Goal: Task Accomplishment & Management: Complete application form

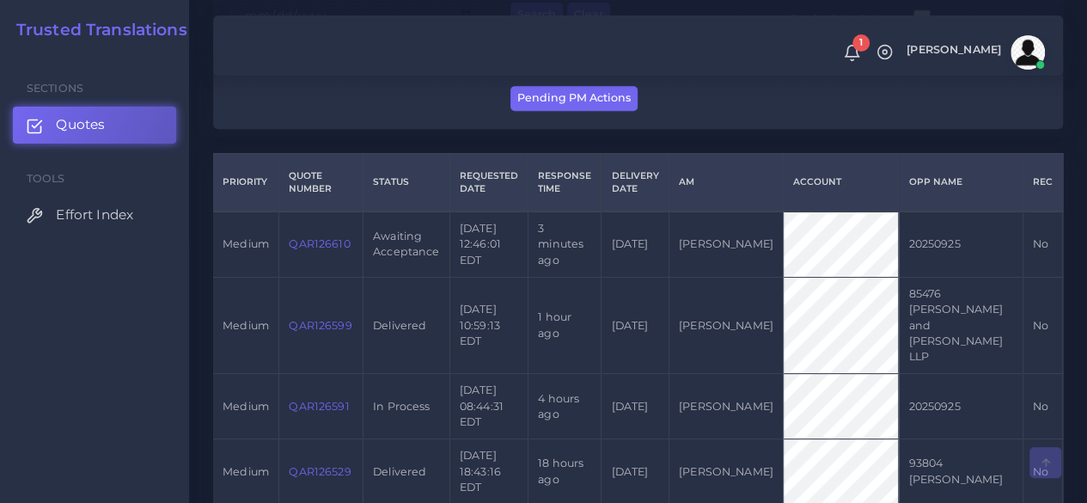
scroll to position [369, 0]
click at [313, 238] on link "QAR126610" at bounding box center [319, 242] width 61 height 13
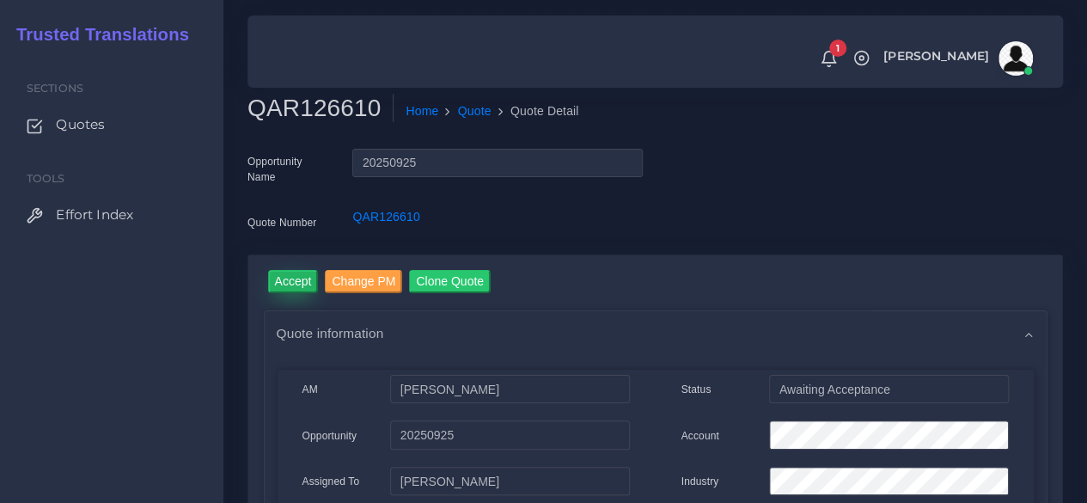
click at [273, 283] on input "Accept" at bounding box center [293, 281] width 51 height 23
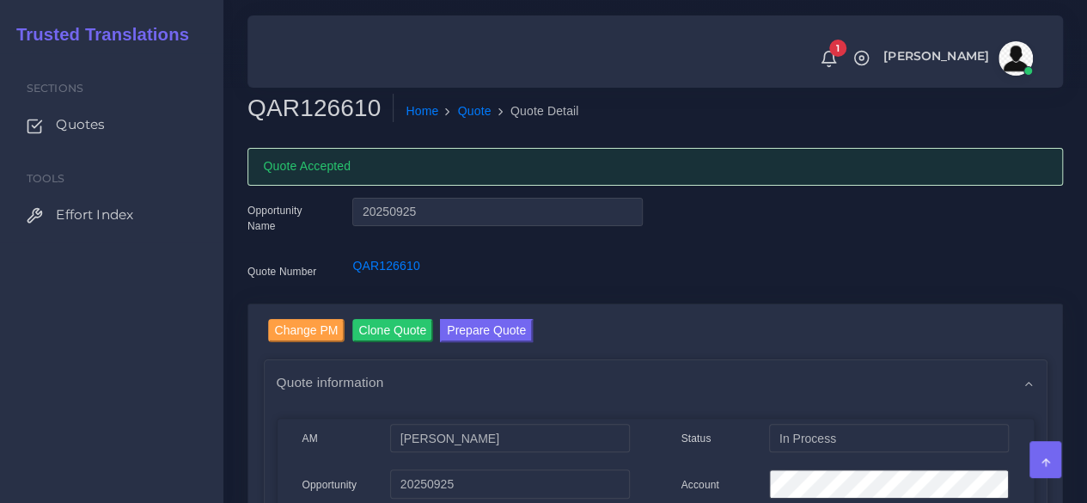
click at [328, 97] on h2 "QAR126610" at bounding box center [320, 108] width 146 height 29
copy h2 "QAR126610"
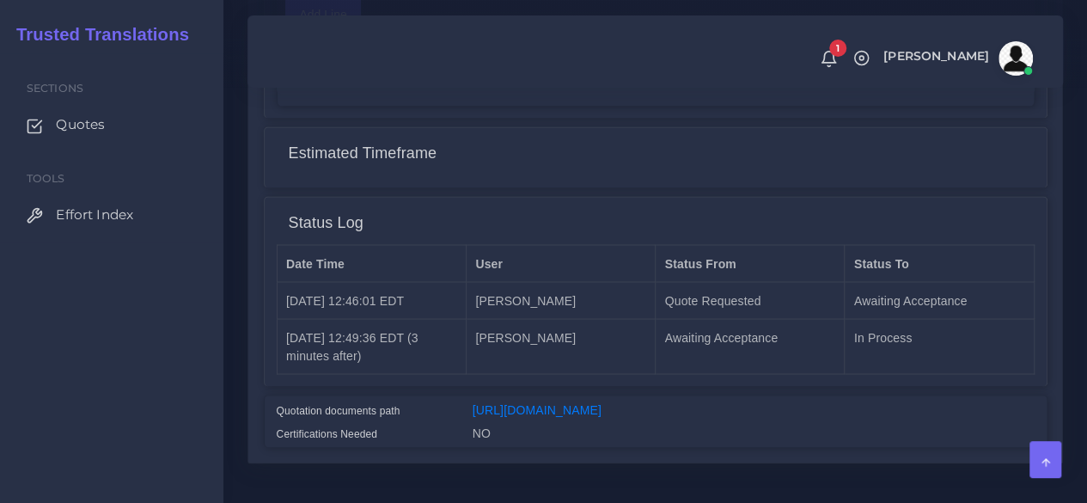
scroll to position [1446, 0]
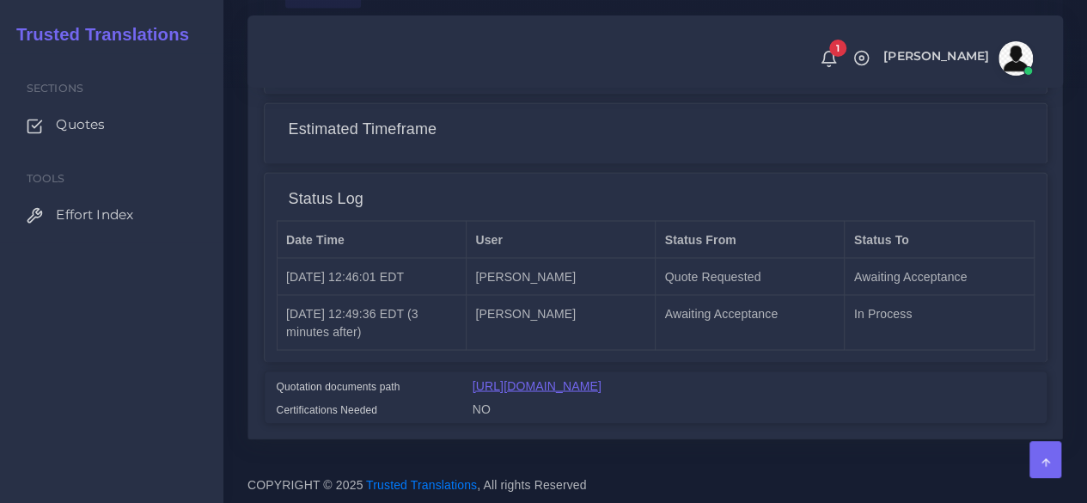
click at [595, 378] on link "https://workdrive.zoho.com/fgoh3e43b1a1fe2124b65bedd7c3c51a0e040/teams/fgoh3e43…" at bounding box center [537, 385] width 129 height 14
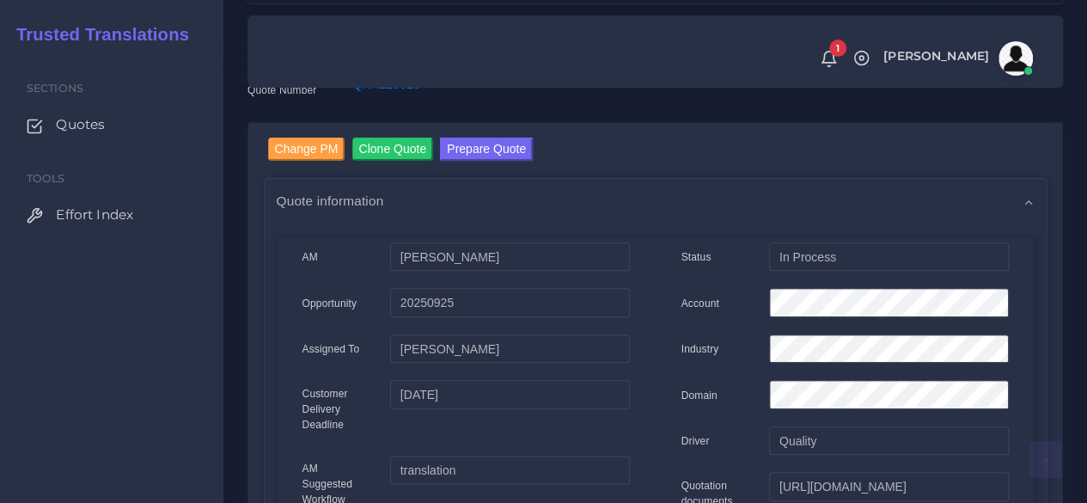
scroll to position [162, 0]
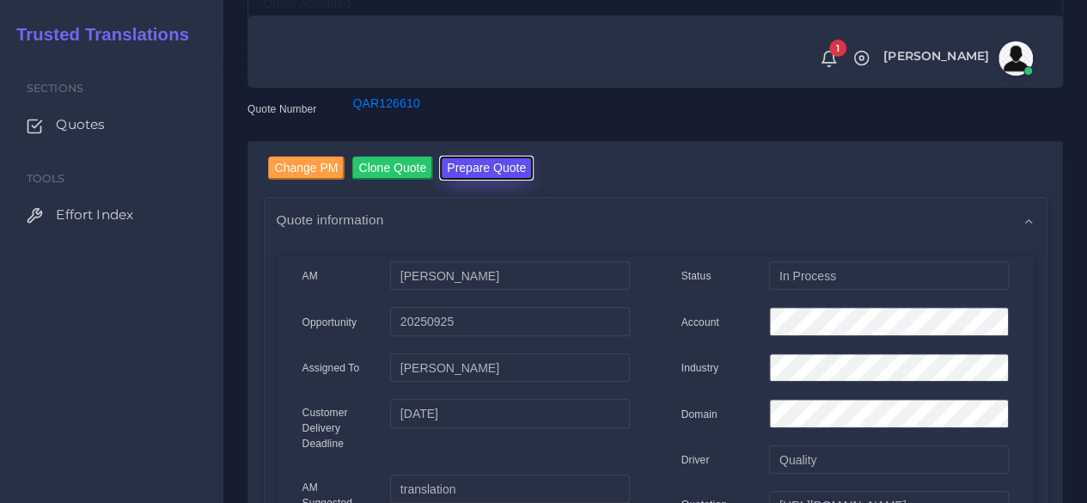
click at [514, 163] on button "Prepare Quote" at bounding box center [486, 167] width 93 height 23
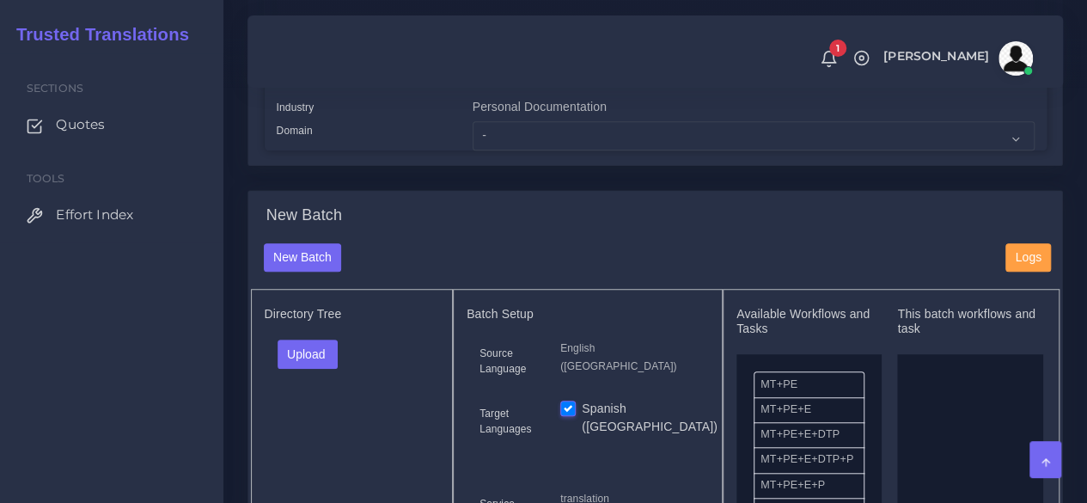
scroll to position [548, 0]
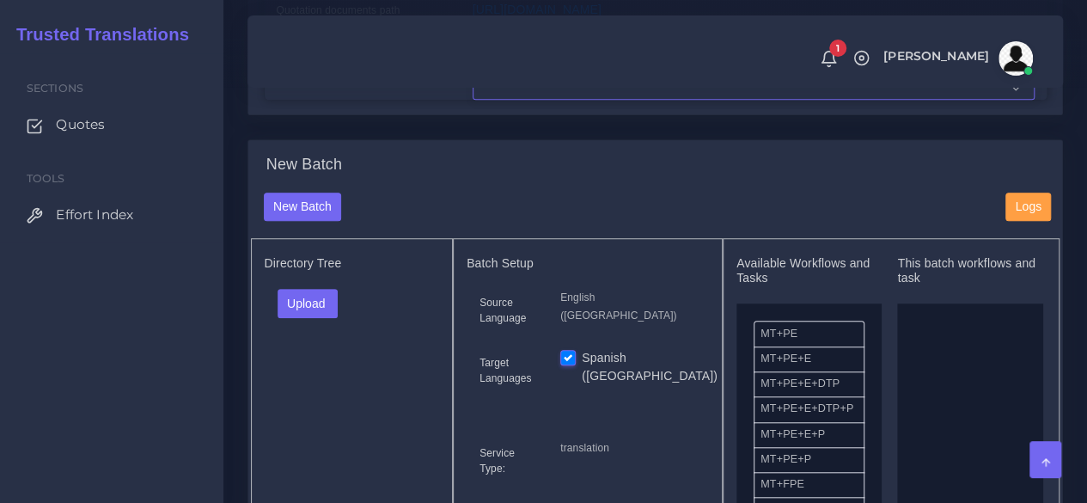
click at [508, 100] on select "- Advertising and Media Agriculture, Forestry and Fishing Architecture, Buildin…" at bounding box center [754, 84] width 562 height 29
select select "Professional and Business Consulting Services"
click at [473, 100] on select "- Advertising and Media Agriculture, Forestry and Fishing Architecture, Buildin…" at bounding box center [754, 84] width 562 height 29
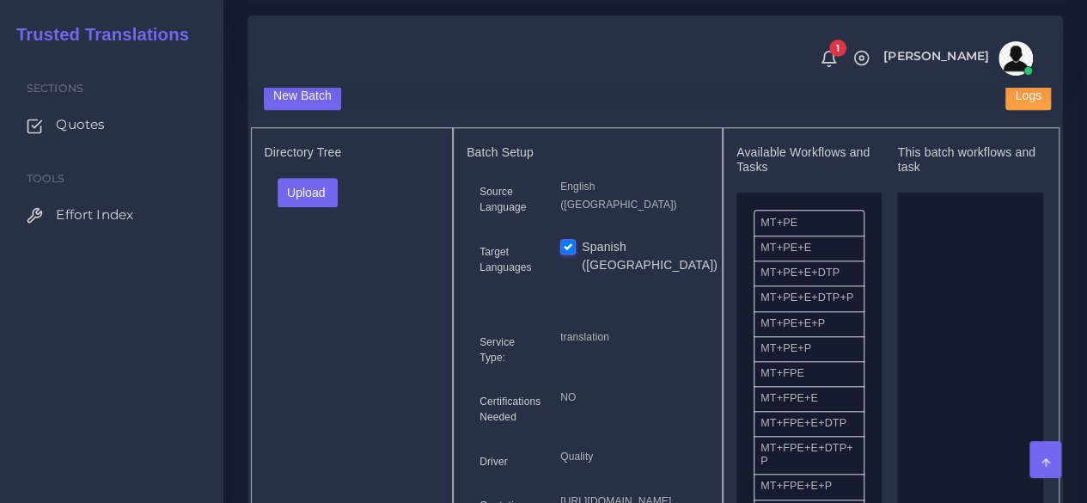
scroll to position [662, 0]
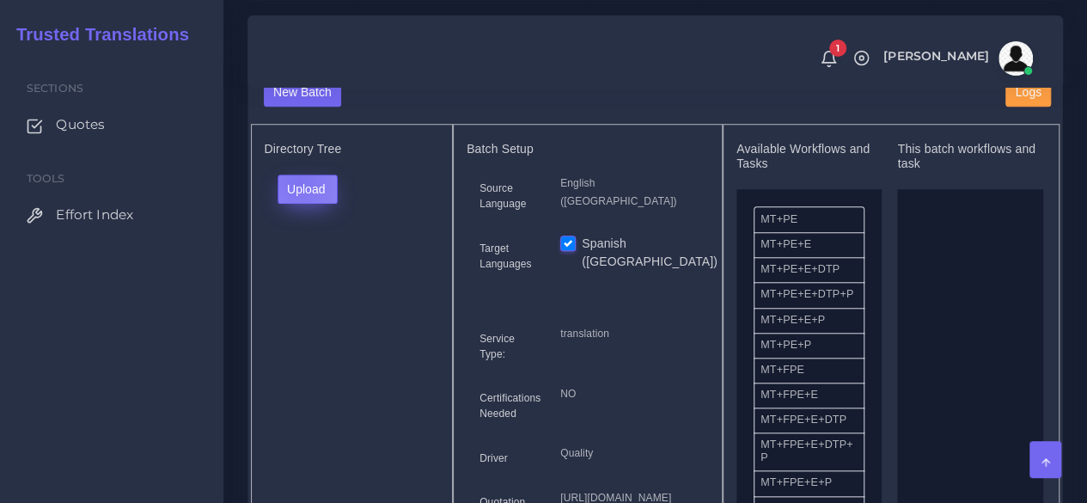
click at [297, 204] on button "Upload" at bounding box center [308, 188] width 61 height 29
click at [325, 265] on label "Files" at bounding box center [337, 253] width 119 height 21
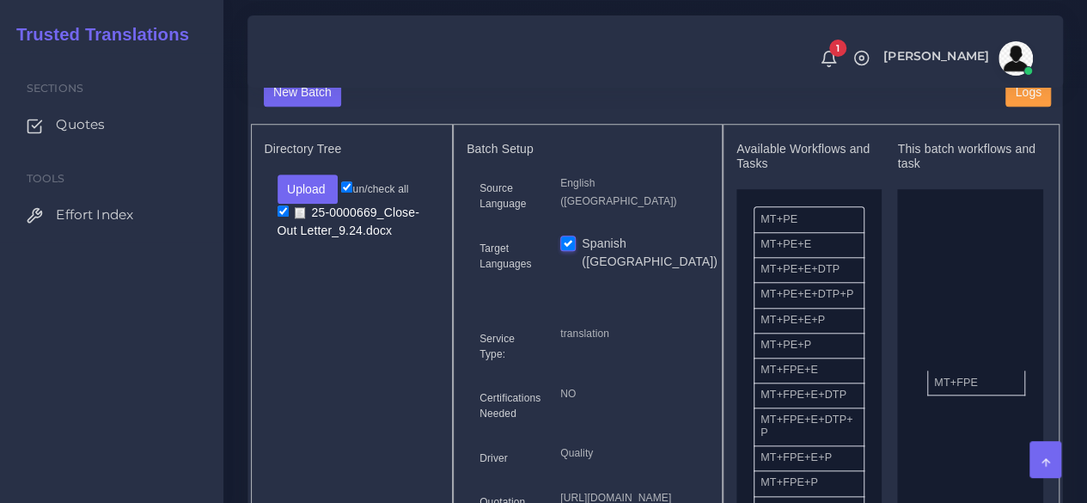
drag, startPoint x: 784, startPoint y: 411, endPoint x: 957, endPoint y: 412, distance: 173.6
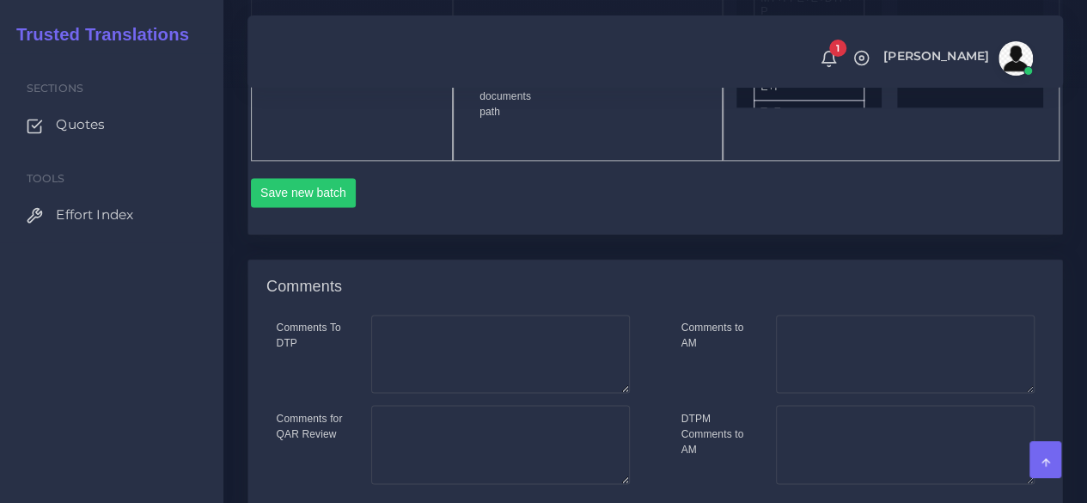
scroll to position [1084, 0]
click at [300, 206] on button "Save new batch" at bounding box center [304, 191] width 106 height 29
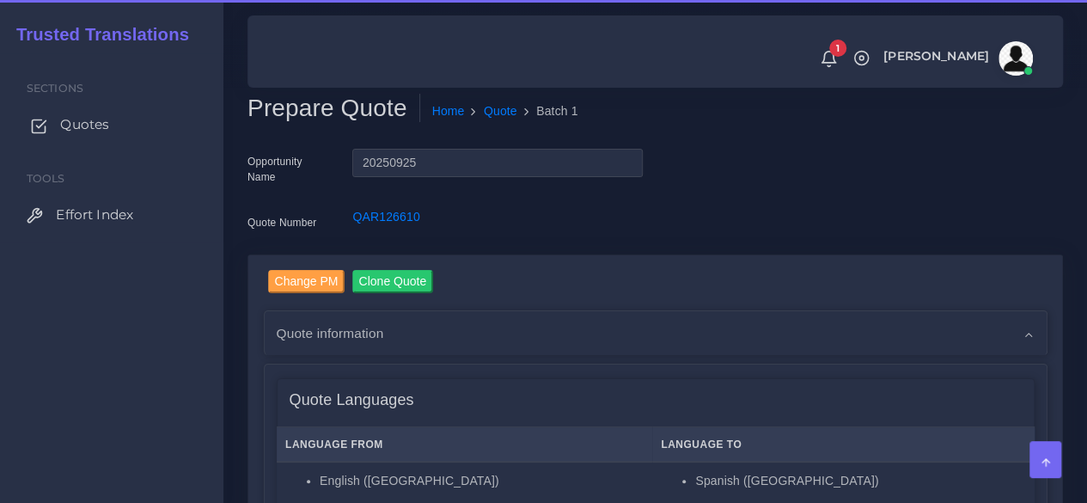
click at [110, 131] on link "Quotes" at bounding box center [112, 125] width 198 height 36
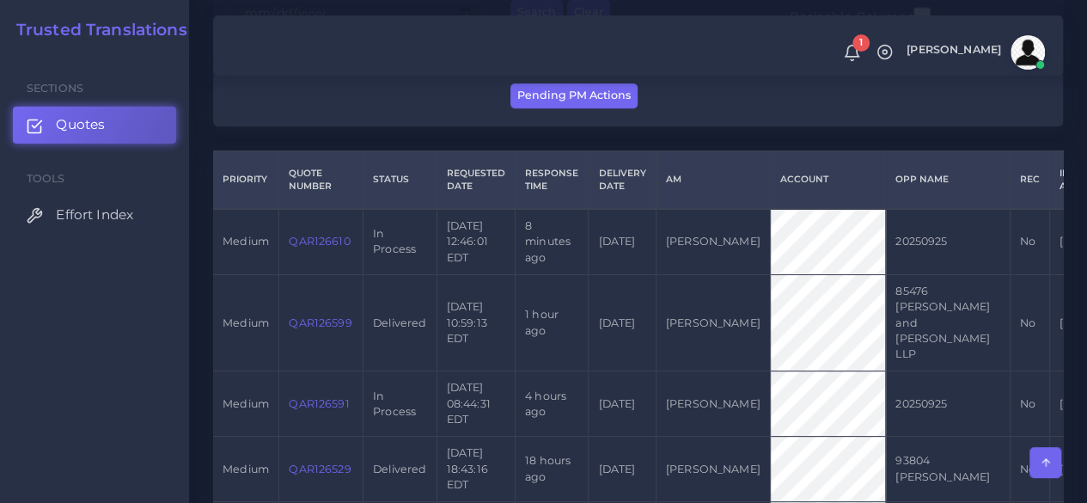
scroll to position [471, 0]
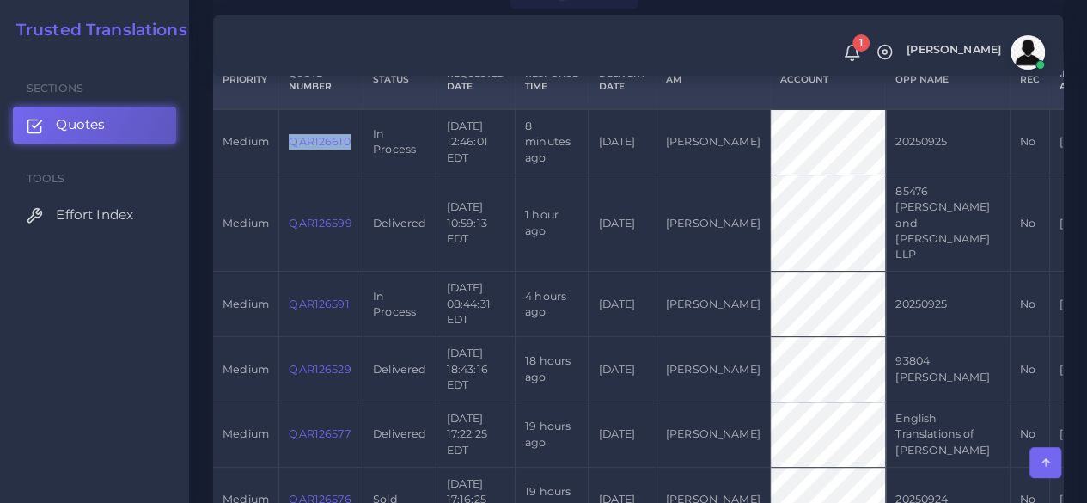
drag, startPoint x: 357, startPoint y: 147, endPoint x: 289, endPoint y: 148, distance: 68.7
click at [289, 148] on td "QAR126610" at bounding box center [321, 141] width 84 height 65
copy link "QAR126610"
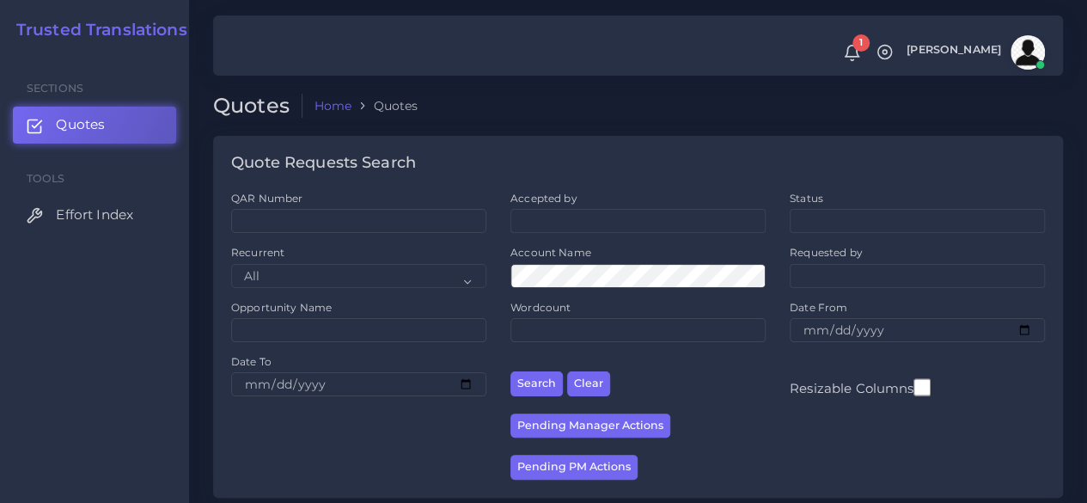
scroll to position [320, 0]
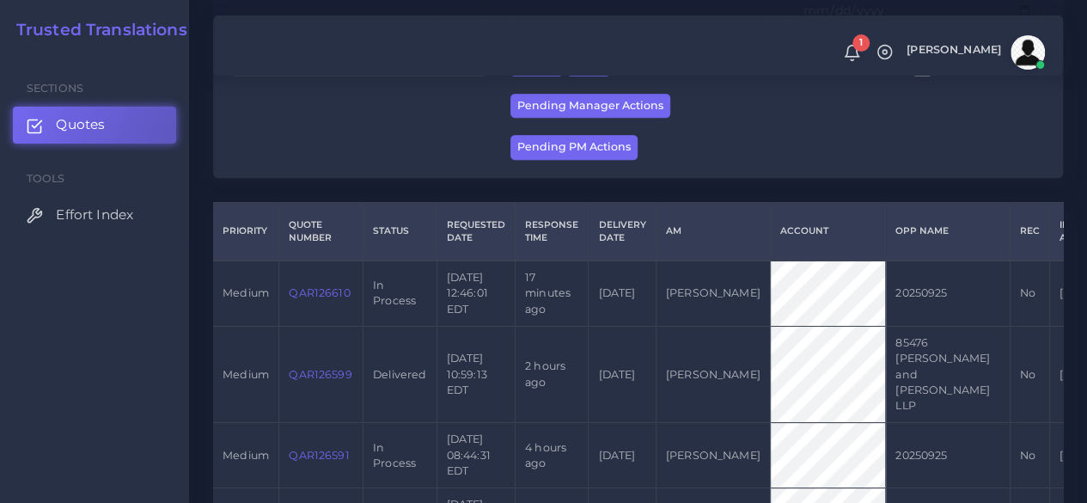
click at [323, 292] on link "QAR126610" at bounding box center [319, 292] width 61 height 13
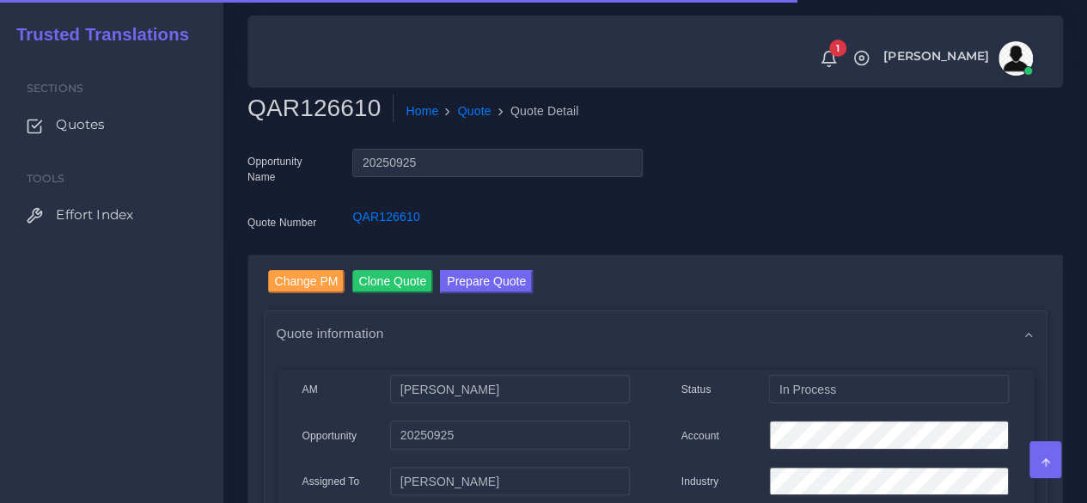
click at [327, 126] on div "Home Quote Quote Detail" at bounding box center [549, 112] width 605 height 36
click at [308, 112] on h2 "QAR126610" at bounding box center [320, 108] width 146 height 29
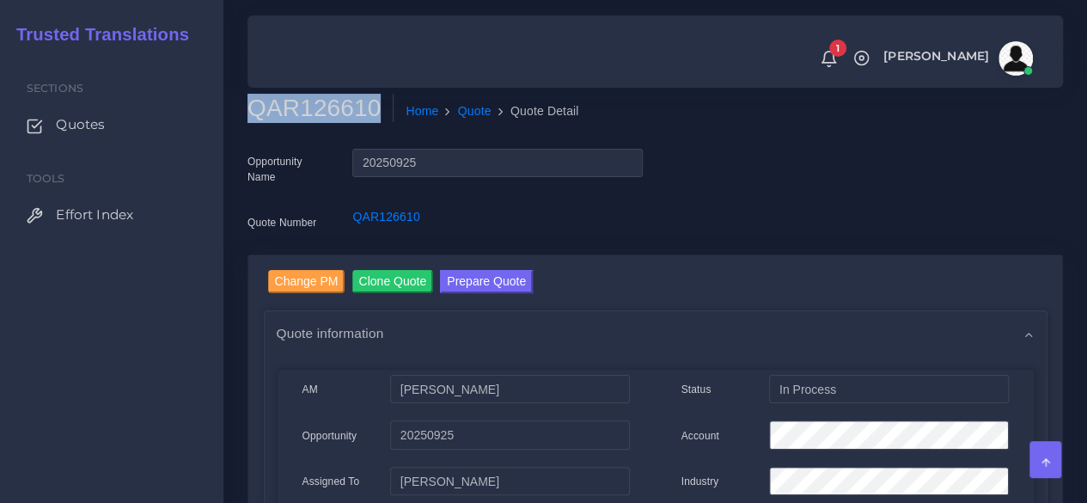
copy h2 "QAR126610"
click at [510, 284] on button "Prepare Quote" at bounding box center [486, 281] width 93 height 23
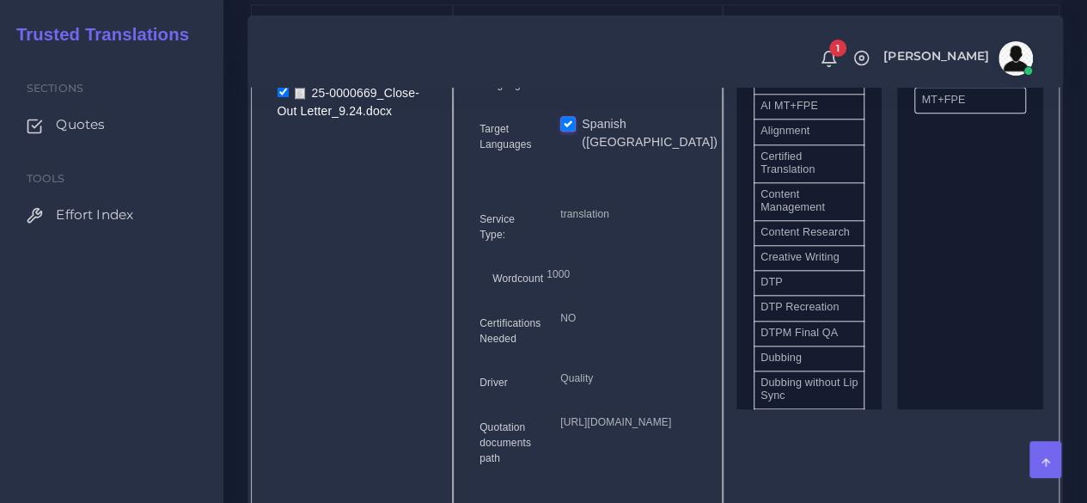
scroll to position [433, 0]
drag, startPoint x: 818, startPoint y: 334, endPoint x: 968, endPoint y: 320, distance: 151.1
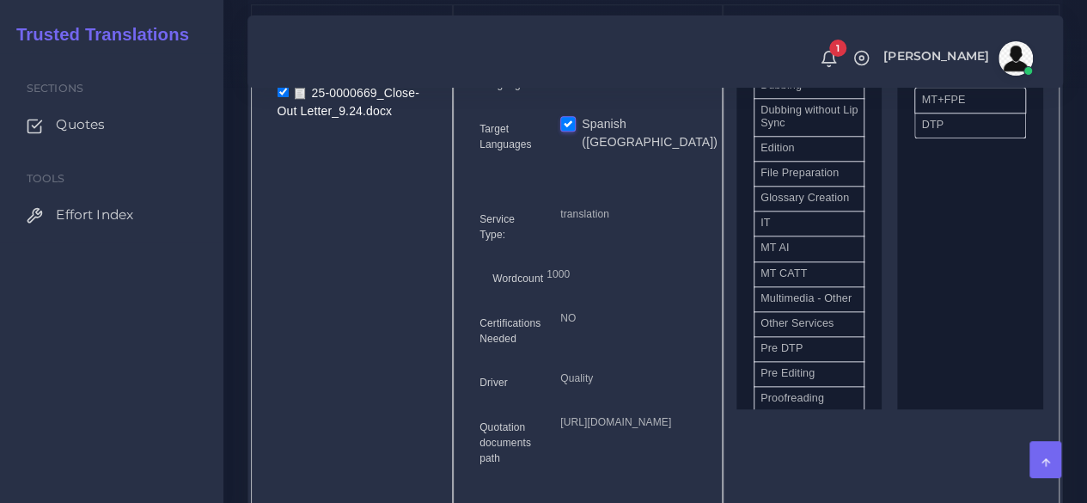
scroll to position [849, 0]
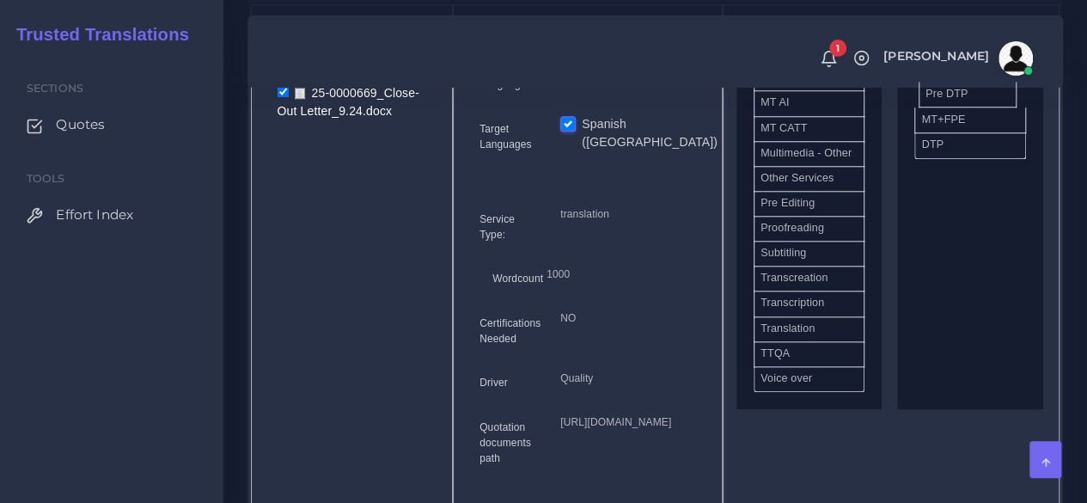
drag, startPoint x: 794, startPoint y: 251, endPoint x: 959, endPoint y: 125, distance: 207.8
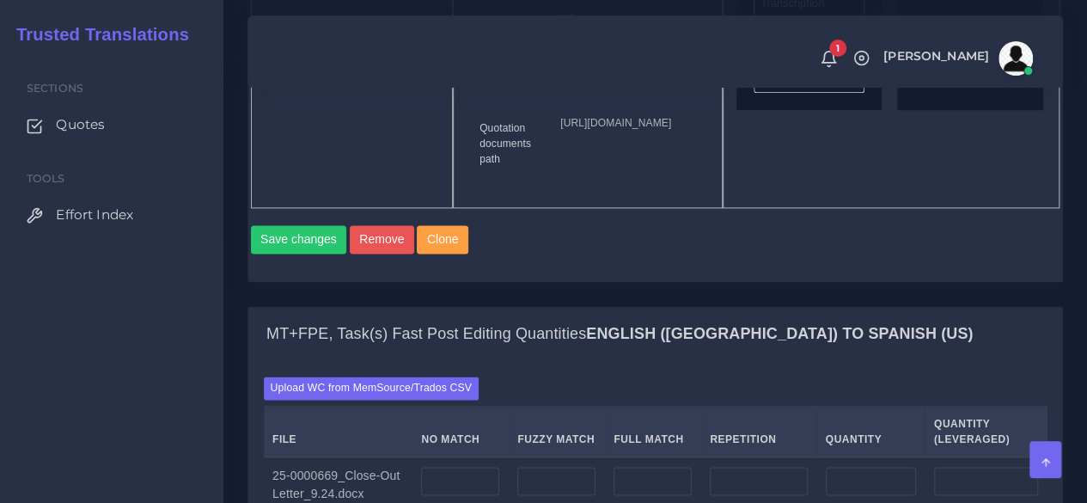
scroll to position [1087, 0]
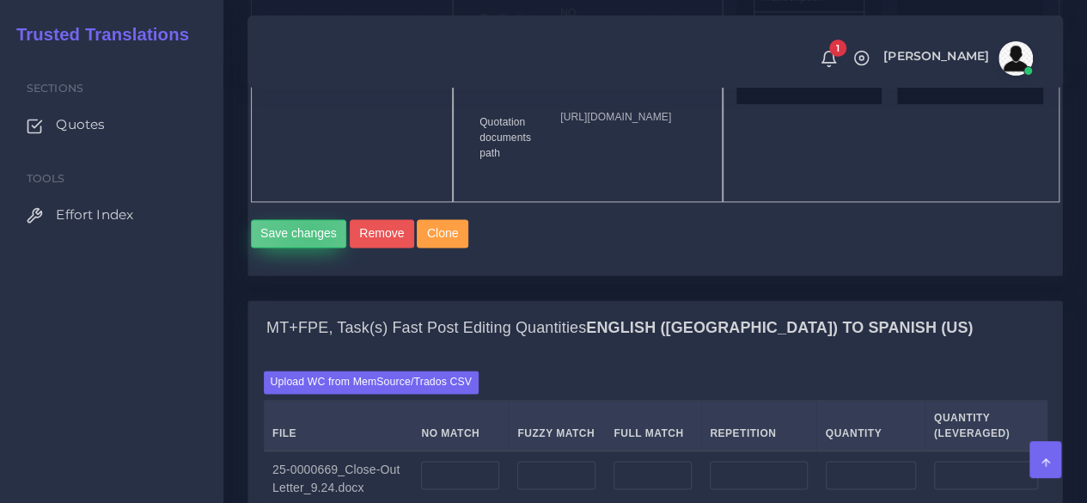
click at [308, 248] on button "Save changes" at bounding box center [299, 233] width 96 height 29
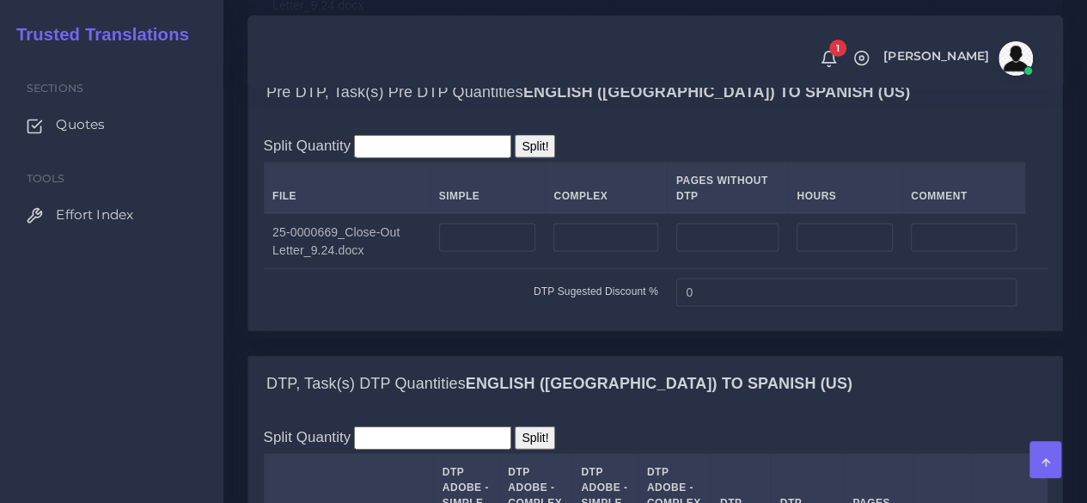
scroll to position [1619, 0]
click at [500, 251] on input "number" at bounding box center [487, 236] width 97 height 29
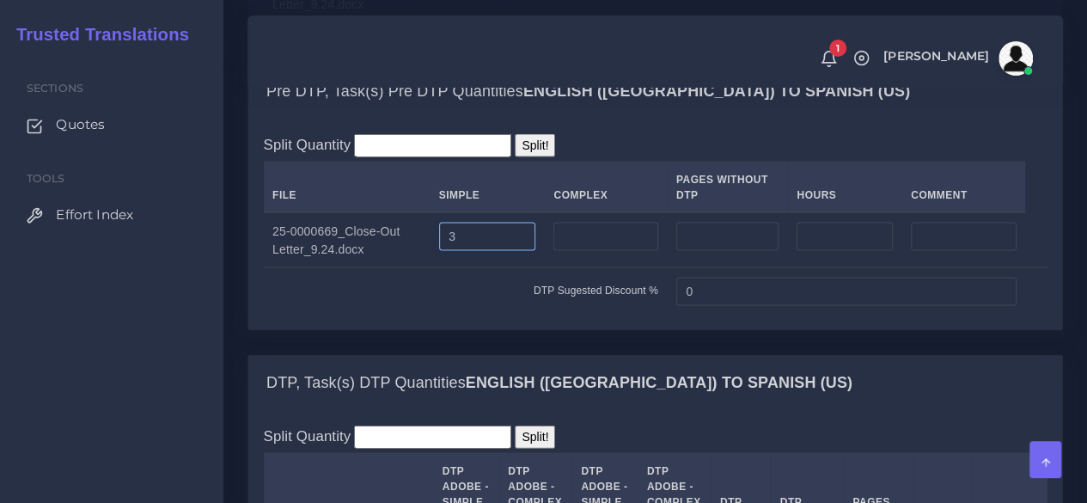
type input "3"
click at [585, 251] on input "number" at bounding box center [605, 236] width 104 height 29
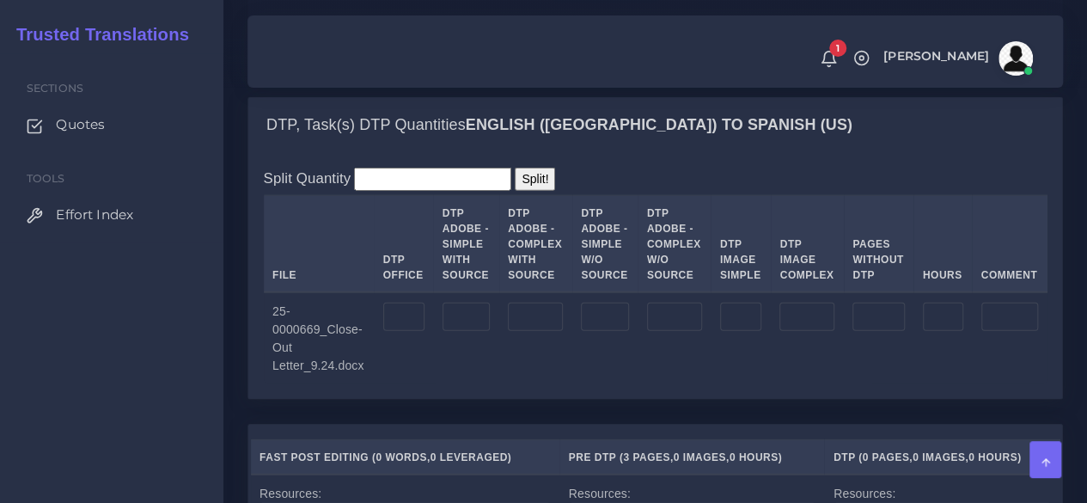
scroll to position [1892, 0]
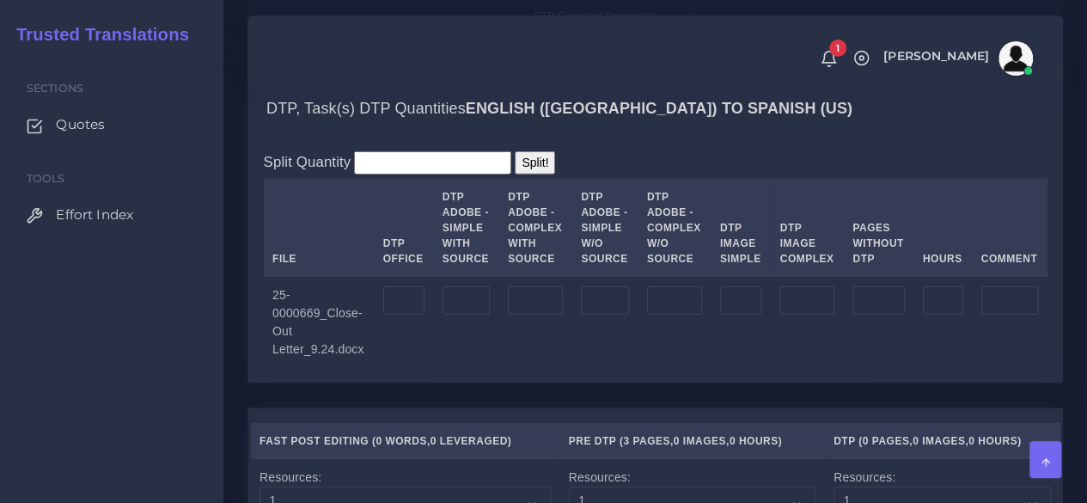
type input "3"
click at [401, 315] on input "number" at bounding box center [403, 300] width 41 height 29
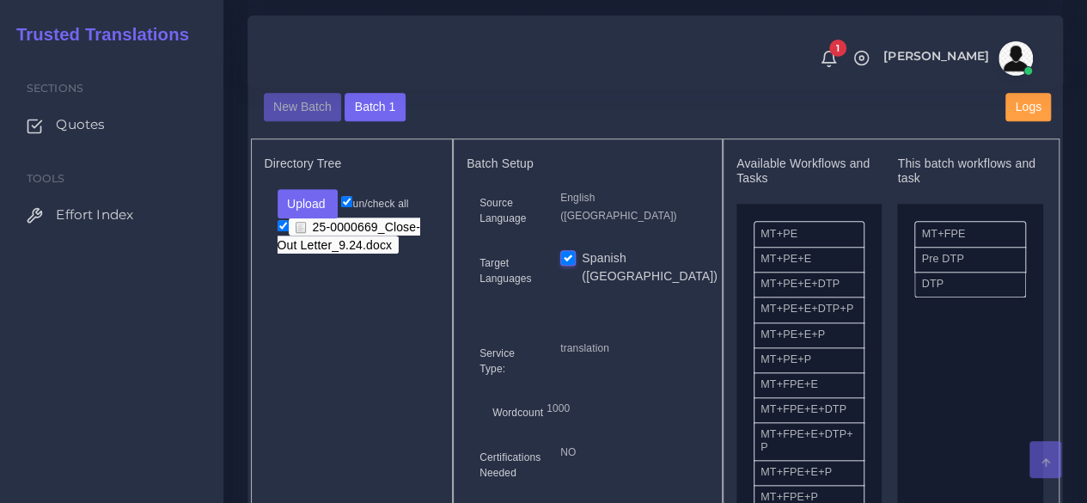
scroll to position [698, 0]
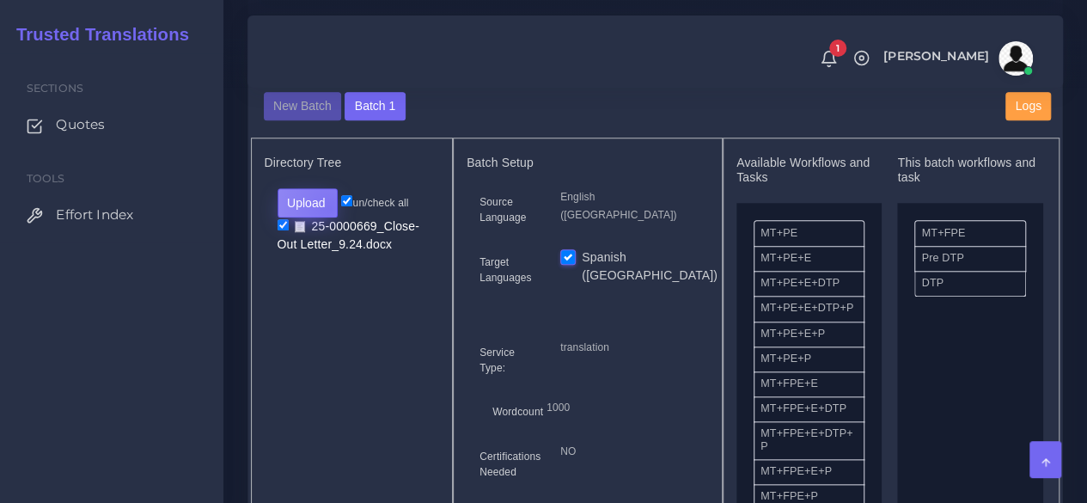
click at [329, 217] on button "Upload" at bounding box center [308, 202] width 61 height 29
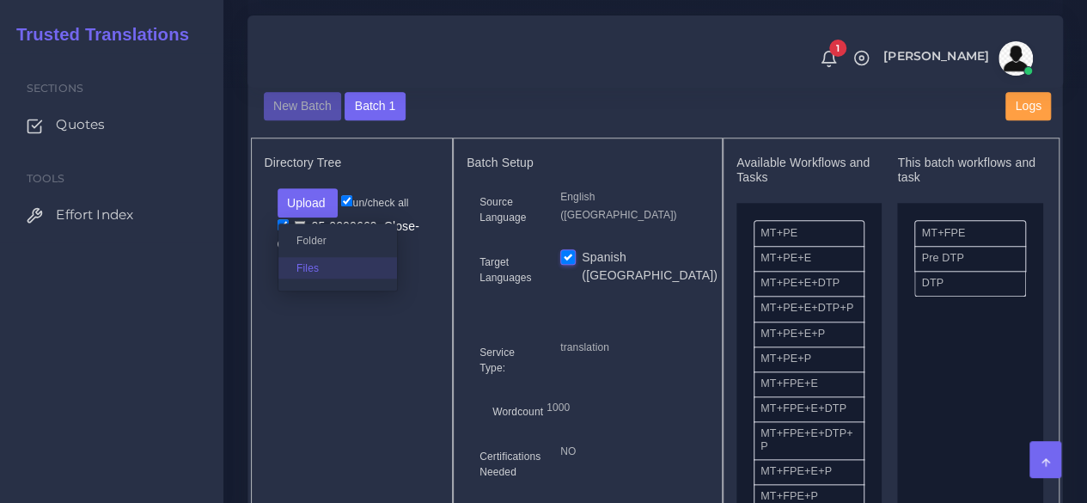
click at [323, 278] on label "Files" at bounding box center [337, 267] width 119 height 21
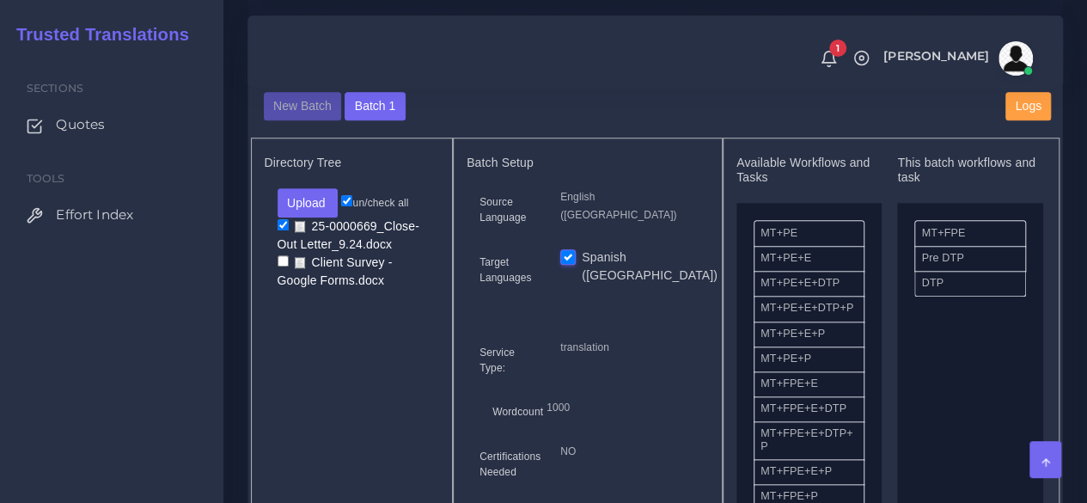
click at [282, 266] on input "checkbox" at bounding box center [283, 260] width 11 height 11
checkbox input "true"
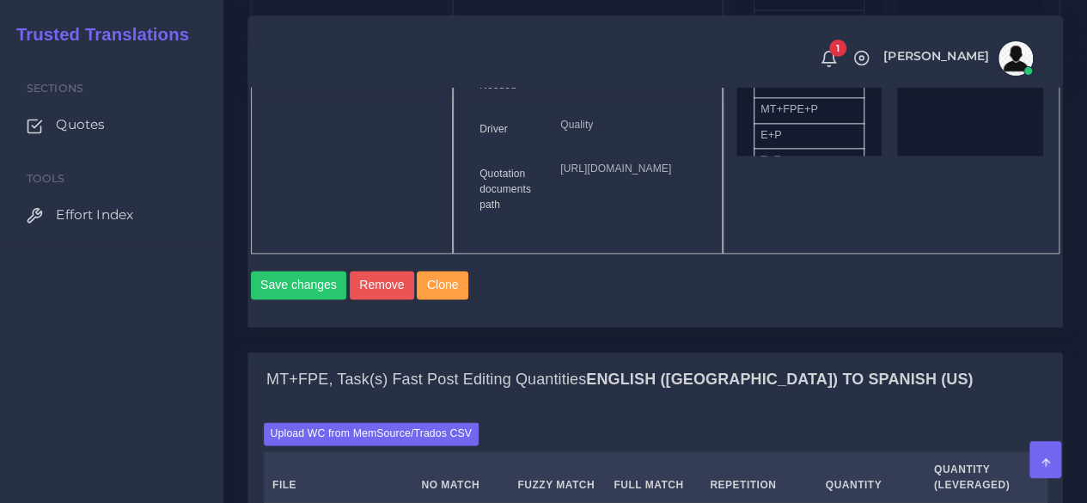
scroll to position [1085, 0]
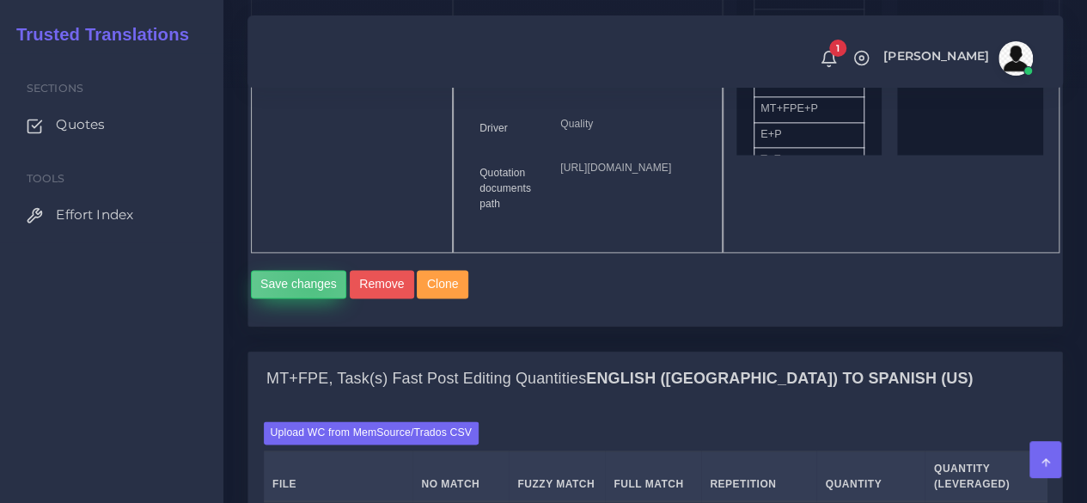
click at [311, 299] on button "Save changes" at bounding box center [299, 284] width 96 height 29
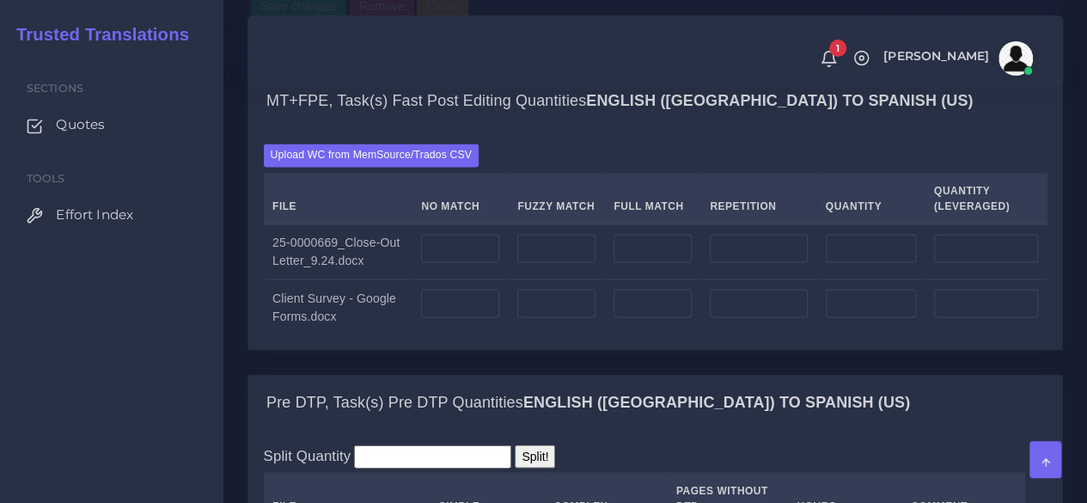
scroll to position [1492, 0]
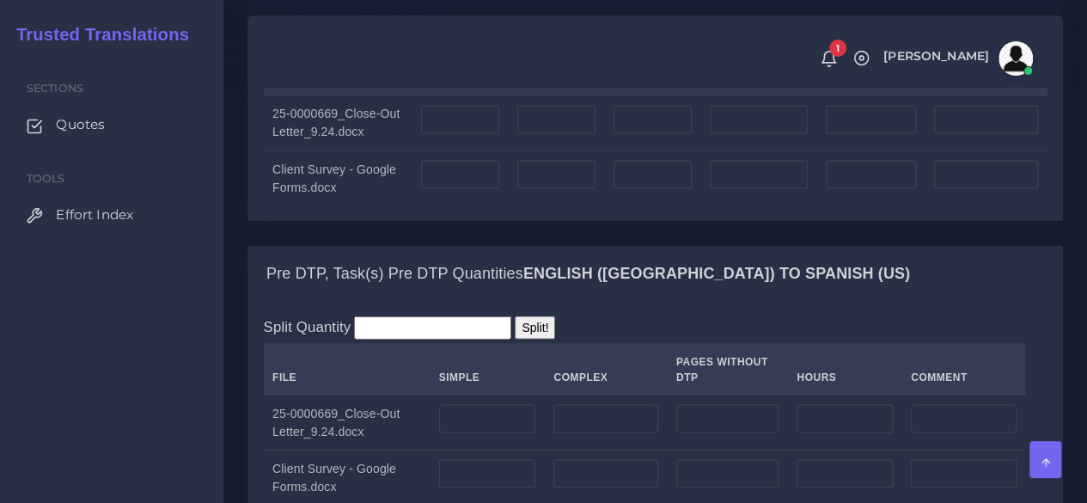
click at [386, 38] on label "Upload WC from MemSource/Trados CSV" at bounding box center [372, 26] width 216 height 23
click at [0, 0] on input "Upload WC from MemSource/Trados CSV" at bounding box center [0, 0] width 0 height 0
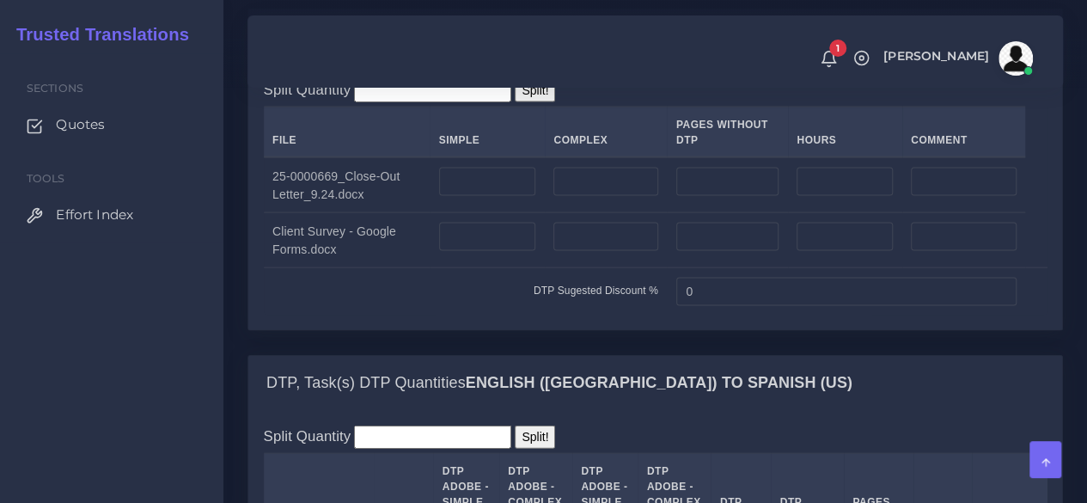
scroll to position [1729, 0]
click at [492, 251] on input "number" at bounding box center [487, 236] width 97 height 29
type input "3"
click at [579, 251] on input "number" at bounding box center [605, 236] width 104 height 29
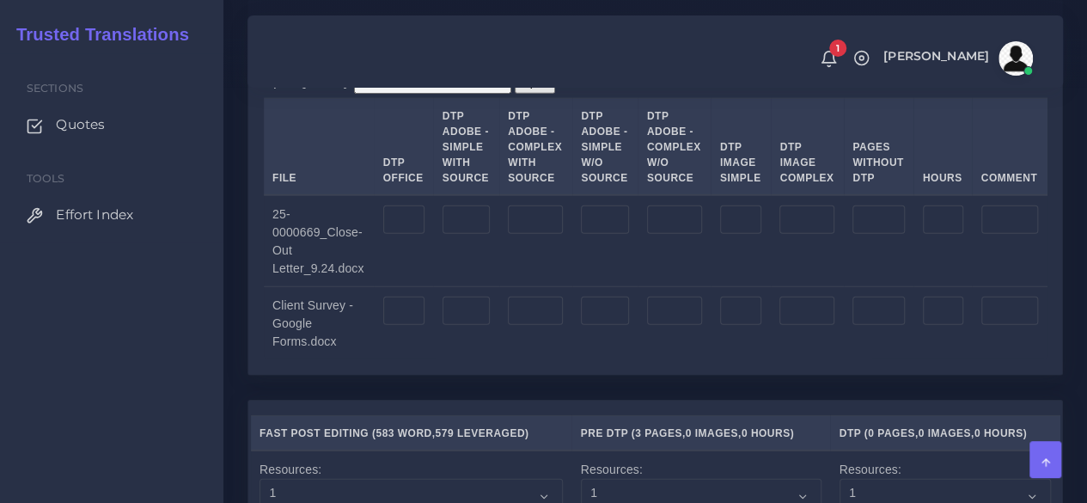
scroll to position [2147, 0]
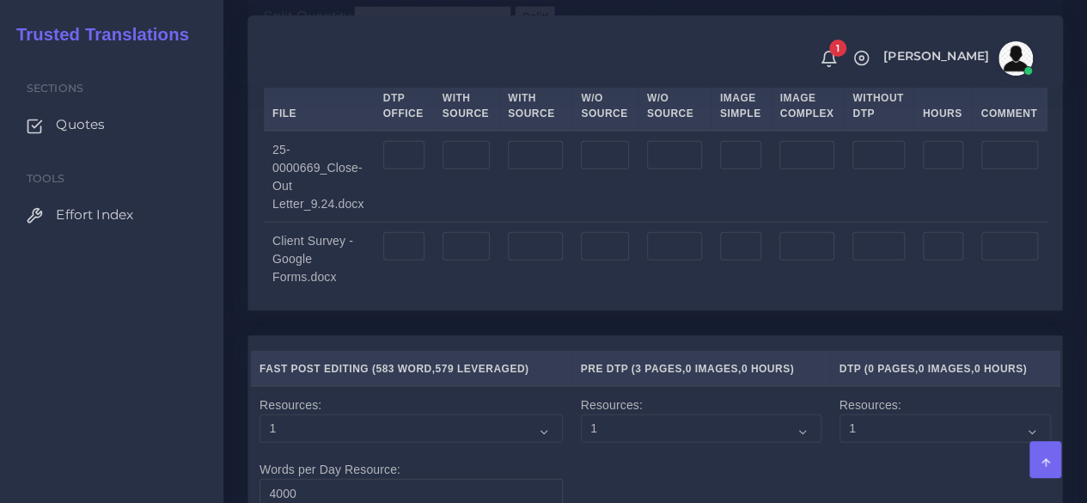
type input "3"
click at [412, 261] on input "number" at bounding box center [403, 246] width 41 height 29
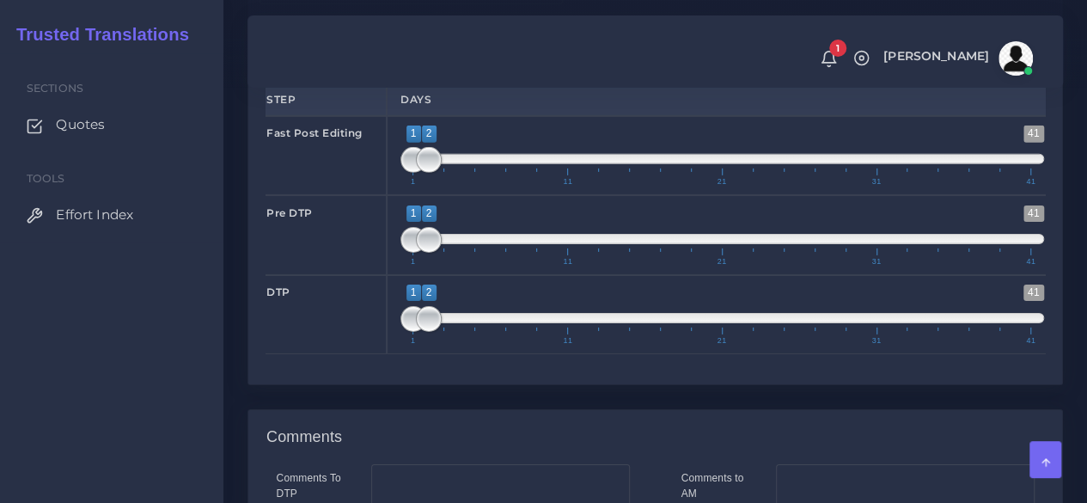
scroll to position [2652, 0]
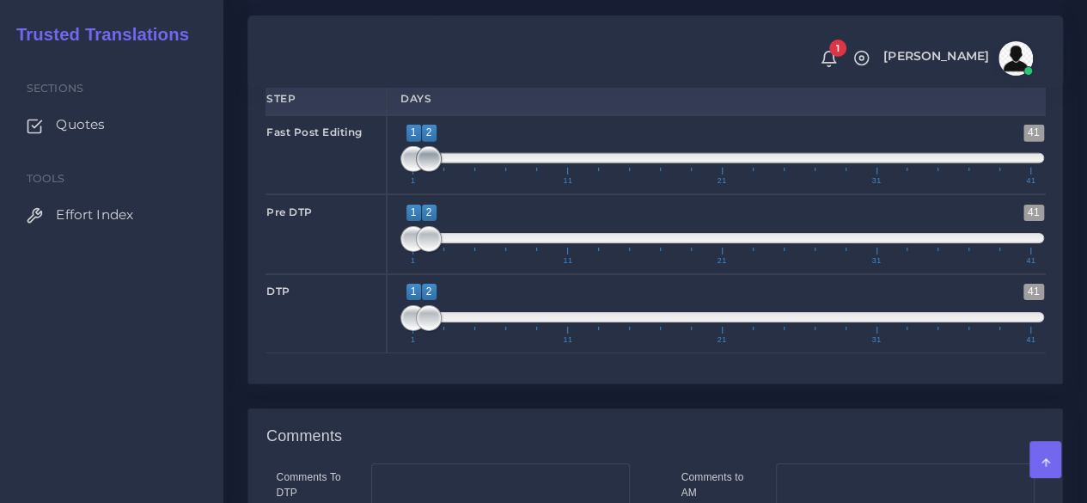
type input "6"
type input "1;1"
drag, startPoint x: 429, startPoint y: 274, endPoint x: 361, endPoint y: 270, distance: 68.0
click at [361, 194] on div "Fast Post Editing 1 41 1 1 1 — 1 1 11 21 31 41 1;1" at bounding box center [655, 154] width 805 height 79
type input "1;1"
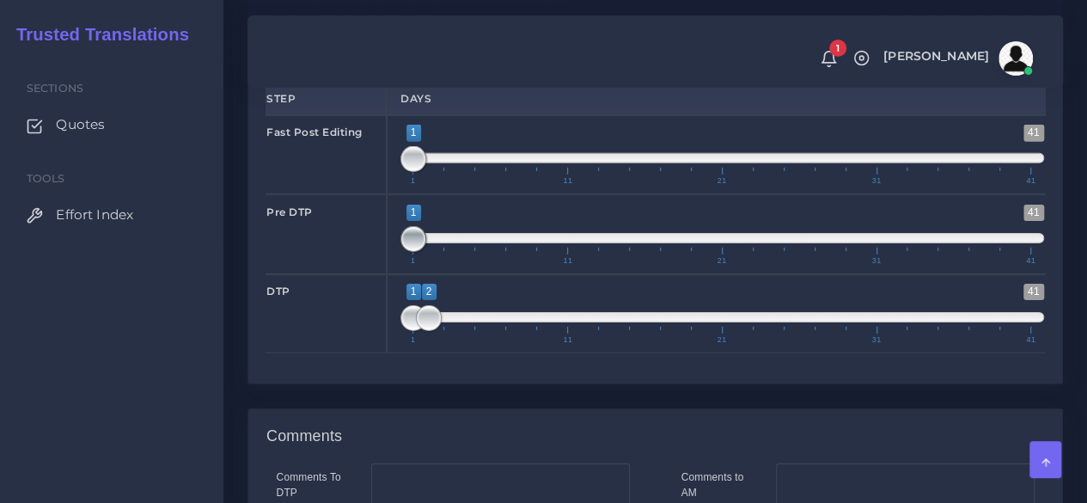
drag, startPoint x: 428, startPoint y: 351, endPoint x: 374, endPoint y: 356, distance: 54.3
click at [374, 273] on div "Pre DTP 1 41 1 1 1 — 1 1 11 21 31 41 1;1" at bounding box center [655, 233] width 805 height 79
type input "1;1"
drag, startPoint x: 426, startPoint y: 425, endPoint x: 364, endPoint y: 425, distance: 61.9
click at [364, 353] on div "DTP 1 41 1 1 1 — 1 1 11 21 31 41 1;1" at bounding box center [655, 313] width 805 height 79
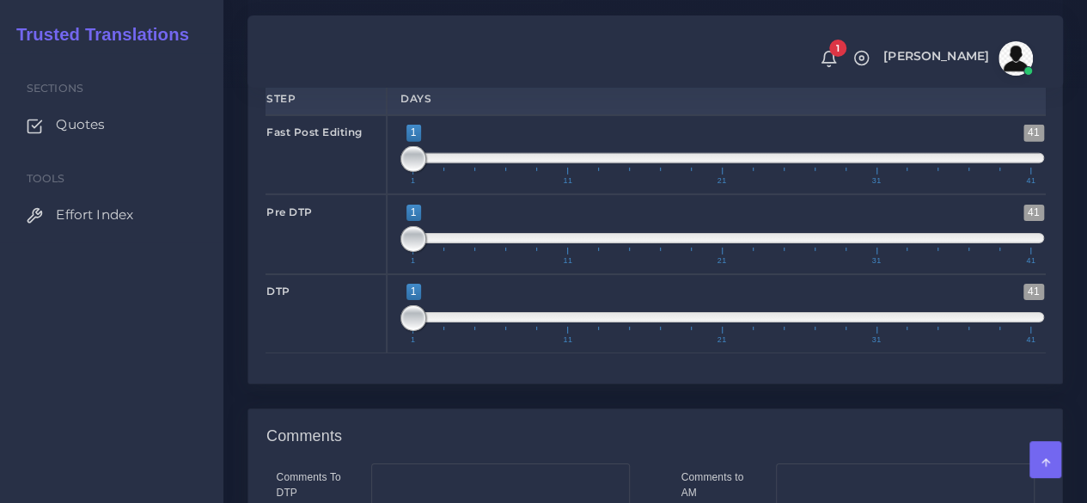
scroll to position [3049, 0]
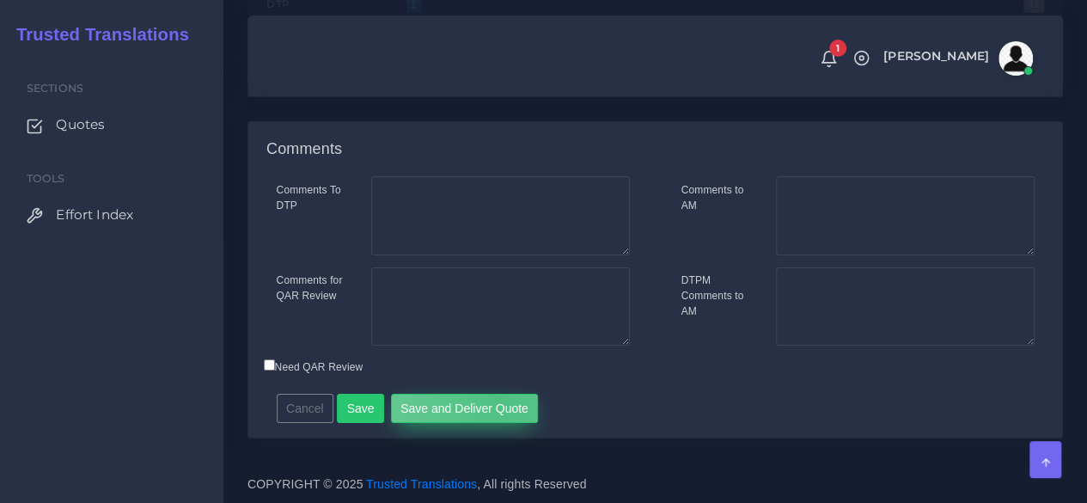
click at [491, 403] on button "Save and Deliver Quote" at bounding box center [465, 408] width 148 height 29
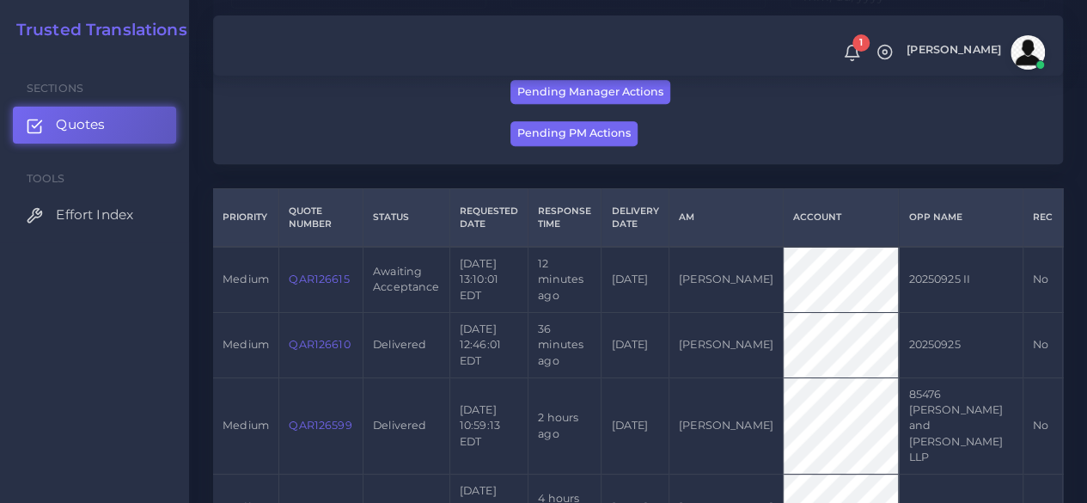
scroll to position [352, 0]
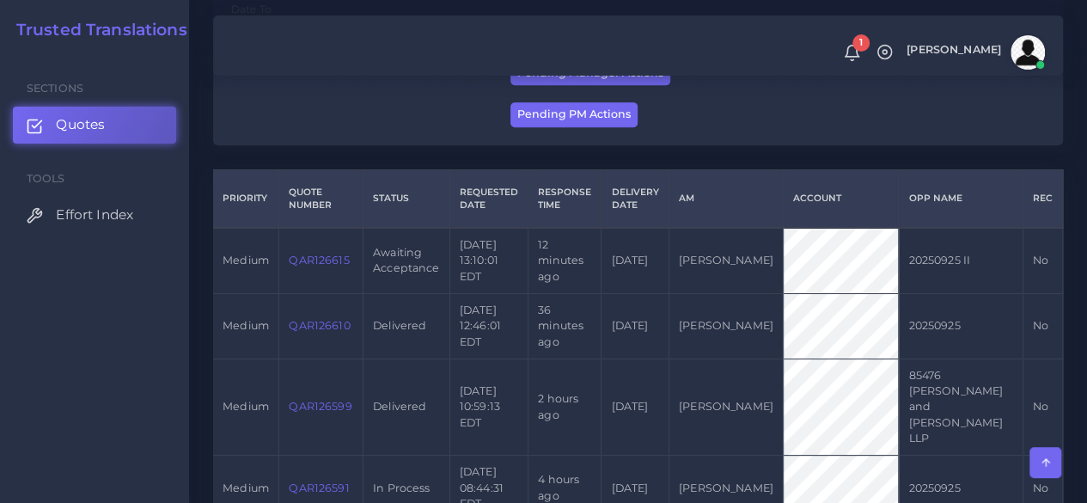
click at [327, 258] on link "QAR126615" at bounding box center [319, 259] width 60 height 13
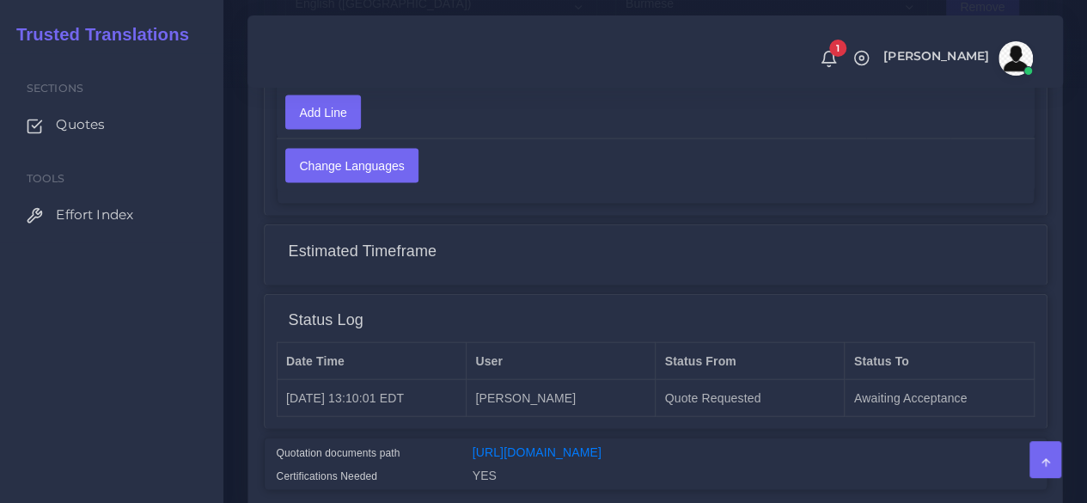
scroll to position [1938, 0]
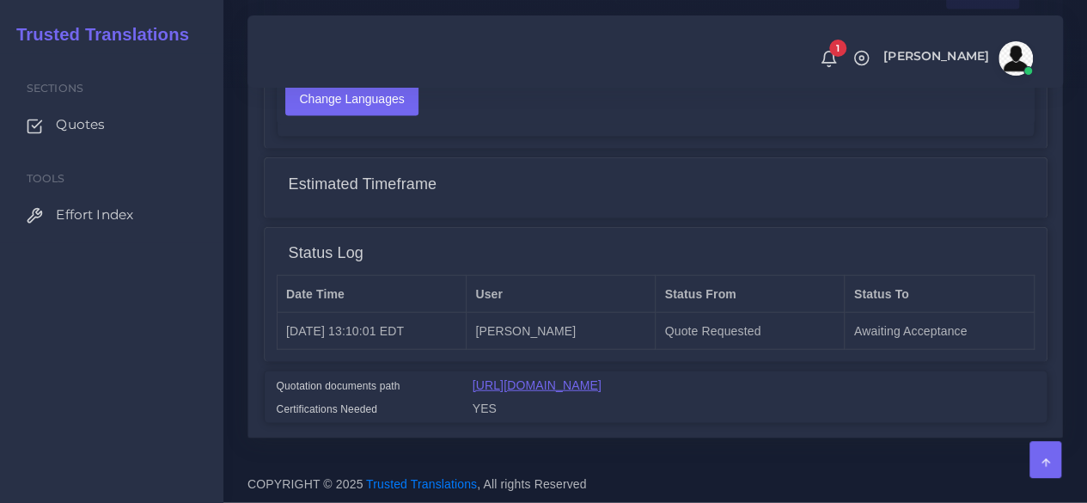
click at [601, 378] on link "https://workdrive.zoho.com/fgoh3e43b1a1fe2124b65bedd7c3c51a0e040/teams/fgoh3e43…" at bounding box center [537, 385] width 129 height 14
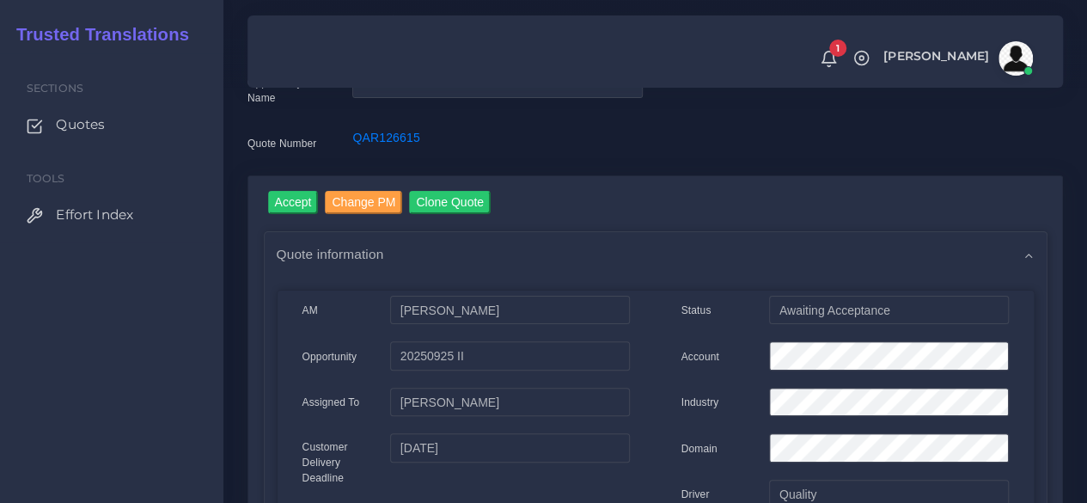
scroll to position [0, 0]
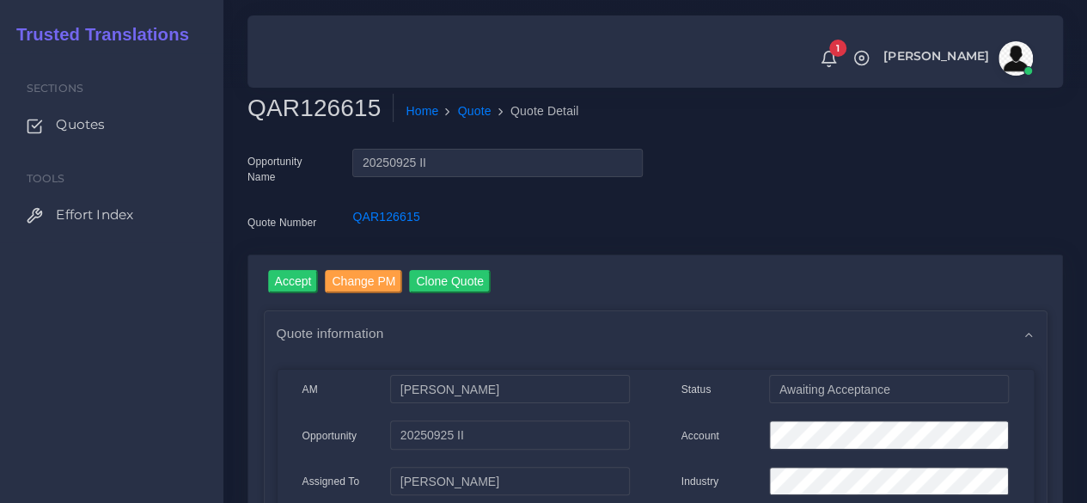
click at [320, 114] on h2 "QAR126615" at bounding box center [320, 108] width 146 height 29
copy h2 "QAR126615"
click at [288, 276] on input "Accept" at bounding box center [293, 281] width 51 height 23
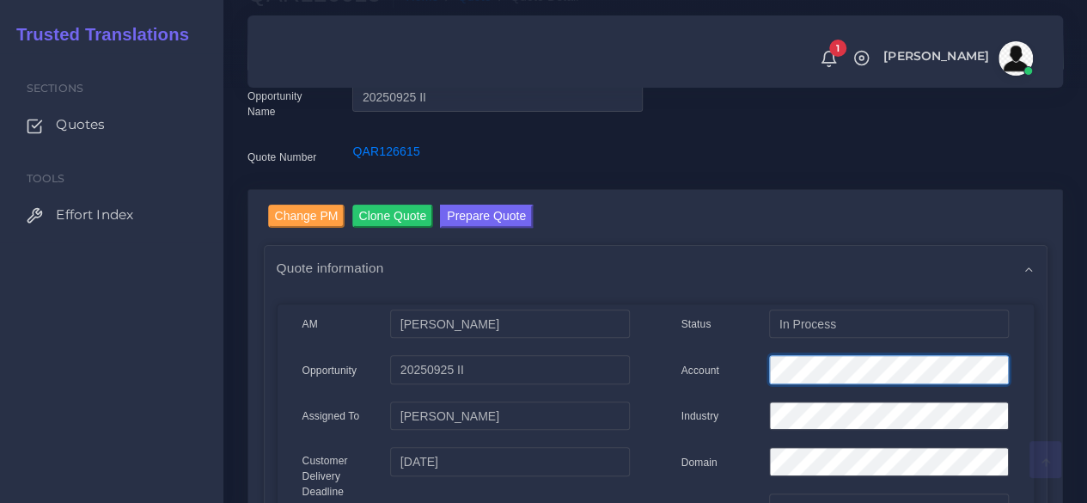
scroll to position [152, 0]
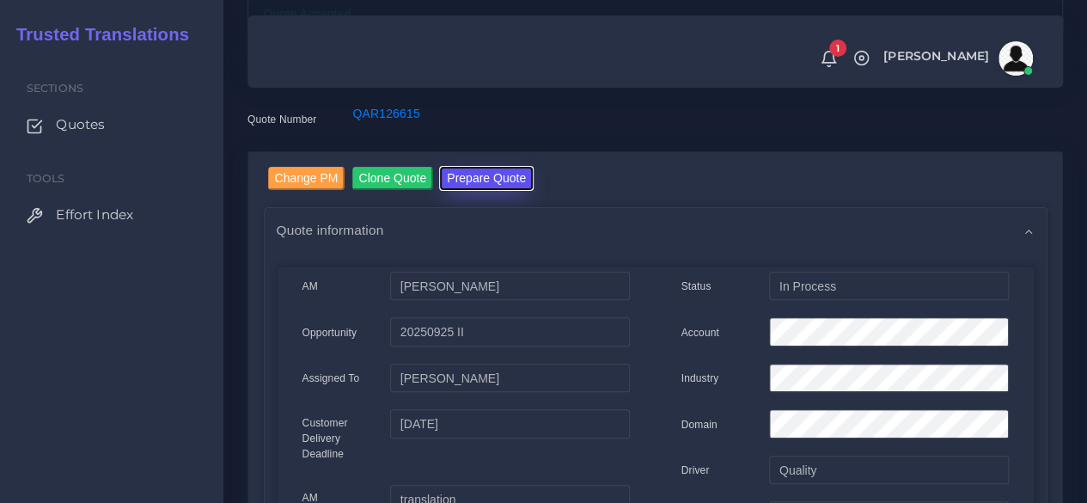
click at [502, 172] on button "Prepare Quote" at bounding box center [486, 178] width 93 height 23
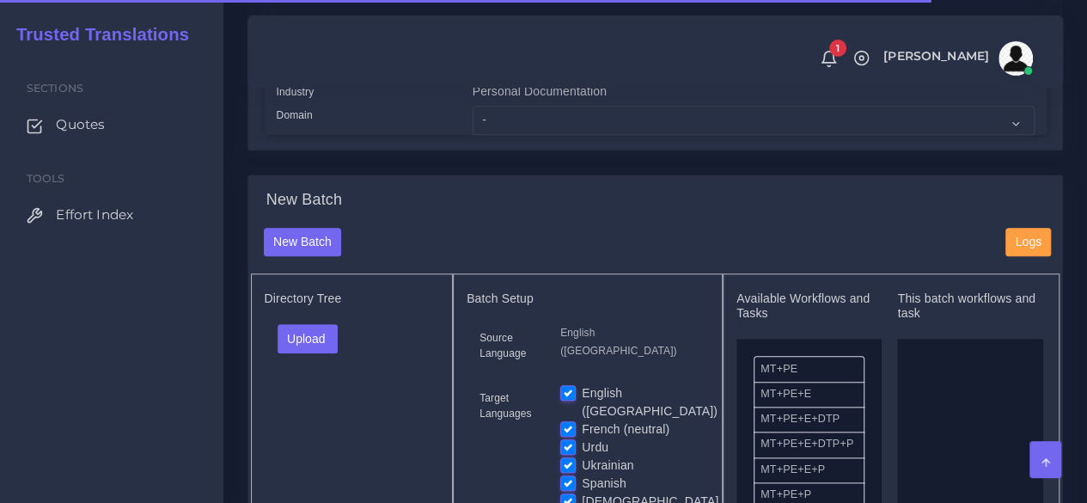
scroll to position [703, 0]
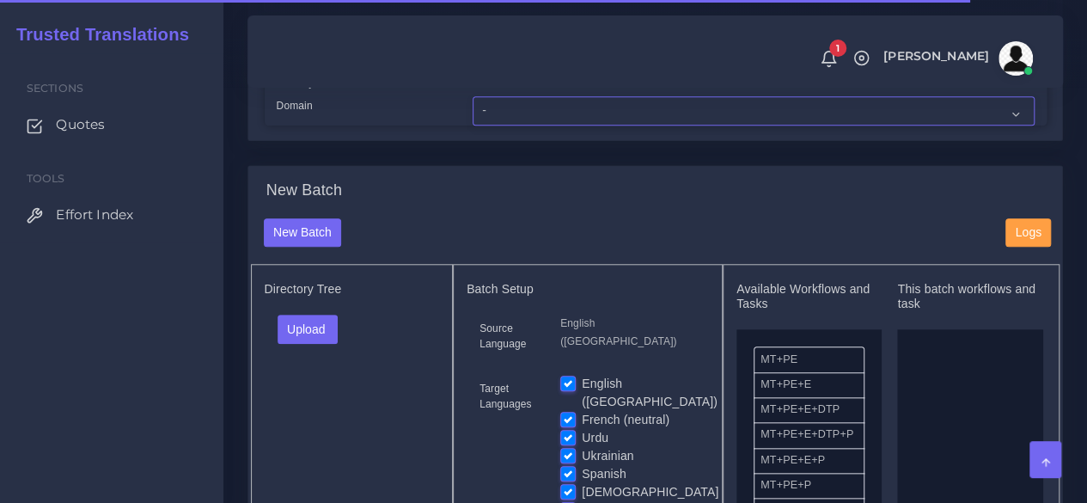
click at [536, 125] on select "- Advertising and Media Agriculture, Forestry and Fishing Architecture, Buildin…" at bounding box center [754, 110] width 562 height 29
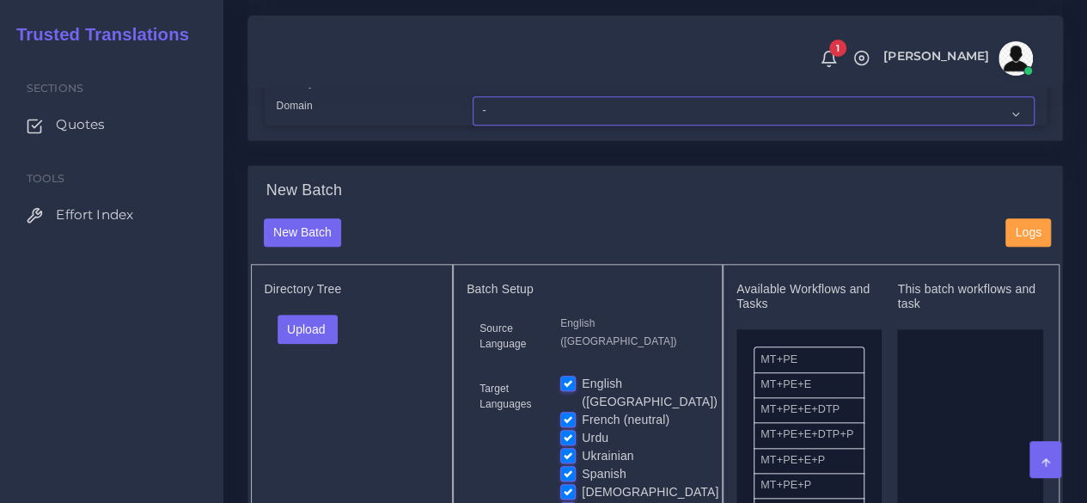
select select "Professional and Business Consulting Services"
click at [473, 125] on select "- Advertising and Media Agriculture, Forestry and Fishing Architecture, Buildin…" at bounding box center [754, 110] width 562 height 29
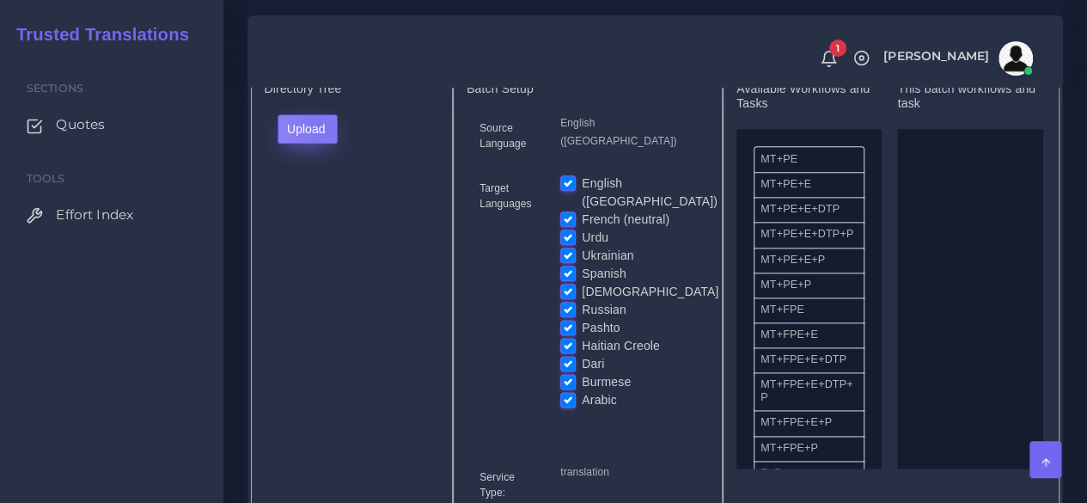
click at [320, 143] on button "Upload" at bounding box center [308, 128] width 61 height 29
click at [326, 205] on label "Files" at bounding box center [337, 193] width 119 height 21
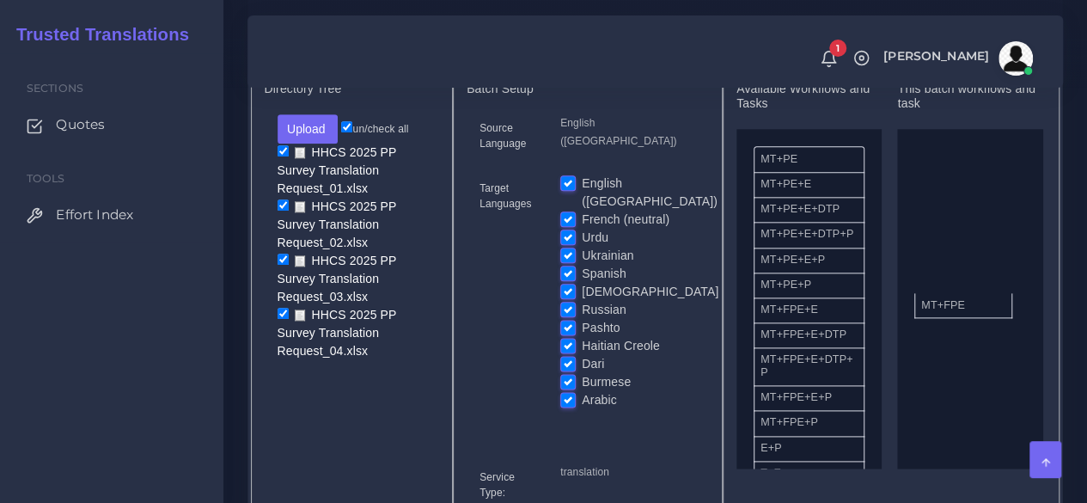
drag, startPoint x: 801, startPoint y: 350, endPoint x: 961, endPoint y: 335, distance: 161.3
click at [582, 205] on label "English ([GEOGRAPHIC_DATA])" at bounding box center [650, 192] width 136 height 36
click at [562, 190] on input "English ([GEOGRAPHIC_DATA])" at bounding box center [567, 181] width 15 height 15
checkbox input "false"
click at [582, 223] on label "French (neutral)" at bounding box center [626, 220] width 88 height 18
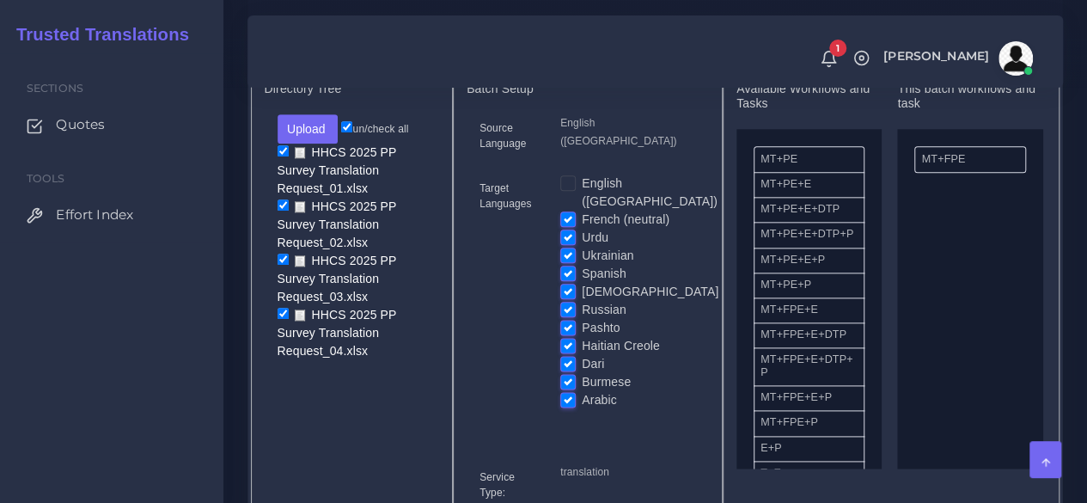
click at [565, 223] on input "French (neutral)" at bounding box center [567, 218] width 15 height 15
checkbox input "false"
click at [582, 247] on label "Urdu" at bounding box center [595, 238] width 27 height 18
click at [571, 244] on input "Urdu" at bounding box center [567, 236] width 15 height 15
checkbox input "false"
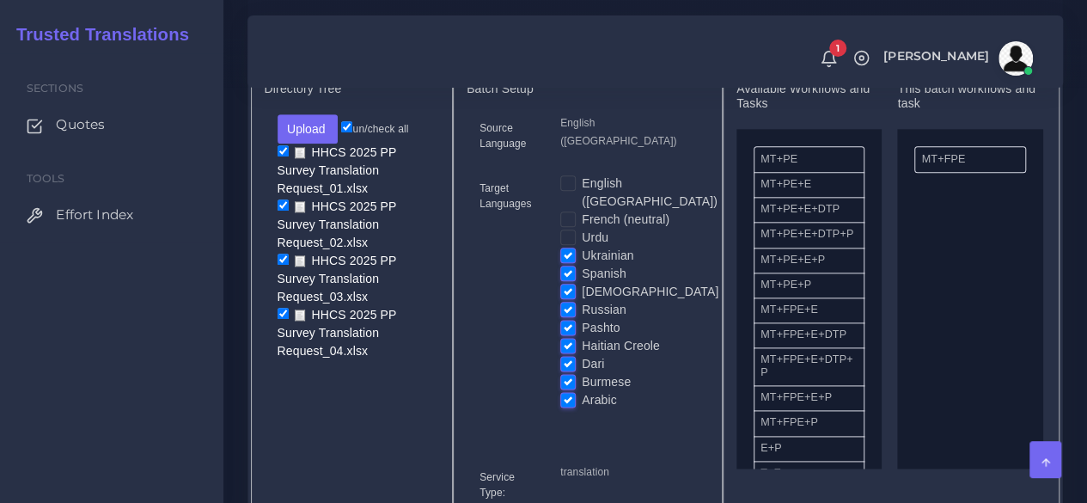
click at [571, 275] on input "Spanish" at bounding box center [567, 272] width 15 height 15
checkbox input "false"
click at [582, 264] on label "Ukrainian" at bounding box center [608, 256] width 52 height 18
click at [571, 262] on input "Ukrainian" at bounding box center [567, 254] width 15 height 15
checkbox input "false"
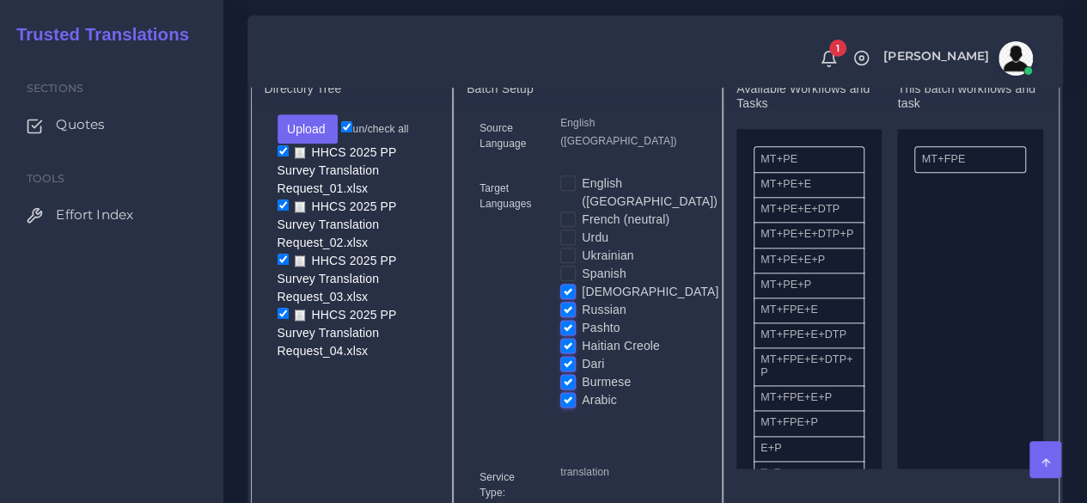
click at [582, 373] on label "Dari" at bounding box center [593, 364] width 22 height 18
click at [567, 370] on input "Dari" at bounding box center [567, 362] width 15 height 15
checkbox input "false"
click at [582, 391] on label "Burmese" at bounding box center [606, 382] width 49 height 18
click at [567, 388] on input "Burmese" at bounding box center [567, 380] width 15 height 15
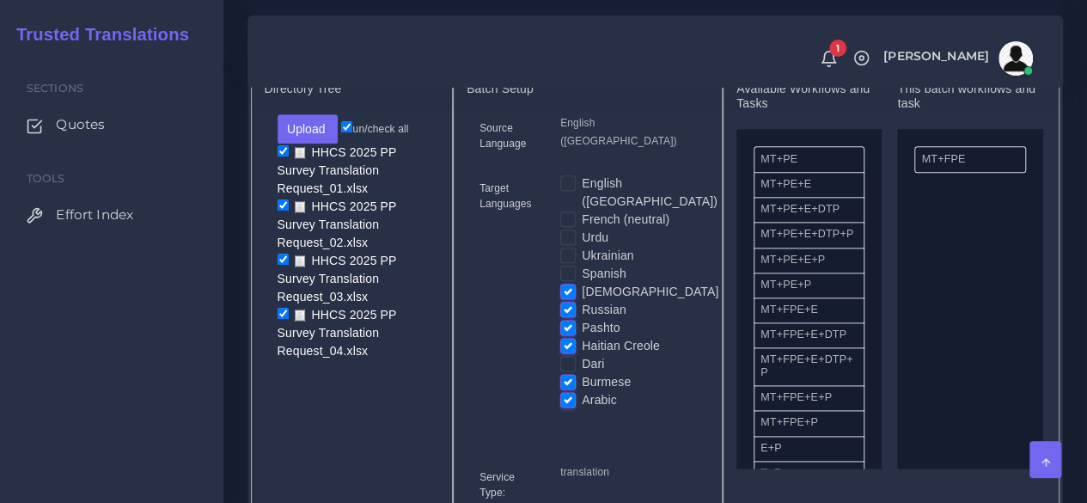
checkbox input "false"
click at [582, 355] on label "Haitian Creole" at bounding box center [621, 346] width 78 height 18
click at [566, 352] on input "Haitian Creole" at bounding box center [567, 344] width 15 height 15
checkbox input "false"
click at [582, 333] on label "Pashto" at bounding box center [601, 328] width 38 height 18
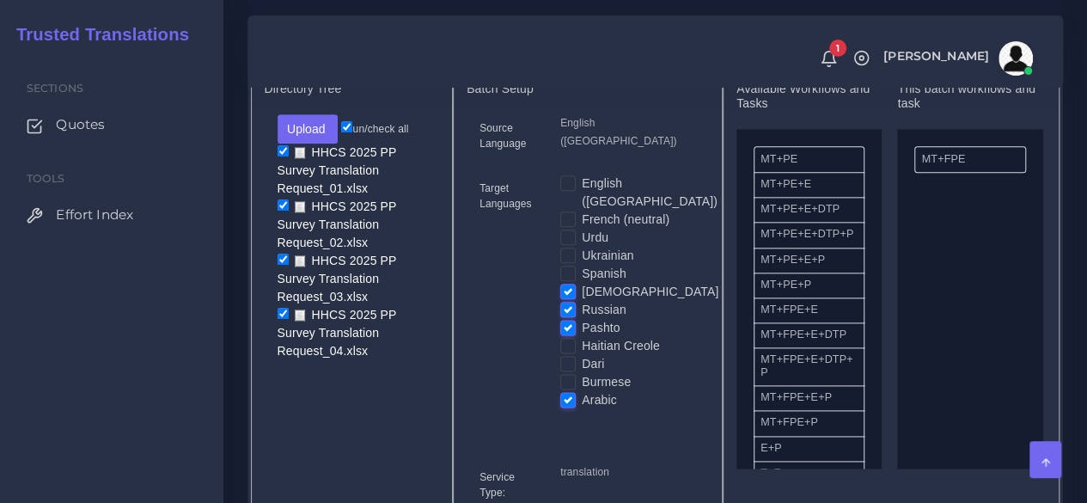
click at [568, 333] on input "Pashto" at bounding box center [567, 326] width 15 height 15
checkbox input "false"
click at [582, 318] on label "Russian" at bounding box center [604, 310] width 45 height 18
click at [568, 316] on input "Russian" at bounding box center [567, 308] width 15 height 15
checkbox input "false"
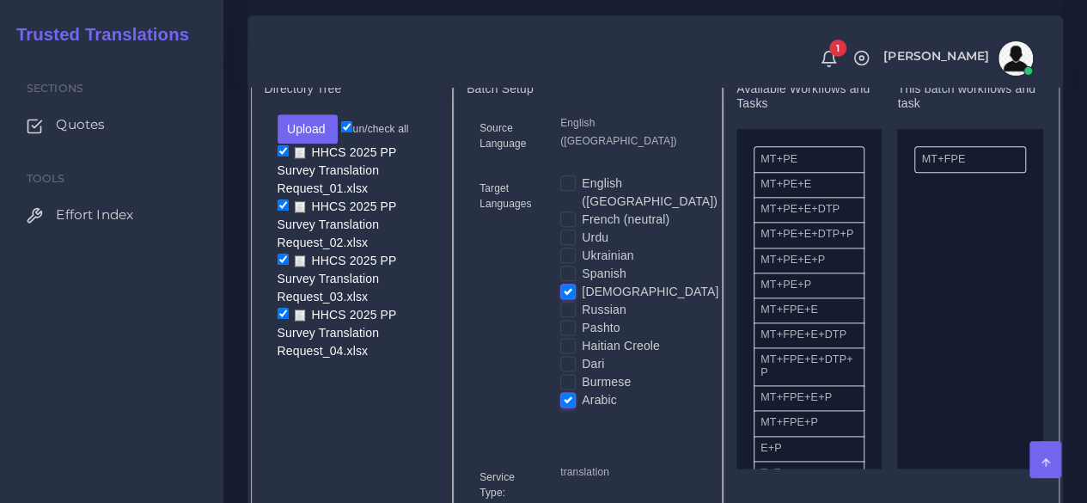
click at [582, 296] on label "[DEMOGRAPHIC_DATA]" at bounding box center [650, 292] width 137 height 18
click at [567, 296] on input "[DEMOGRAPHIC_DATA]" at bounding box center [567, 290] width 15 height 15
checkbox input "false"
click at [281, 156] on input "checkbox" at bounding box center [283, 150] width 11 height 11
checkbox input "false"
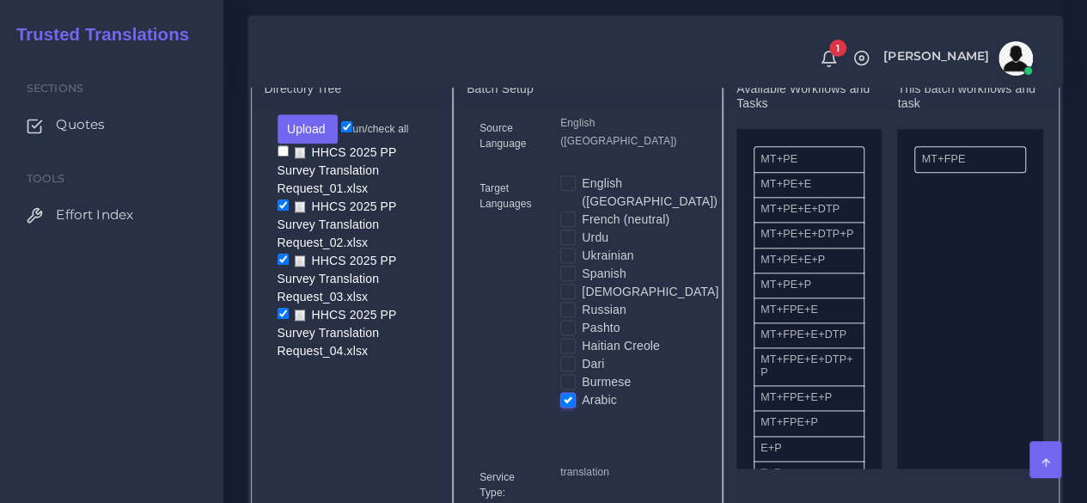
click at [281, 319] on input "checkbox" at bounding box center [283, 313] width 11 height 11
checkbox input "false"
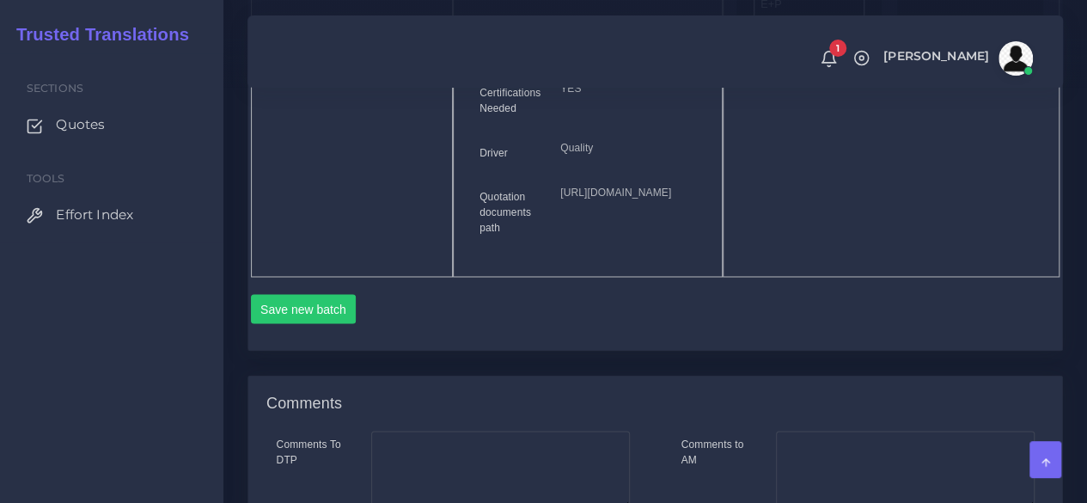
scroll to position [1349, 0]
click at [332, 320] on button "Save new batch" at bounding box center [304, 305] width 106 height 29
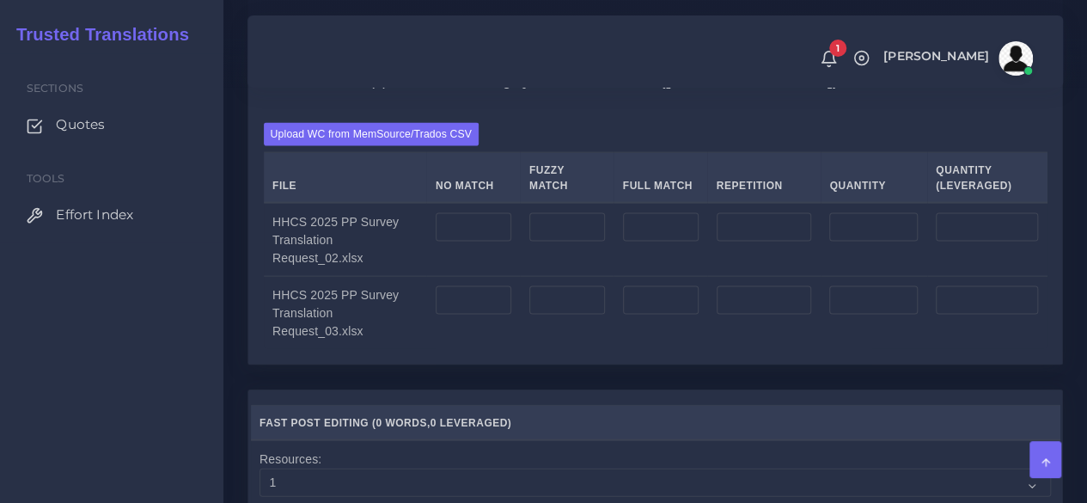
scroll to position [1714, 0]
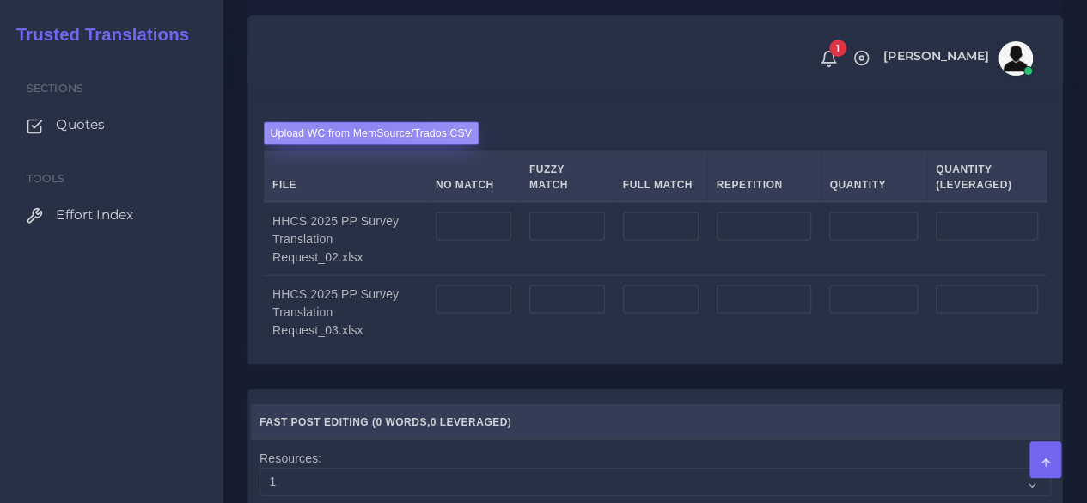
click at [357, 145] on label "Upload WC from MemSource/Trados CSV" at bounding box center [372, 133] width 216 height 23
click at [0, 0] on input "Upload WC from MemSource/Trados CSV" at bounding box center [0, 0] width 0 height 0
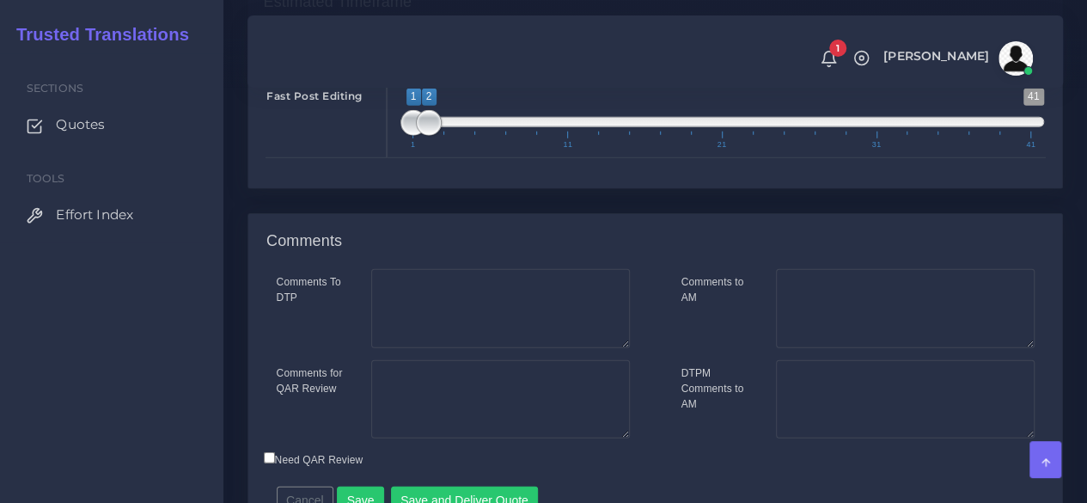
scroll to position [2547, 0]
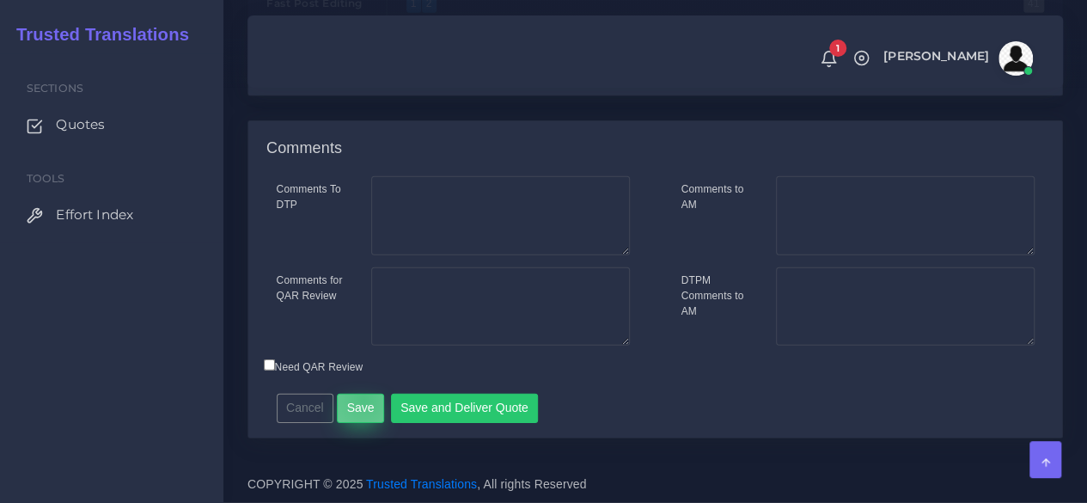
click at [359, 400] on button "Save" at bounding box center [360, 408] width 47 height 29
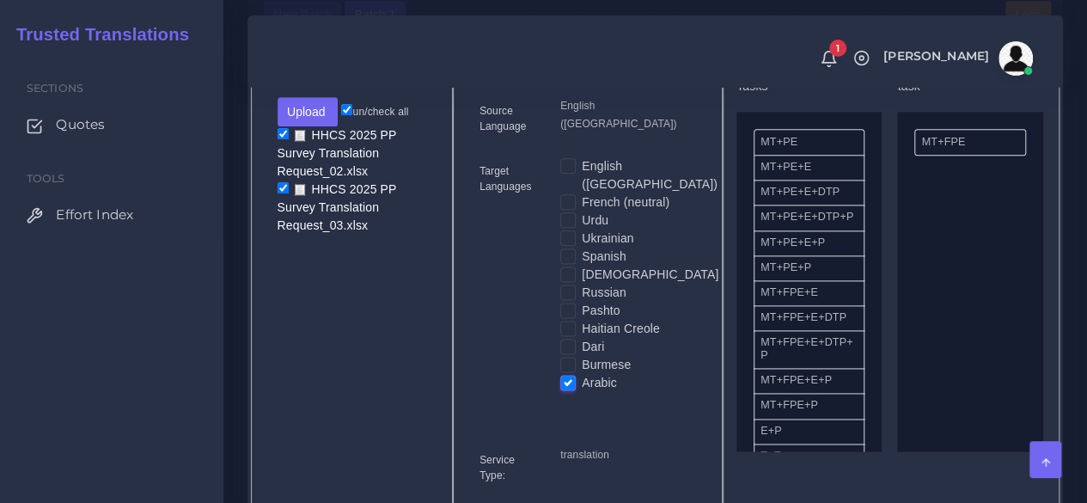
scroll to position [970, 0]
click at [582, 264] on label "Spanish" at bounding box center [604, 256] width 45 height 18
click at [570, 262] on input "Spanish" at bounding box center [567, 254] width 15 height 15
checkbox input "true"
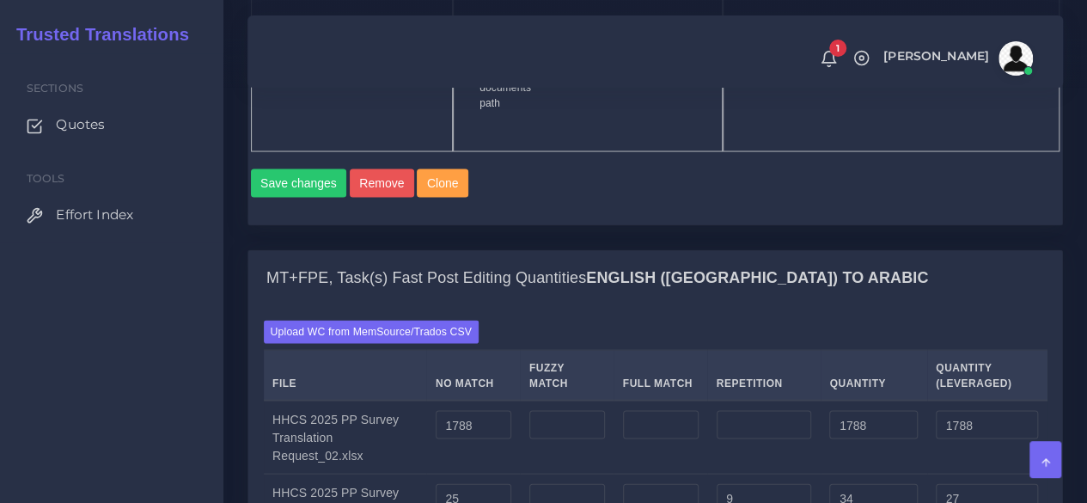
scroll to position [1566, 0]
click at [303, 197] on button "Save changes" at bounding box center [299, 182] width 96 height 29
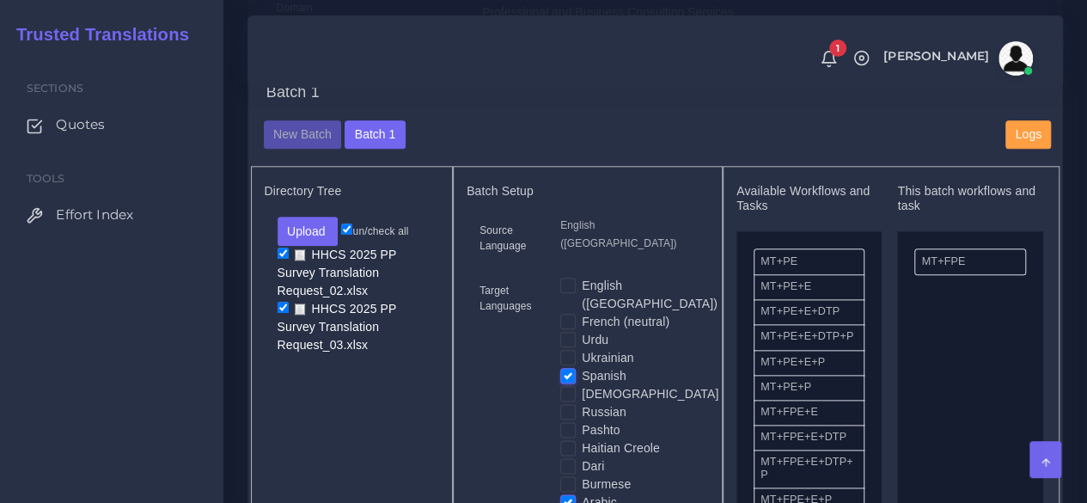
scroll to position [868, 0]
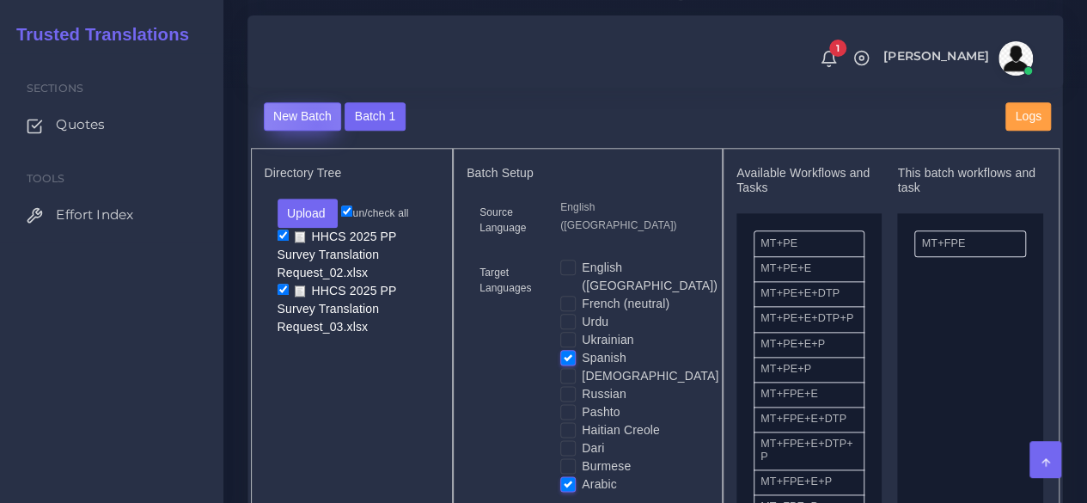
click at [316, 131] on button "New Batch" at bounding box center [303, 116] width 78 height 29
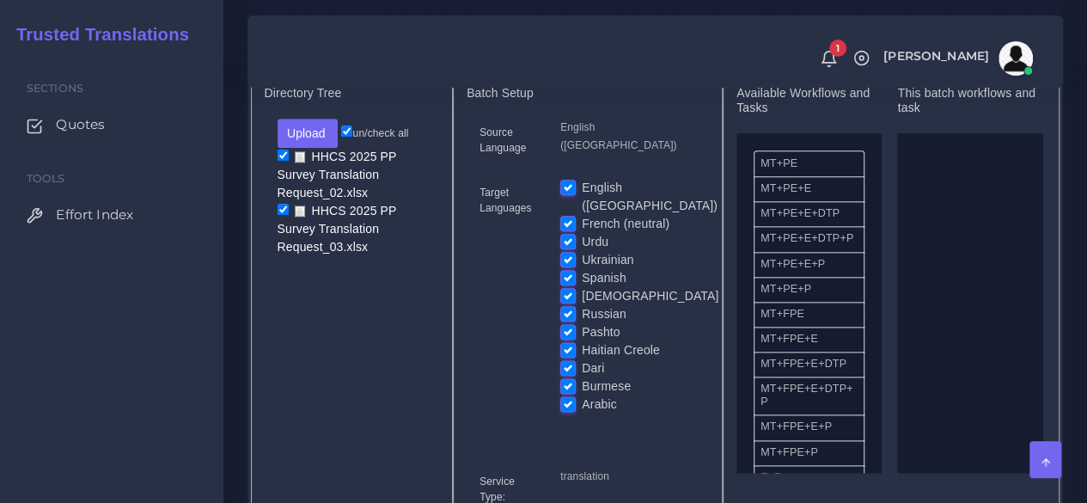
scroll to position [900, 0]
click at [308, 146] on button "Upload" at bounding box center [308, 131] width 61 height 29
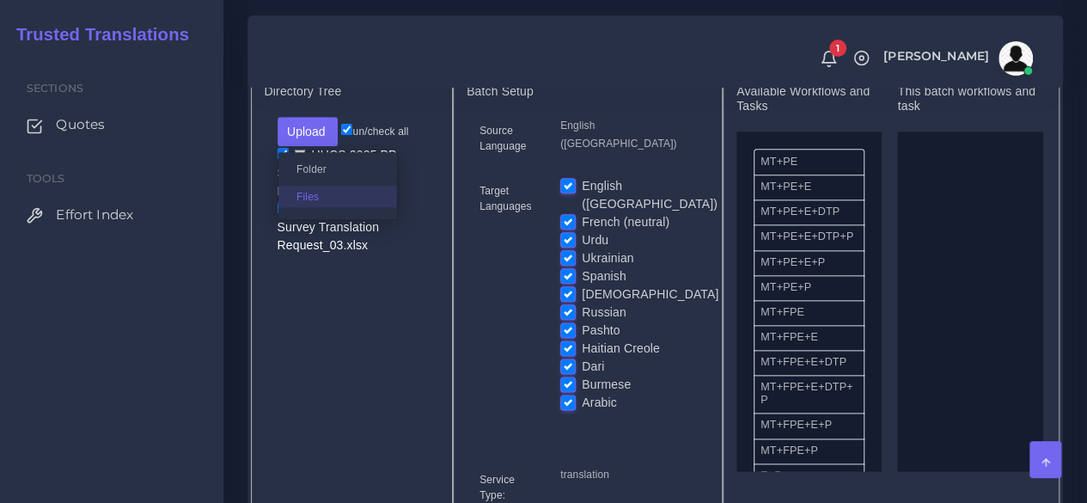
click at [311, 207] on label "Files" at bounding box center [337, 196] width 119 height 21
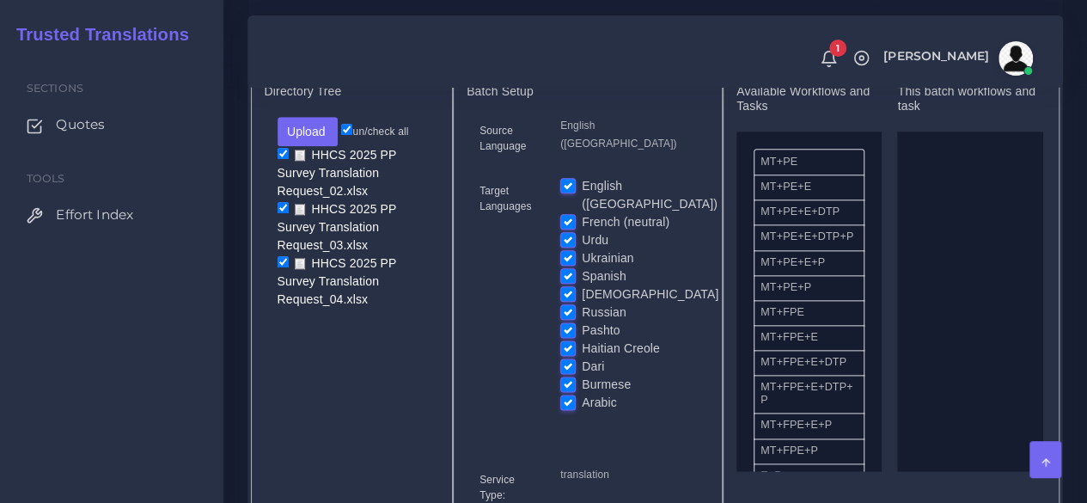
click at [582, 213] on label "English ([GEOGRAPHIC_DATA])" at bounding box center [650, 195] width 136 height 36
click at [571, 192] on input "English ([GEOGRAPHIC_DATA])" at bounding box center [567, 184] width 15 height 15
checkbox input "false"
click at [582, 249] on label "Urdu" at bounding box center [595, 240] width 27 height 18
click at [571, 247] on input "Urdu" at bounding box center [567, 238] width 15 height 15
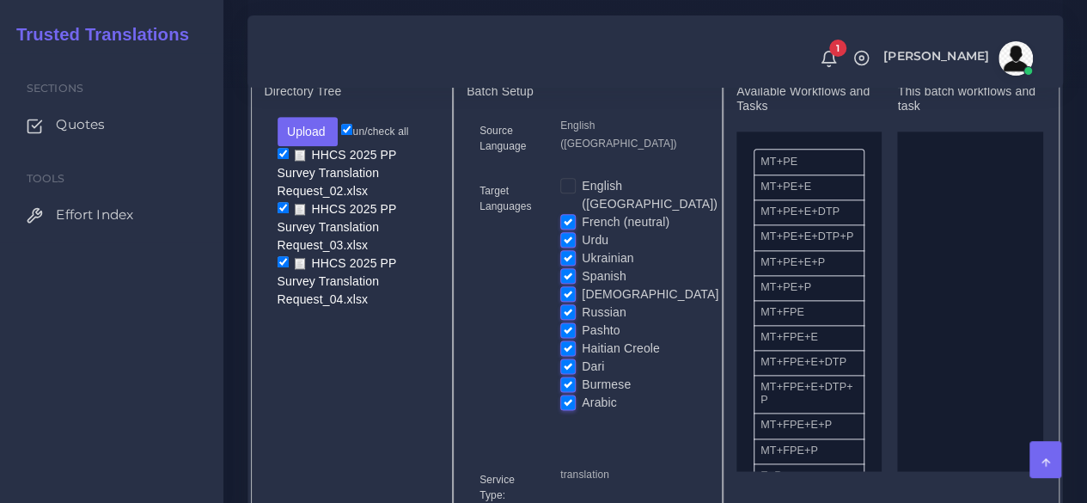
checkbox input "false"
click at [582, 284] on label "Spanish" at bounding box center [604, 276] width 45 height 18
click at [568, 283] on input "Spanish" at bounding box center [567, 274] width 15 height 15
checkbox input "false"
click at [568, 267] on div "Ukrainian" at bounding box center [628, 258] width 136 height 18
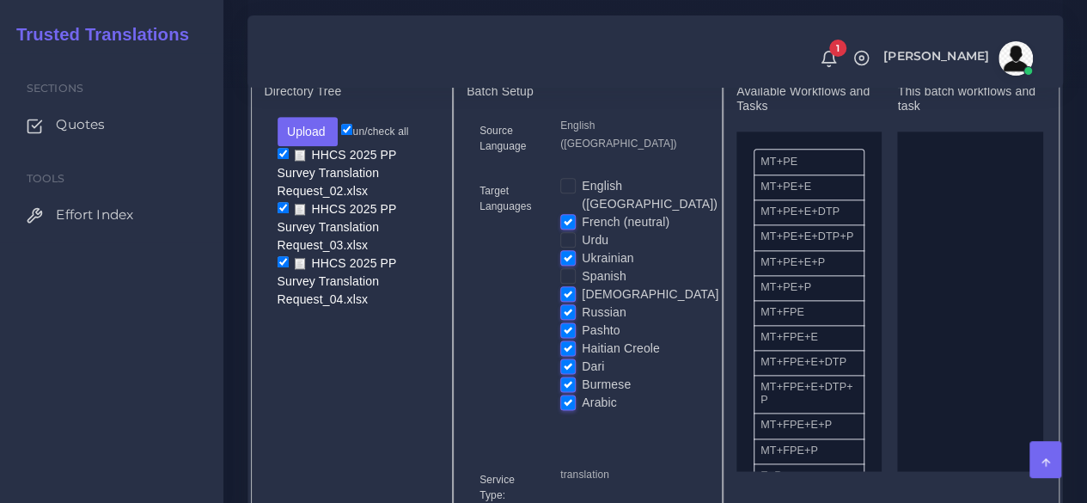
click at [582, 267] on label "Ukrainian" at bounding box center [608, 258] width 52 height 18
click at [569, 265] on input "Ukrainian" at bounding box center [567, 256] width 15 height 15
checkbox input "false"
click at [582, 302] on label "[DEMOGRAPHIC_DATA]" at bounding box center [650, 294] width 137 height 18
click at [568, 301] on input "[DEMOGRAPHIC_DATA]" at bounding box center [567, 292] width 15 height 15
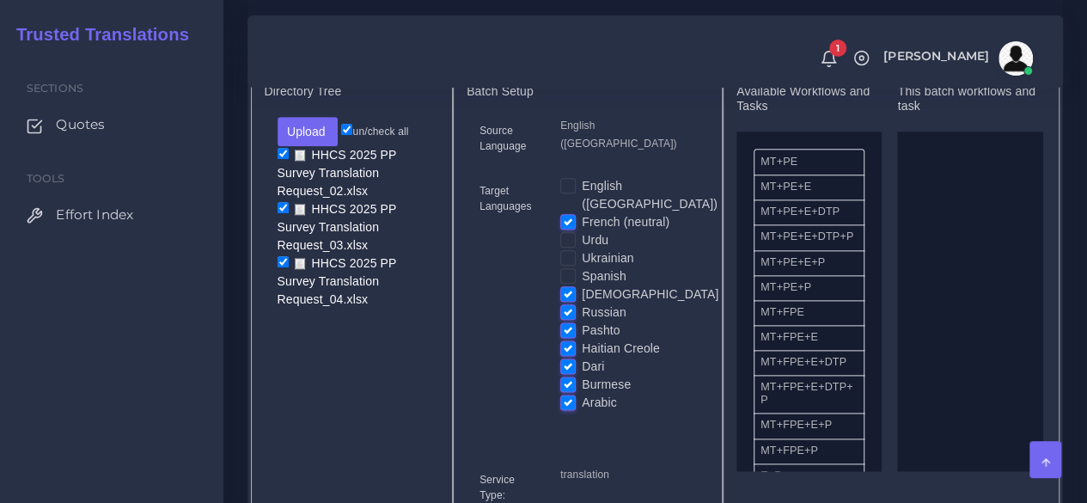
checkbox input "false"
click at [582, 339] on label "Pashto" at bounding box center [601, 330] width 38 height 18
click at [565, 337] on input "Pashto" at bounding box center [567, 328] width 15 height 15
checkbox input "false"
click at [582, 321] on label "Russian" at bounding box center [604, 312] width 45 height 18
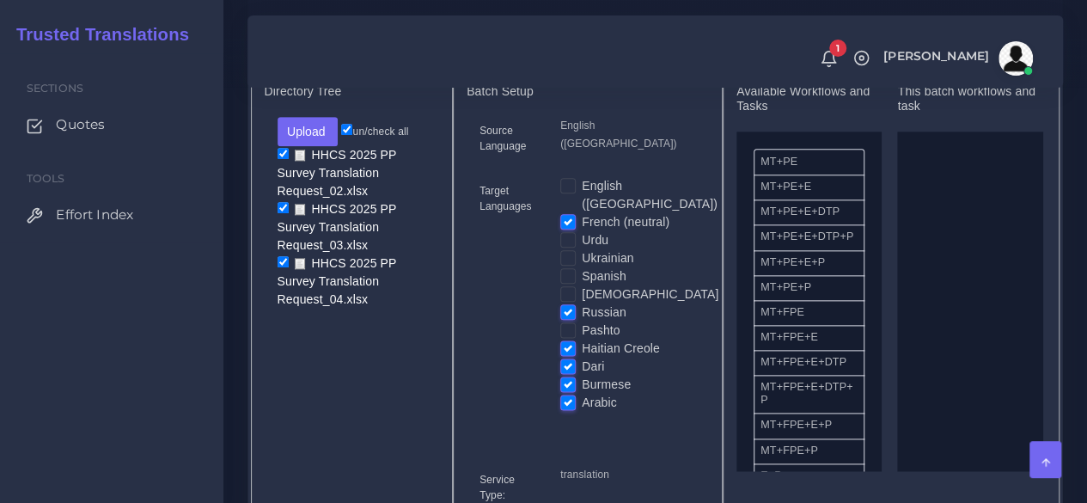
click at [565, 319] on input "Russian" at bounding box center [567, 310] width 15 height 15
checkbox input "false"
click at [582, 357] on label "Haitian Creole" at bounding box center [621, 348] width 78 height 18
click at [566, 355] on input "Haitian Creole" at bounding box center [567, 346] width 15 height 15
checkbox input "false"
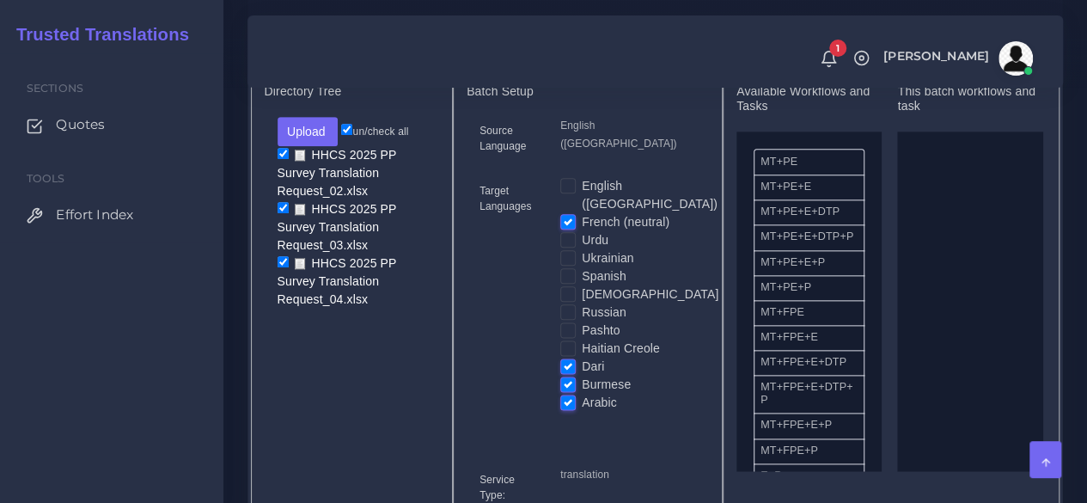
click at [582, 375] on label "Dari" at bounding box center [593, 366] width 22 height 18
click at [565, 373] on input "Dari" at bounding box center [567, 364] width 15 height 15
checkbox input "false"
click at [582, 394] on label "Burmese" at bounding box center [606, 384] width 49 height 18
click at [565, 391] on input "Burmese" at bounding box center [567, 382] width 15 height 15
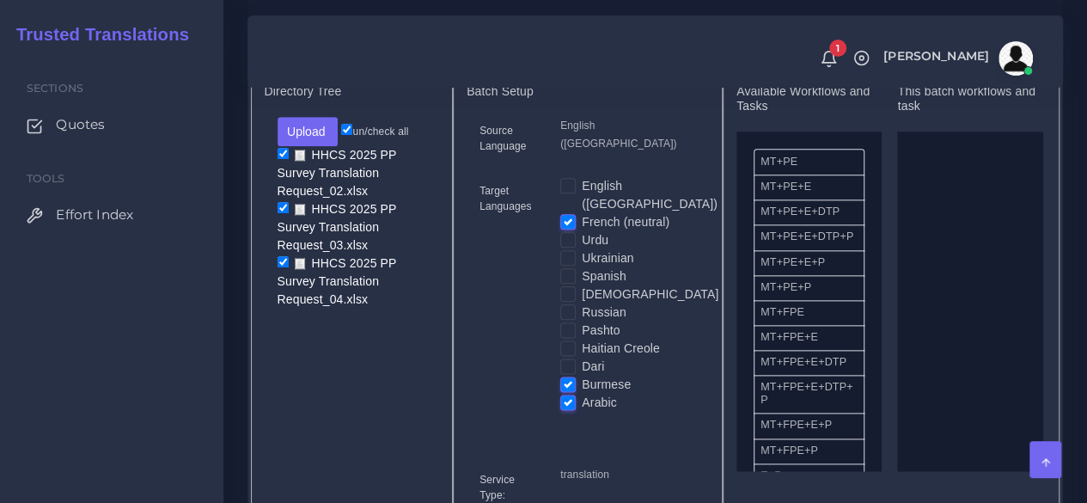
checkbox input "false"
click at [582, 412] on label "Arabic" at bounding box center [599, 403] width 35 height 18
click at [565, 409] on input "Arabic" at bounding box center [567, 401] width 15 height 15
checkbox input "false"
drag, startPoint x: 791, startPoint y: 354, endPoint x: 989, endPoint y: 313, distance: 202.7
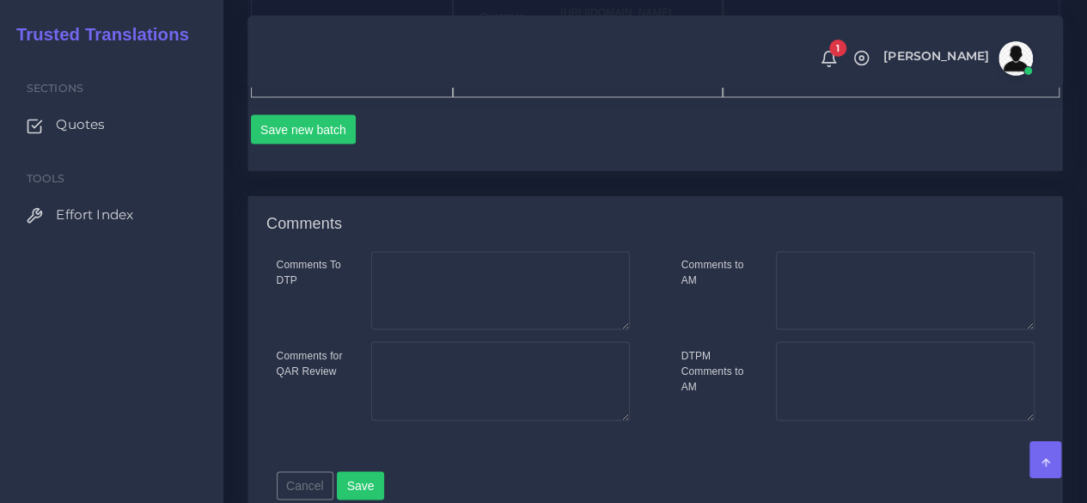
scroll to position [1553, 0]
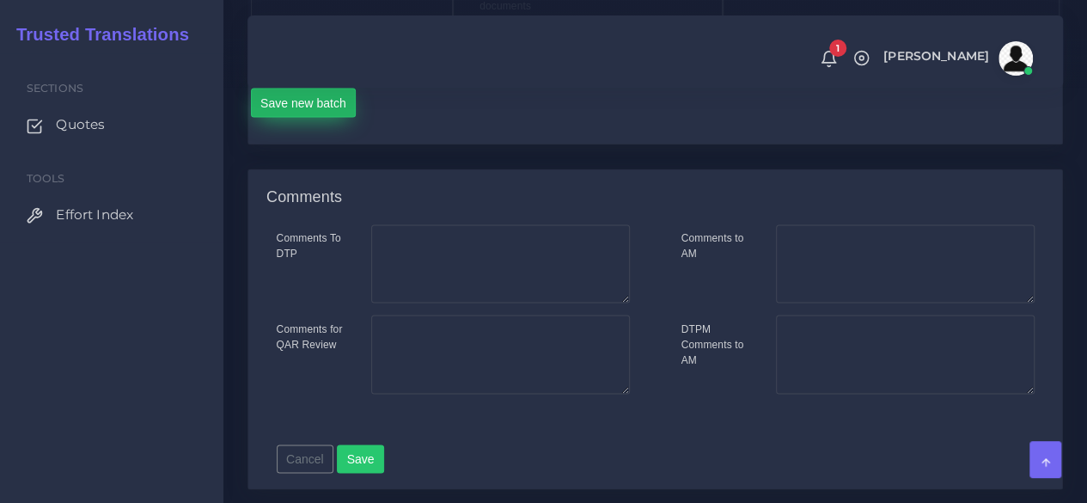
click at [292, 117] on button "Save new batch" at bounding box center [304, 102] width 106 height 29
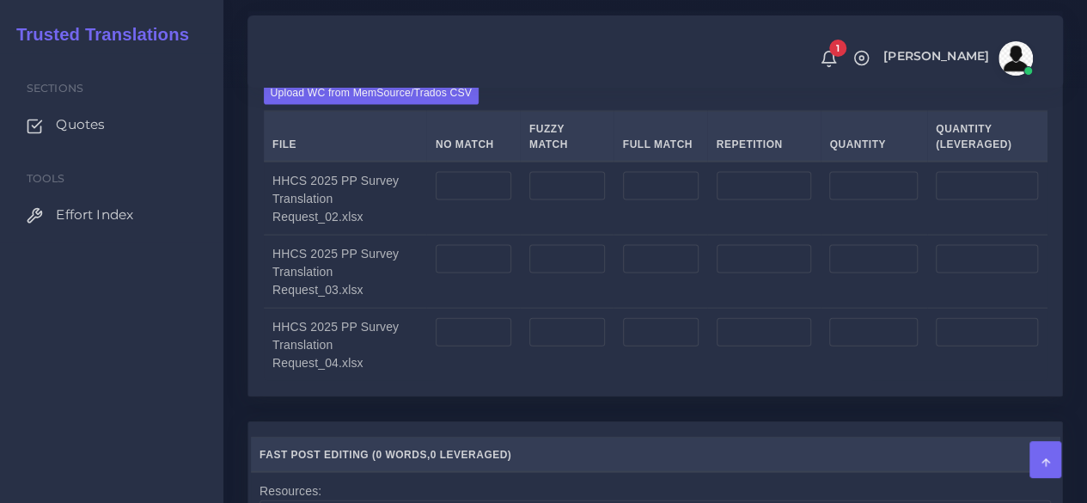
scroll to position [1756, 0]
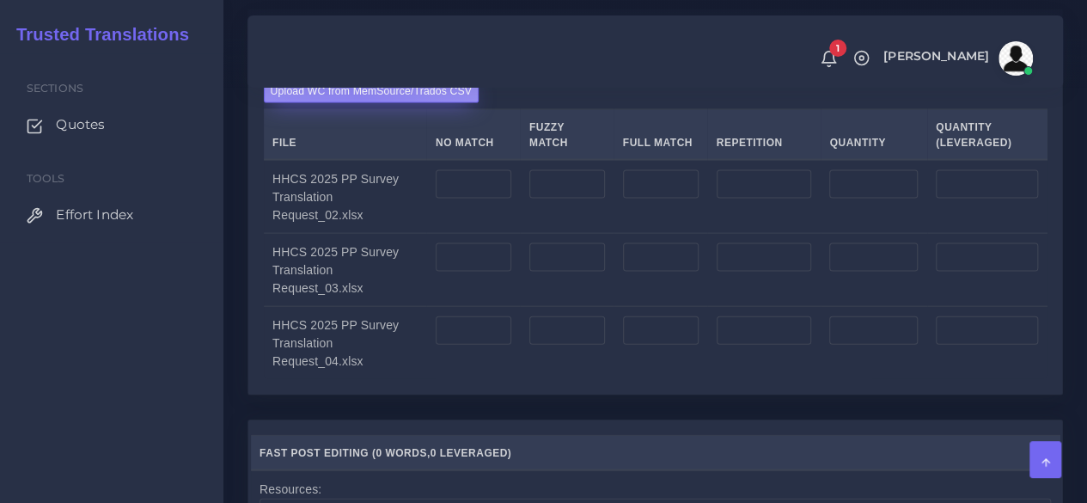
click at [357, 103] on label "Upload WC from MemSource/Trados CSV" at bounding box center [372, 91] width 216 height 23
click at [0, 0] on input "Upload WC from MemSource/Trados CSV" at bounding box center [0, 0] width 0 height 0
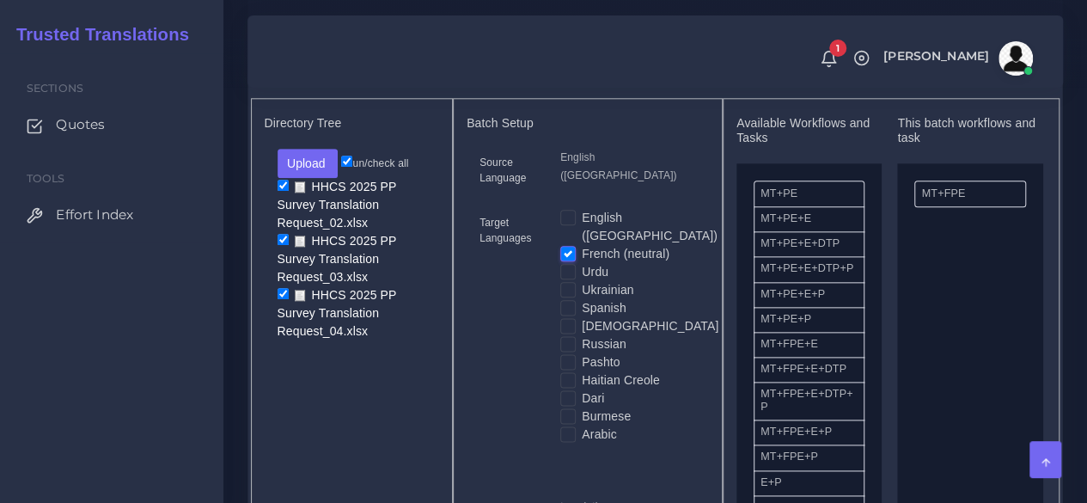
scroll to position [923, 0]
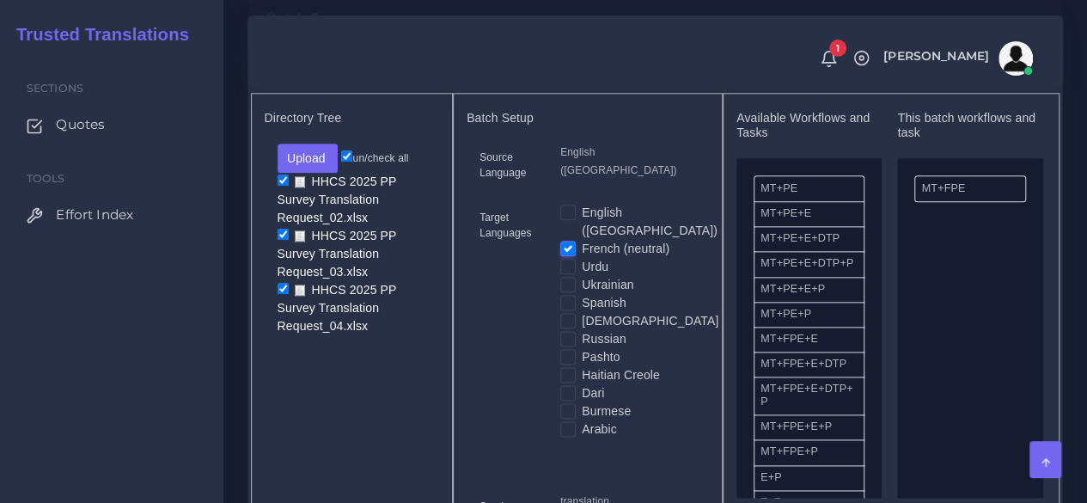
click at [582, 384] on label "Haitian Creole" at bounding box center [621, 375] width 78 height 18
click at [571, 382] on input "Haitian Creole" at bounding box center [567, 373] width 15 height 15
checkbox input "true"
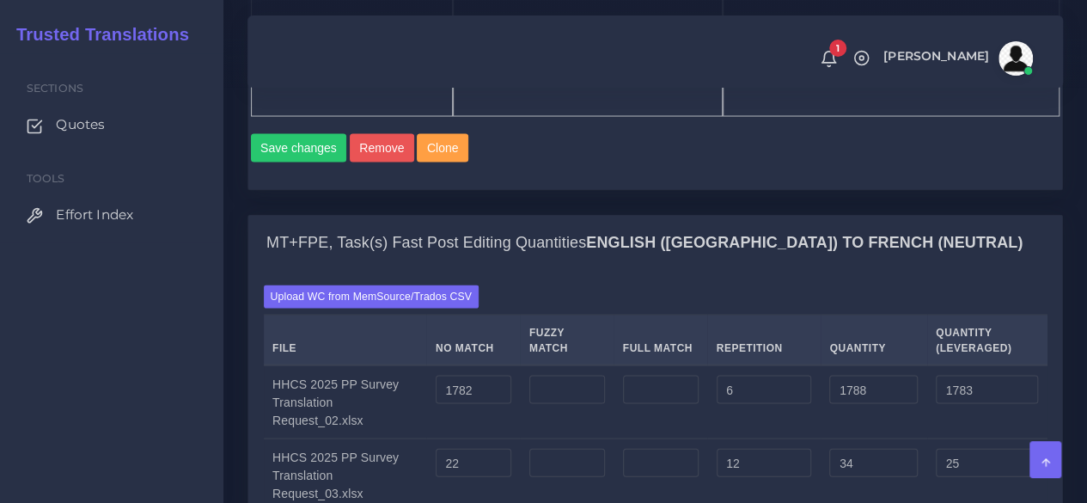
scroll to position [1602, 0]
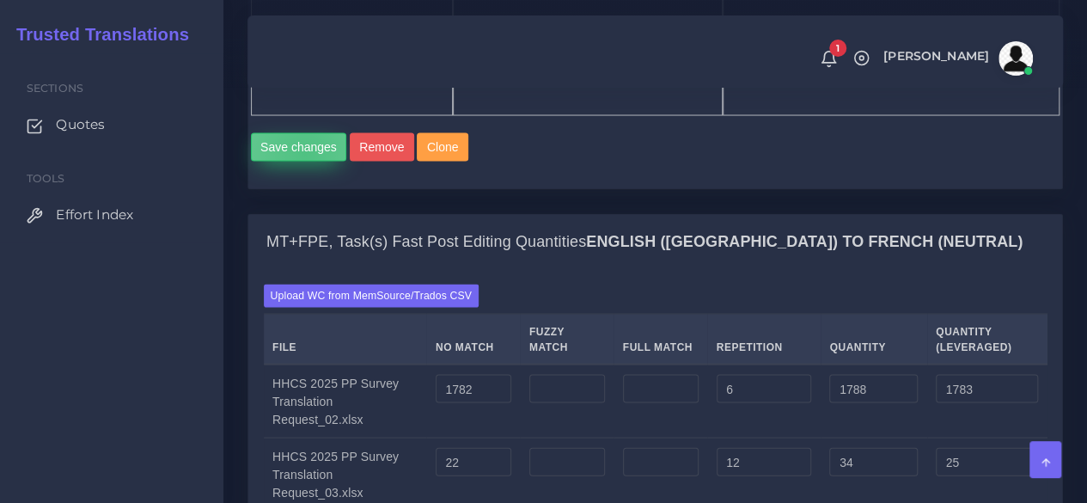
click at [304, 162] on button "Save changes" at bounding box center [299, 146] width 96 height 29
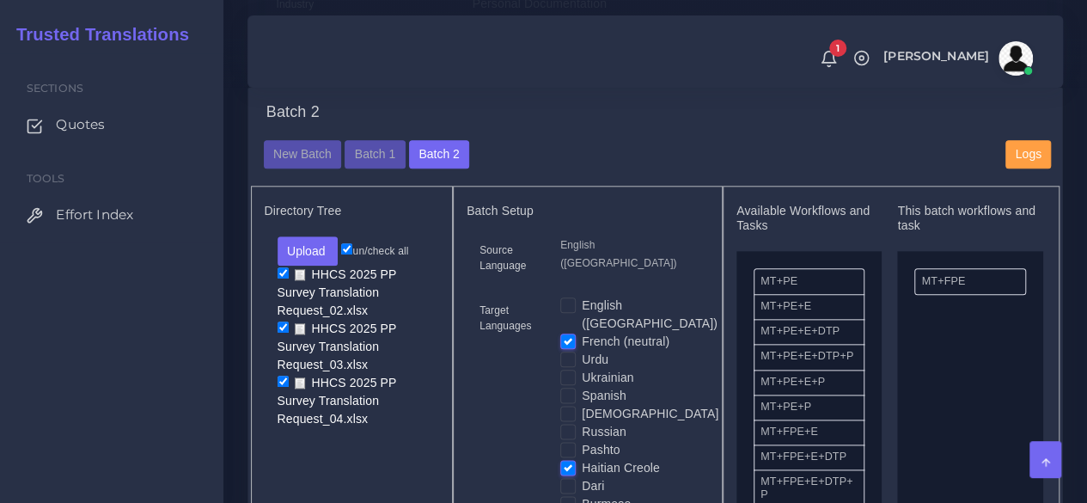
scroll to position [847, 0]
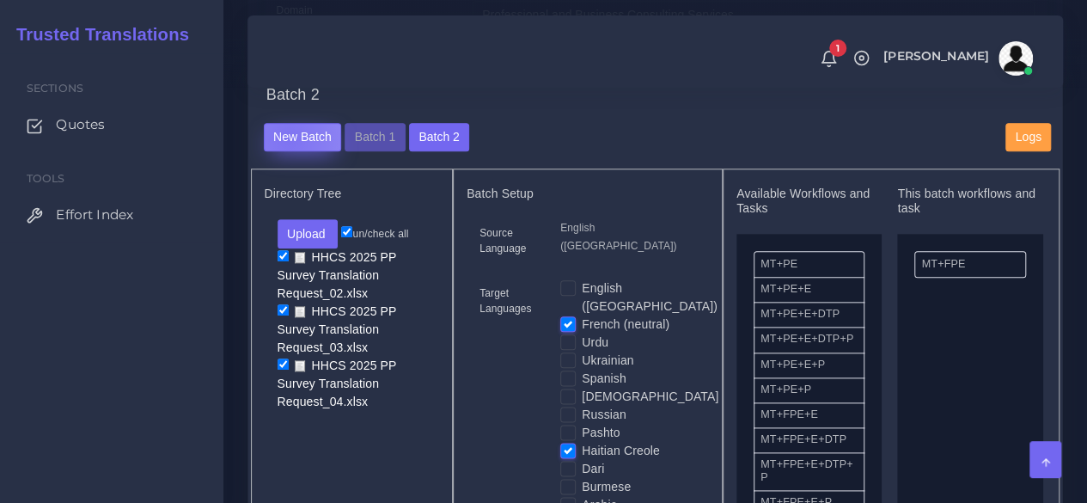
click at [288, 152] on button "New Batch" at bounding box center [303, 137] width 78 height 29
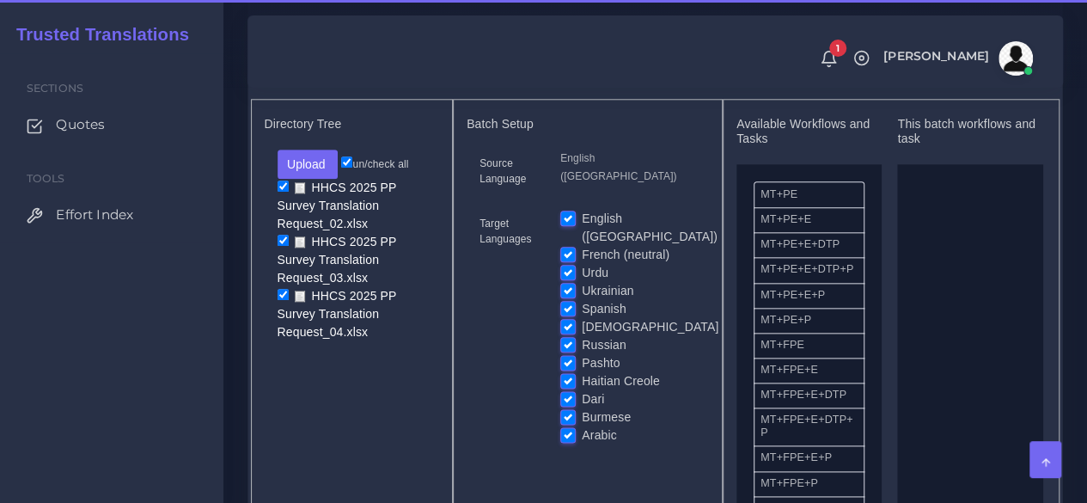
scroll to position [869, 0]
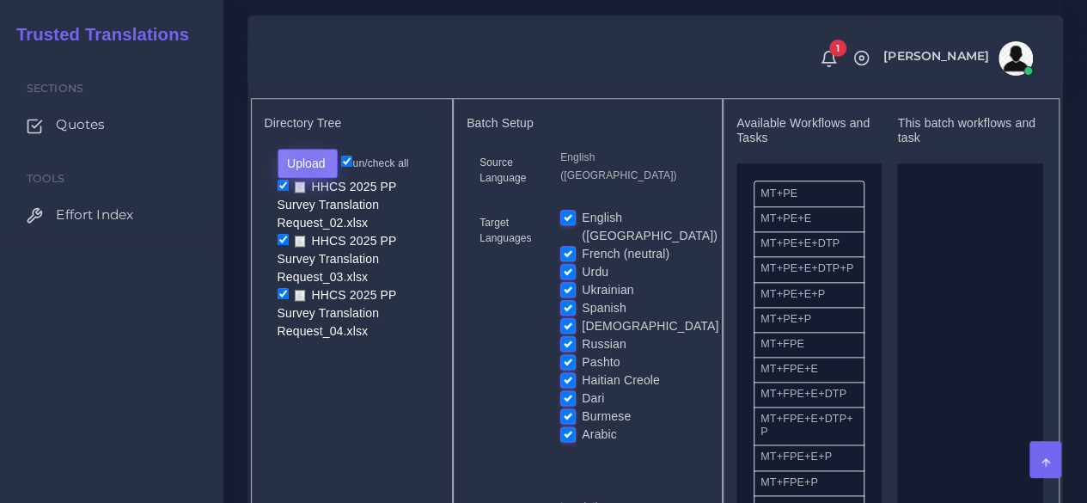
click at [309, 178] on button "Upload" at bounding box center [308, 163] width 61 height 29
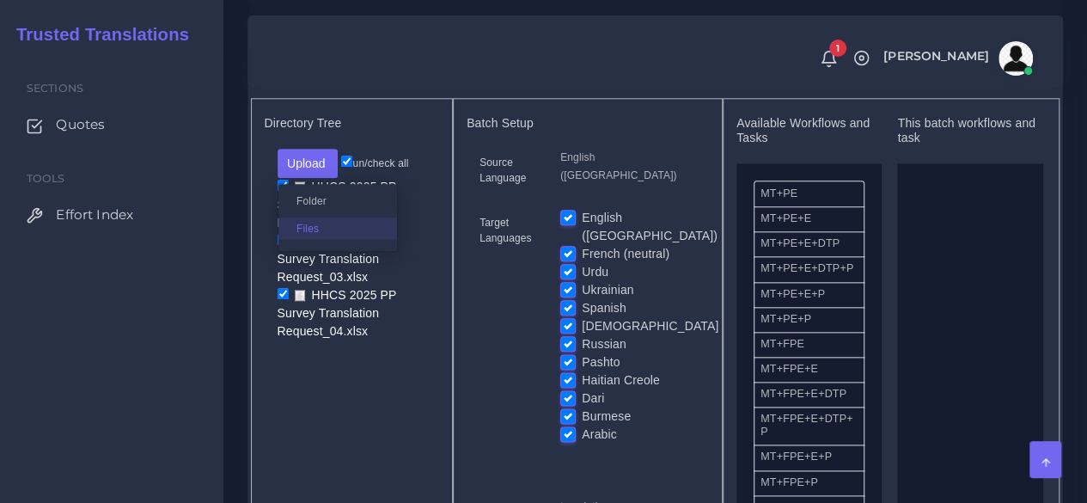
click at [308, 239] on label "Files" at bounding box center [337, 227] width 119 height 21
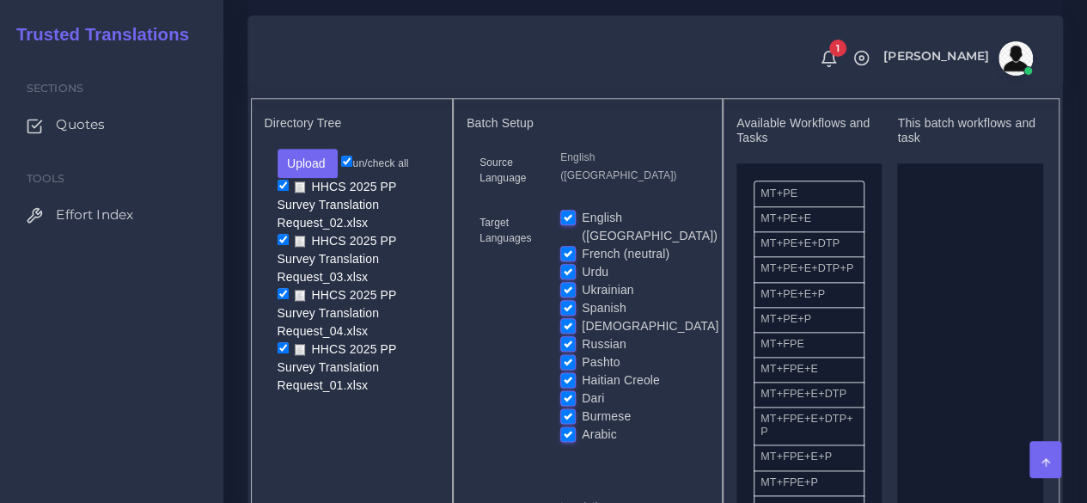
click at [283, 191] on input "checkbox" at bounding box center [283, 185] width 11 height 11
checkbox input "false"
click at [582, 245] on label "English ([GEOGRAPHIC_DATA])" at bounding box center [650, 227] width 136 height 36
click at [569, 224] on input "English ([GEOGRAPHIC_DATA])" at bounding box center [567, 216] width 15 height 15
checkbox input "false"
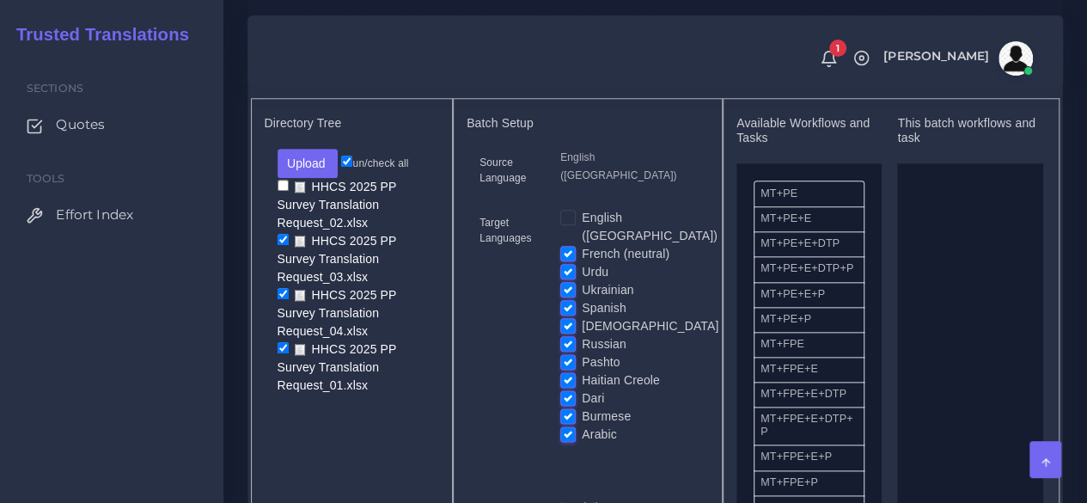
click at [569, 255] on input "French (neutral)" at bounding box center [567, 252] width 15 height 15
checkbox input "false"
click at [582, 281] on label "Urdu" at bounding box center [595, 272] width 27 height 18
click at [569, 278] on input "Urdu" at bounding box center [567, 270] width 15 height 15
checkbox input "false"
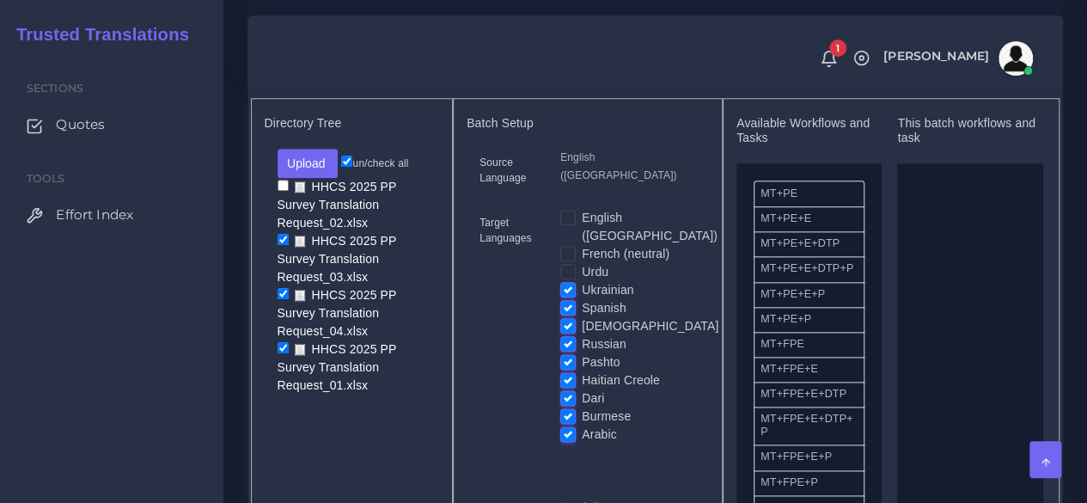
click at [582, 299] on label "Ukrainian" at bounding box center [608, 290] width 52 height 18
click at [569, 296] on input "Ukrainian" at bounding box center [567, 288] width 15 height 15
checkbox input "false"
click at [582, 332] on label "[DEMOGRAPHIC_DATA]" at bounding box center [650, 326] width 137 height 18
click at [569, 332] on input "[DEMOGRAPHIC_DATA]" at bounding box center [567, 324] width 15 height 15
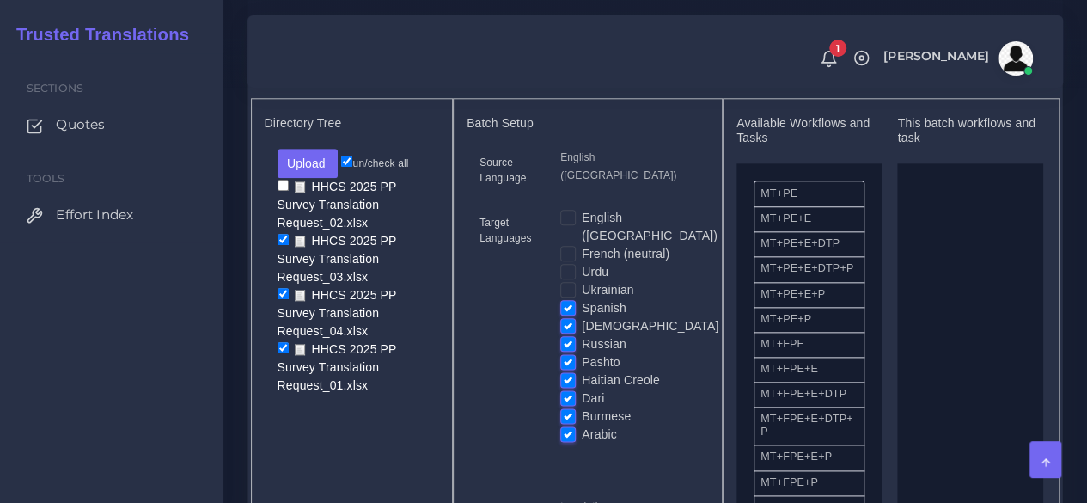
checkbox input "false"
click at [582, 317] on label "Spanish" at bounding box center [604, 308] width 45 height 18
click at [569, 314] on input "Spanish" at bounding box center [567, 306] width 15 height 15
checkbox input "false"
click at [582, 351] on label "Russian" at bounding box center [604, 344] width 45 height 18
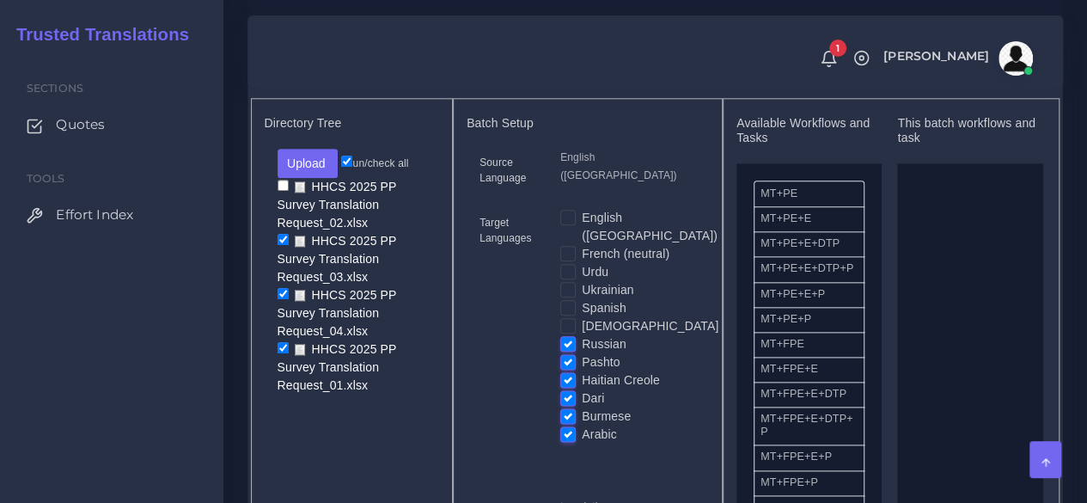
click at [568, 351] on input "Russian" at bounding box center [567, 342] width 15 height 15
checkbox input "false"
click at [582, 371] on label "Pashto" at bounding box center [601, 362] width 38 height 18
click at [567, 369] on input "Pashto" at bounding box center [567, 360] width 15 height 15
checkbox input "false"
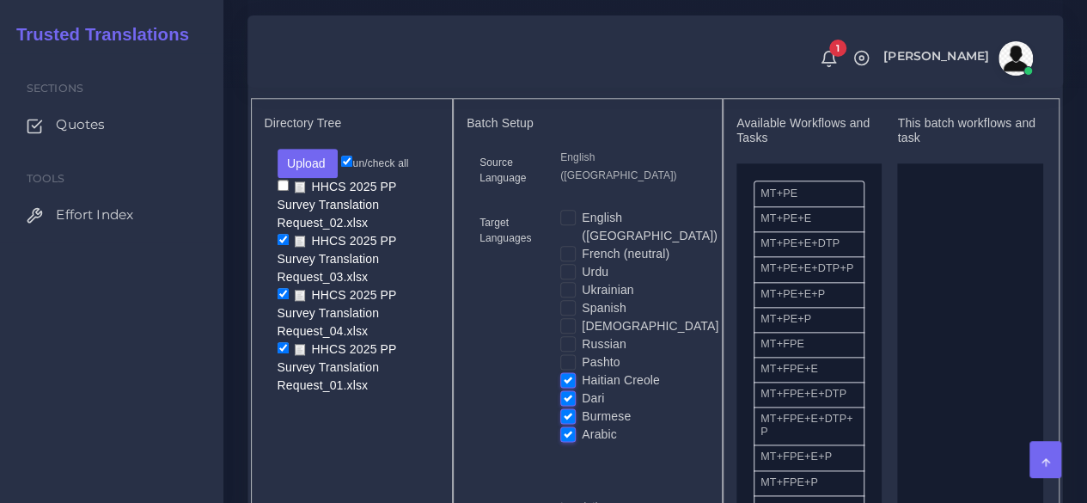
click at [582, 389] on label "Haitian Creole" at bounding box center [621, 380] width 78 height 18
click at [567, 387] on input "Haitian Creole" at bounding box center [567, 378] width 15 height 15
checkbox input "false"
click at [582, 407] on label "Dari" at bounding box center [593, 398] width 22 height 18
click at [565, 405] on input "Dari" at bounding box center [567, 396] width 15 height 15
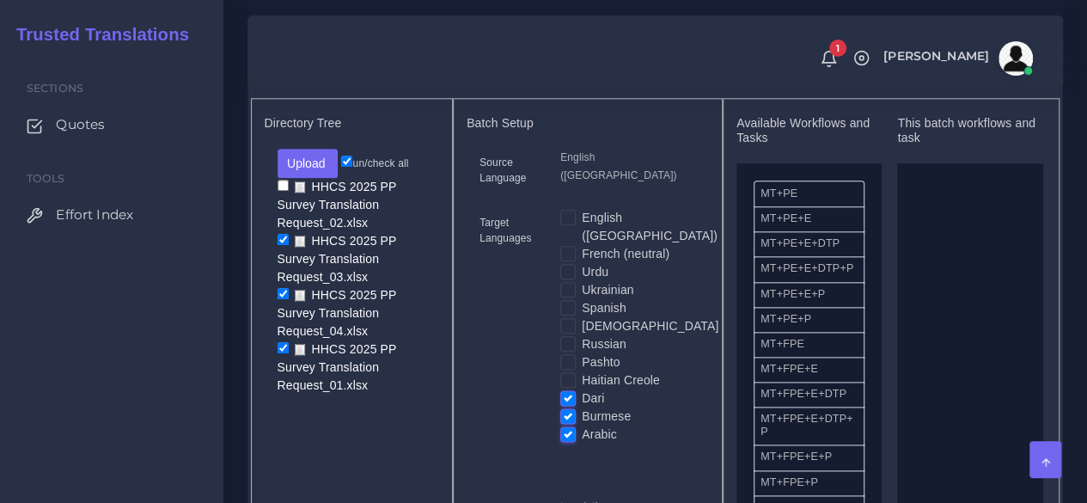
checkbox input "false"
click at [582, 443] on label "Arabic" at bounding box center [599, 434] width 35 height 18
click at [562, 441] on input "Arabic" at bounding box center [567, 432] width 15 height 15
checkbox input "false"
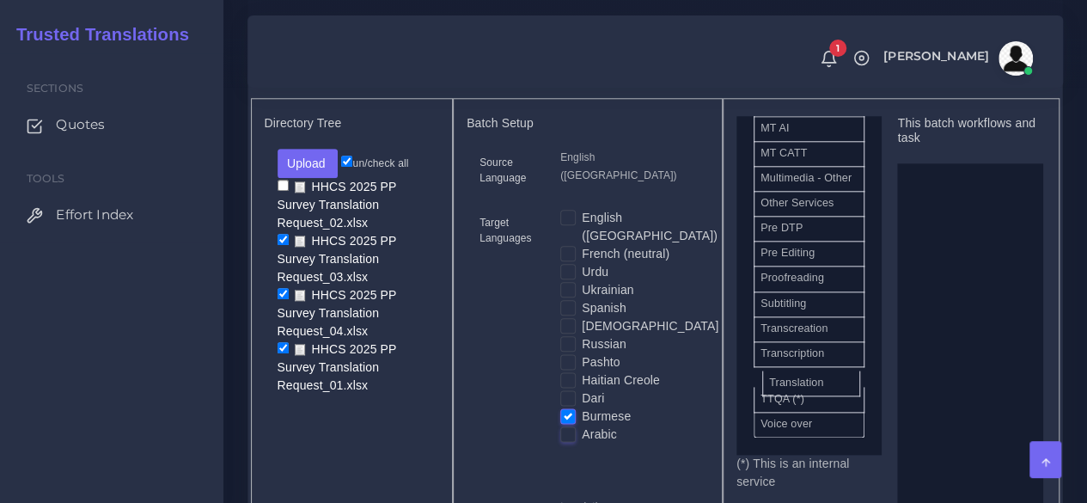
scroll to position [987, 0]
drag, startPoint x: 795, startPoint y: 408, endPoint x: 950, endPoint y: 367, distance: 160.9
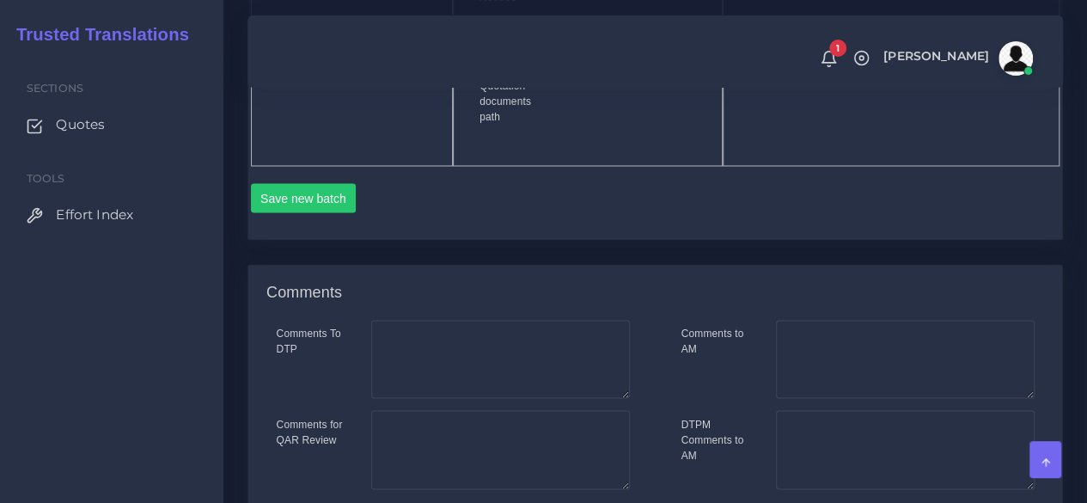
scroll to position [1458, 0]
click at [296, 211] on button "Save new batch" at bounding box center [304, 196] width 106 height 29
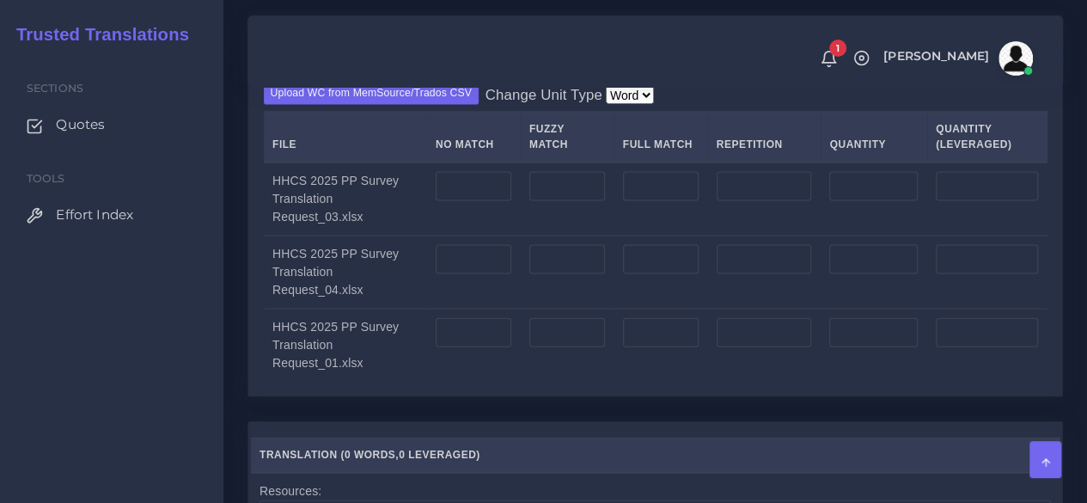
scroll to position [1756, 0]
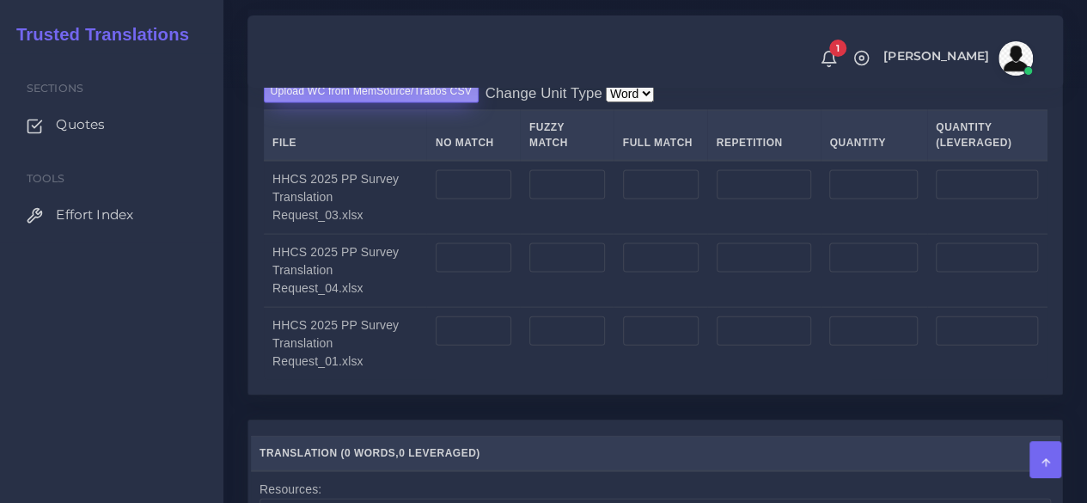
click at [335, 103] on label "Upload WC from MemSource/Trados CSV" at bounding box center [372, 91] width 216 height 23
click at [0, 0] on input "Upload WC from MemSource/Trados CSV" at bounding box center [0, 0] width 0 height 0
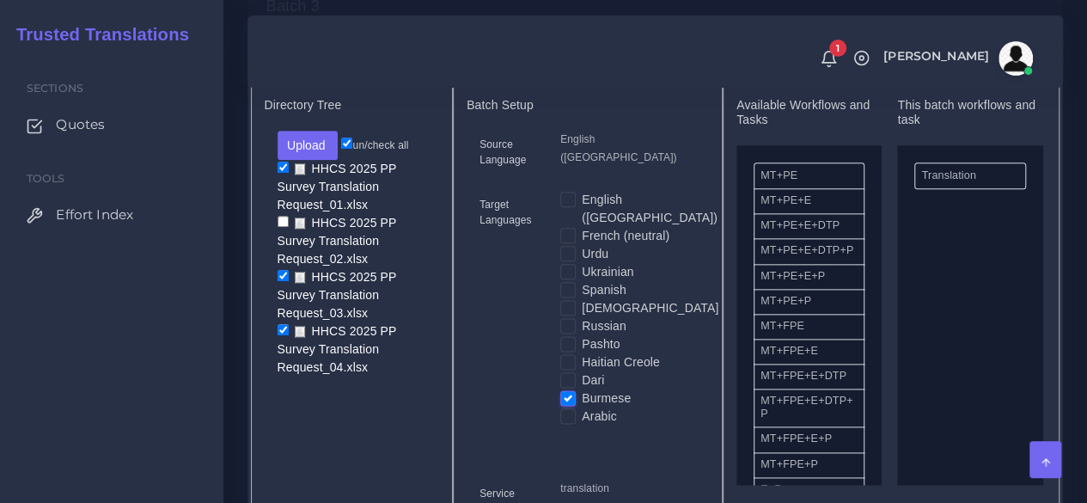
scroll to position [1080, 0]
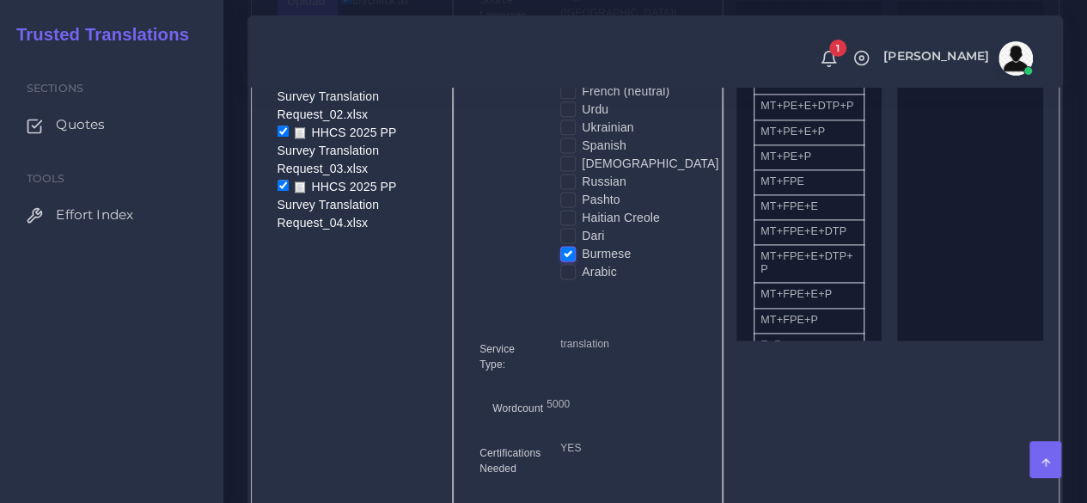
click at [582, 209] on label "Pashto" at bounding box center [601, 200] width 38 height 18
click at [566, 206] on input "Pashto" at bounding box center [567, 198] width 15 height 15
checkbox input "true"
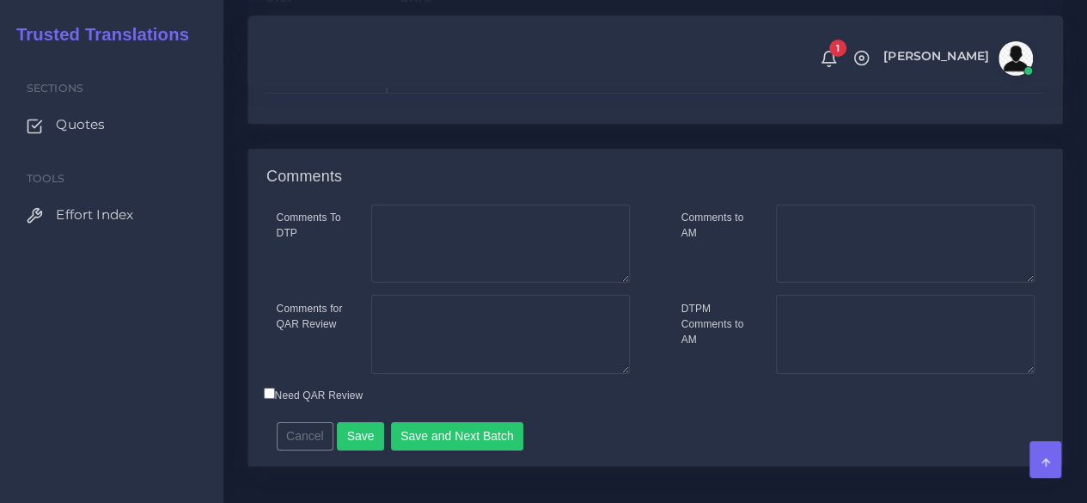
scroll to position [2619, 0]
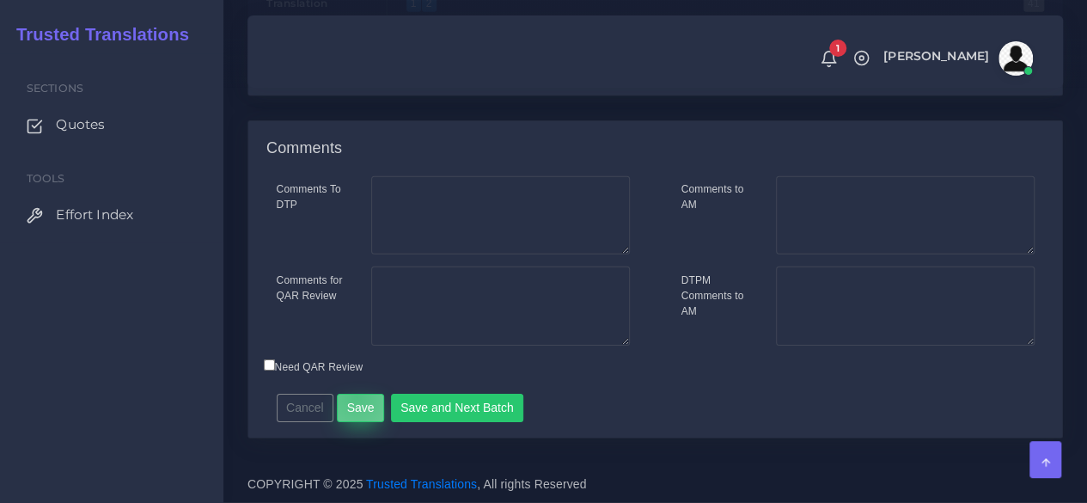
click at [352, 397] on button "Save" at bounding box center [360, 408] width 47 height 29
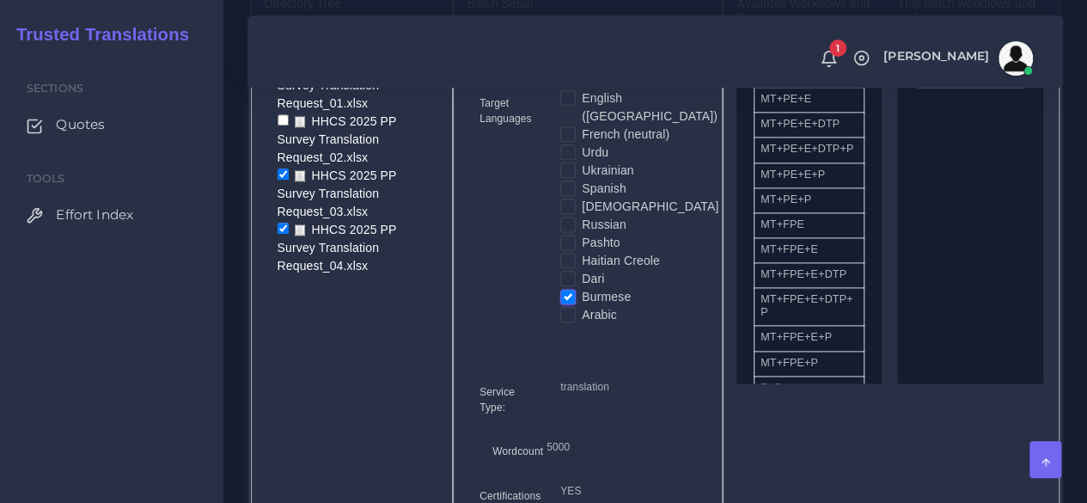
scroll to position [1065, 0]
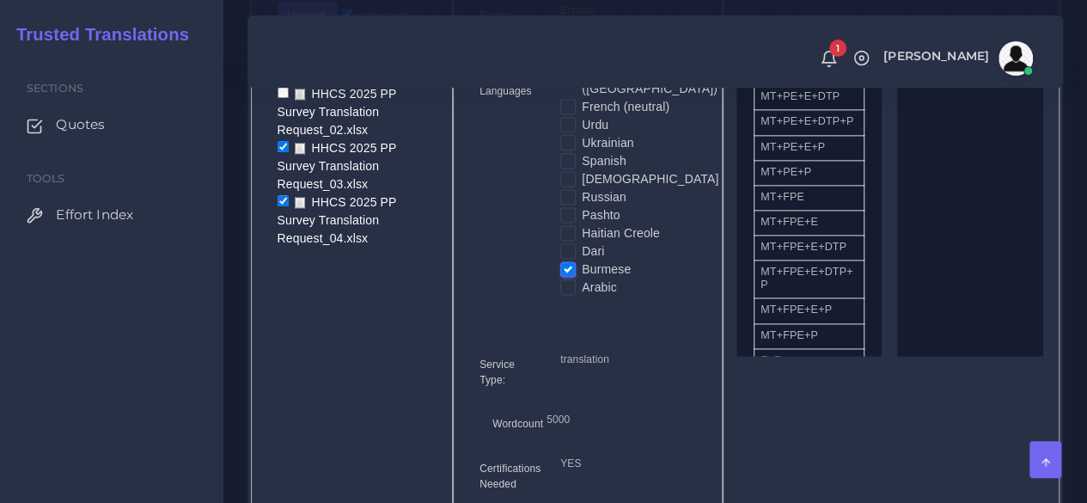
click at [582, 224] on label "Pashto" at bounding box center [601, 215] width 38 height 18
click at [571, 222] on input "Pashto" at bounding box center [567, 213] width 15 height 15
checkbox input "true"
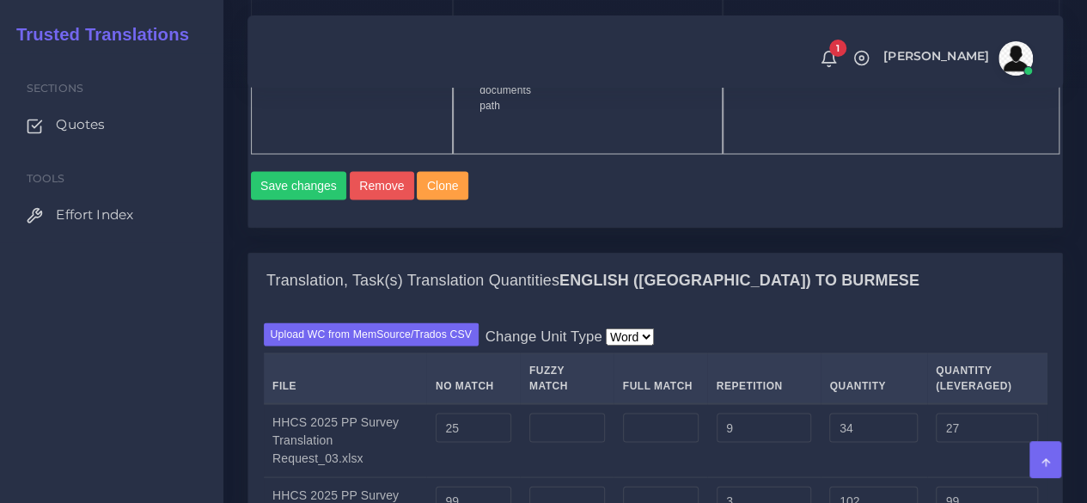
scroll to position [1572, 0]
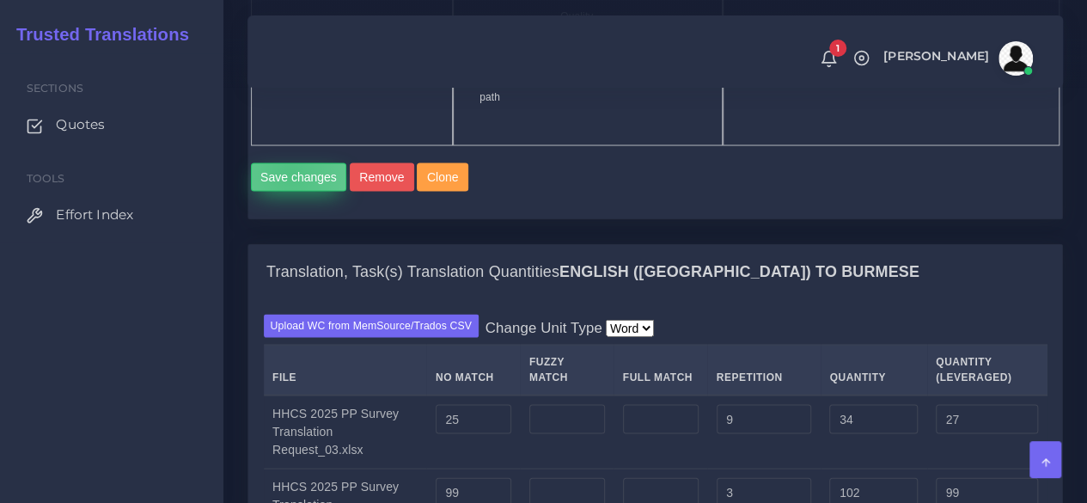
click at [290, 192] on button "Save changes" at bounding box center [299, 176] width 96 height 29
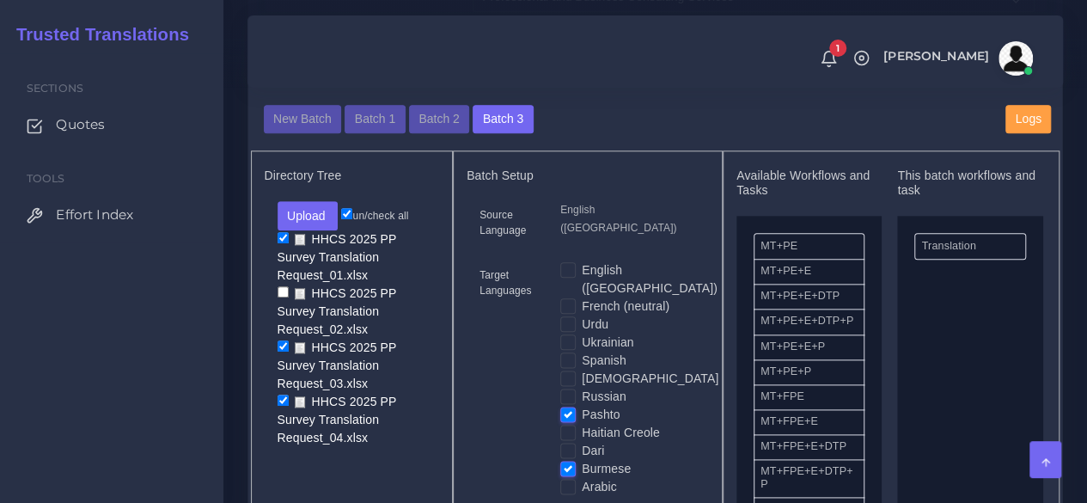
scroll to position [900, 0]
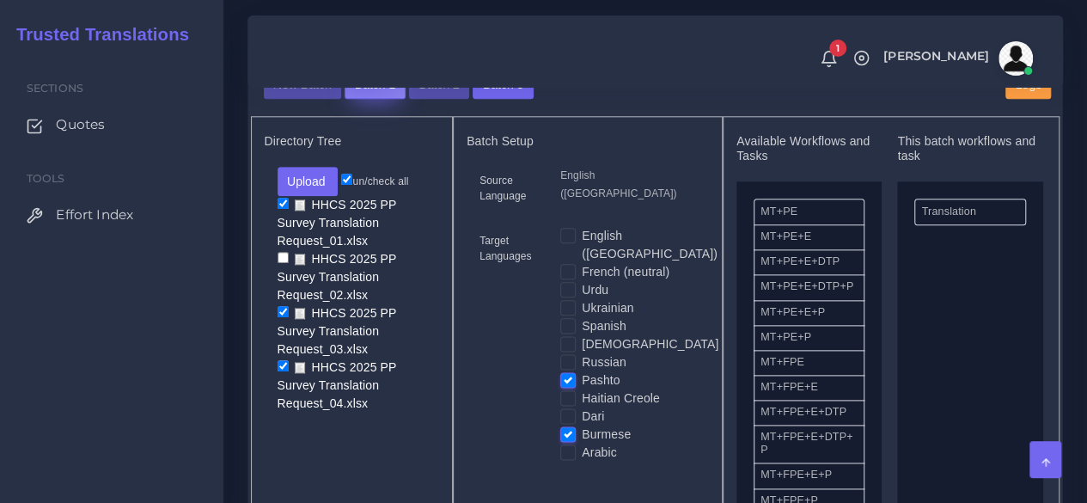
click at [361, 100] on button "Batch 1" at bounding box center [375, 84] width 60 height 29
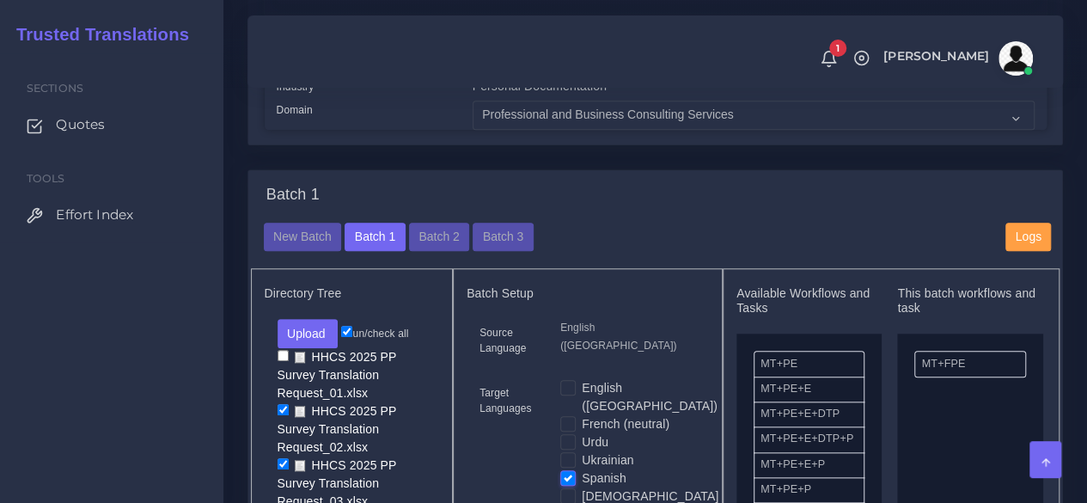
scroll to position [698, 0]
click at [439, 253] on button "Batch 2" at bounding box center [439, 237] width 60 height 29
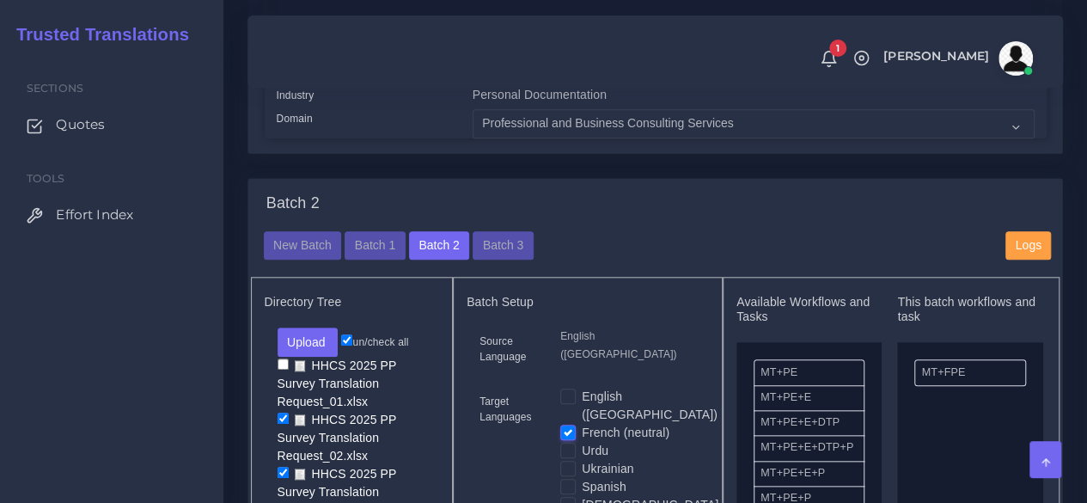
scroll to position [686, 0]
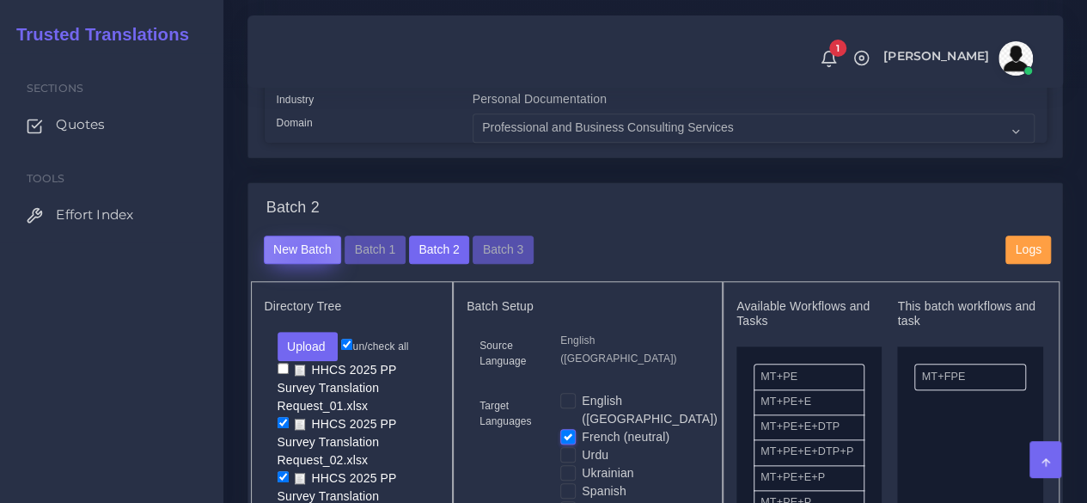
click at [302, 265] on button "New Batch" at bounding box center [303, 249] width 78 height 29
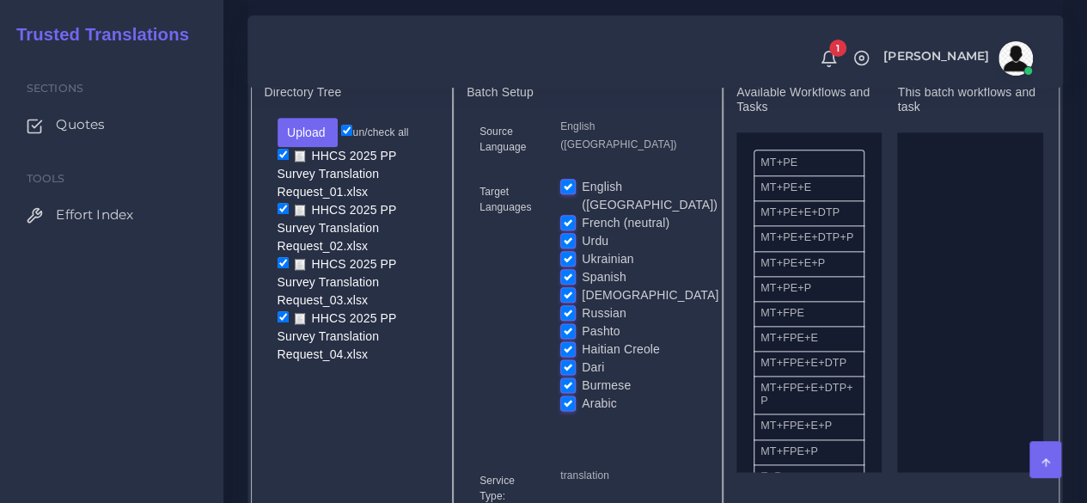
scroll to position [900, 0]
click at [582, 211] on label "English ([GEOGRAPHIC_DATA])" at bounding box center [650, 195] width 136 height 36
click at [569, 192] on input "English ([GEOGRAPHIC_DATA])" at bounding box center [567, 184] width 15 height 15
checkbox input "false"
click at [582, 231] on label "French (neutral)" at bounding box center [626, 222] width 88 height 18
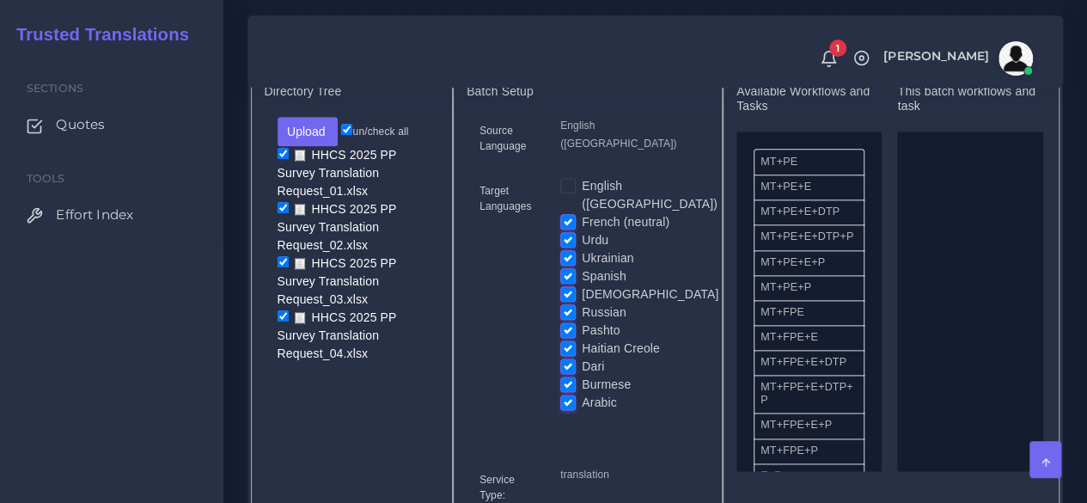
click at [568, 229] on input "French (neutral)" at bounding box center [567, 220] width 15 height 15
checkbox input "false"
click at [582, 249] on label "Urdu" at bounding box center [595, 240] width 27 height 18
click at [564, 247] on input "Urdu" at bounding box center [567, 238] width 15 height 15
checkbox input "false"
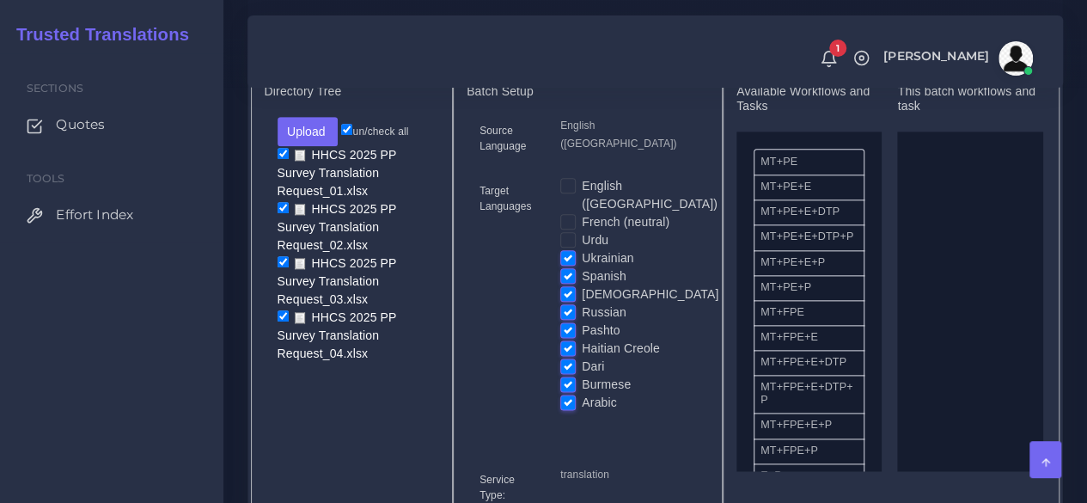
click at [582, 267] on label "Ukrainian" at bounding box center [608, 258] width 52 height 18
click at [565, 265] on input "Ukrainian" at bounding box center [567, 256] width 15 height 15
checkbox input "false"
click at [582, 285] on label "Spanish" at bounding box center [604, 276] width 45 height 18
click at [568, 283] on input "Spanish" at bounding box center [567, 274] width 15 height 15
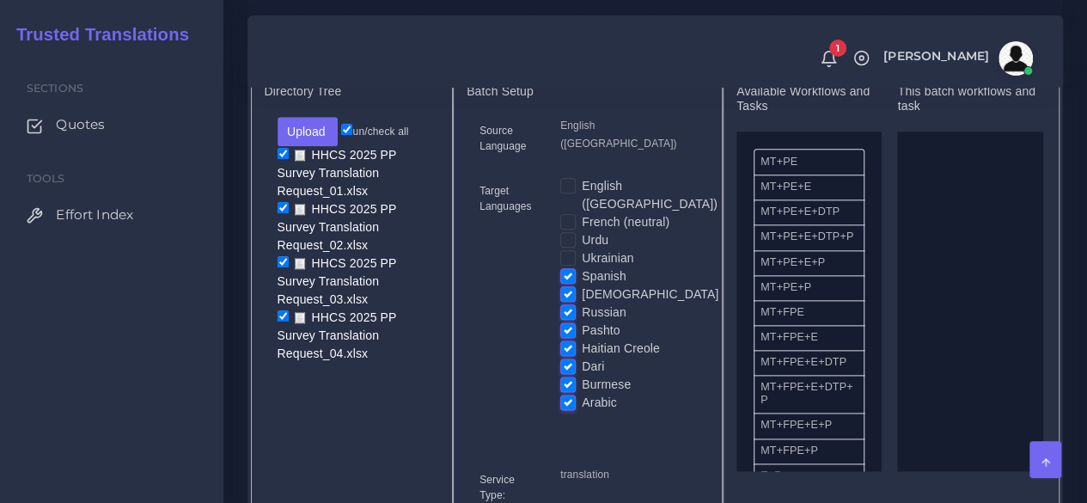
checkbox input "false"
click at [582, 300] on label "[DEMOGRAPHIC_DATA]" at bounding box center [650, 294] width 137 height 18
click at [571, 300] on input "[DEMOGRAPHIC_DATA]" at bounding box center [567, 292] width 15 height 15
checkbox input "false"
click at [582, 321] on label "Russian" at bounding box center [604, 312] width 45 height 18
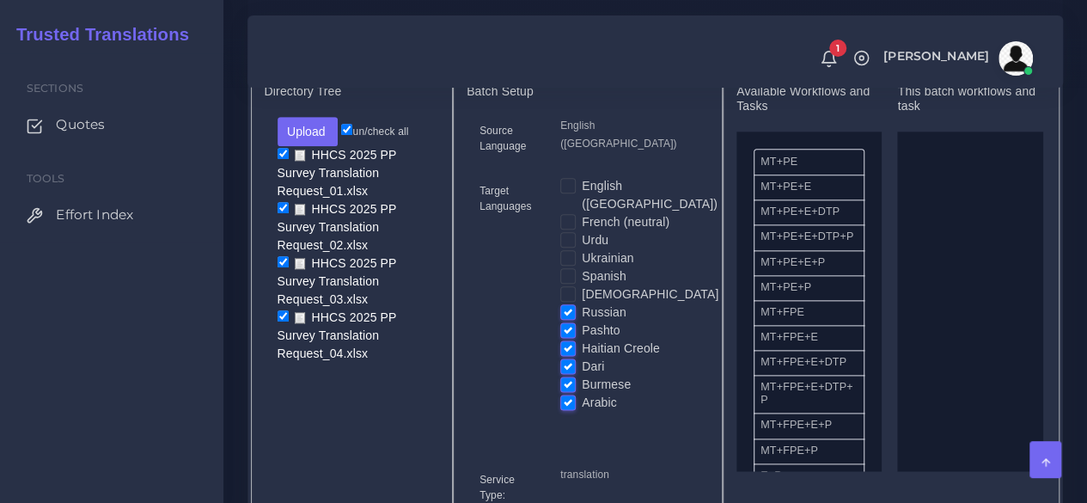
click at [569, 319] on input "Russian" at bounding box center [567, 310] width 15 height 15
checkbox input "false"
click at [582, 339] on label "Pashto" at bounding box center [601, 330] width 38 height 18
click at [566, 337] on input "Pashto" at bounding box center [567, 328] width 15 height 15
checkbox input "false"
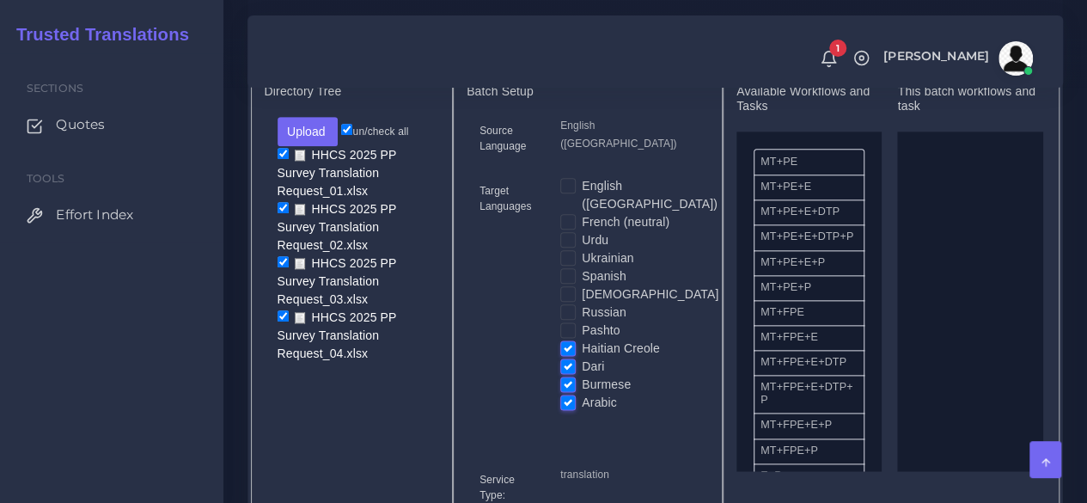
click at [582, 357] on label "Haitian Creole" at bounding box center [621, 348] width 78 height 18
click at [565, 355] on input "Haitian Creole" at bounding box center [567, 346] width 15 height 15
checkbox input "false"
click at [582, 394] on label "Burmese" at bounding box center [606, 384] width 49 height 18
click at [564, 391] on input "Burmese" at bounding box center [567, 382] width 15 height 15
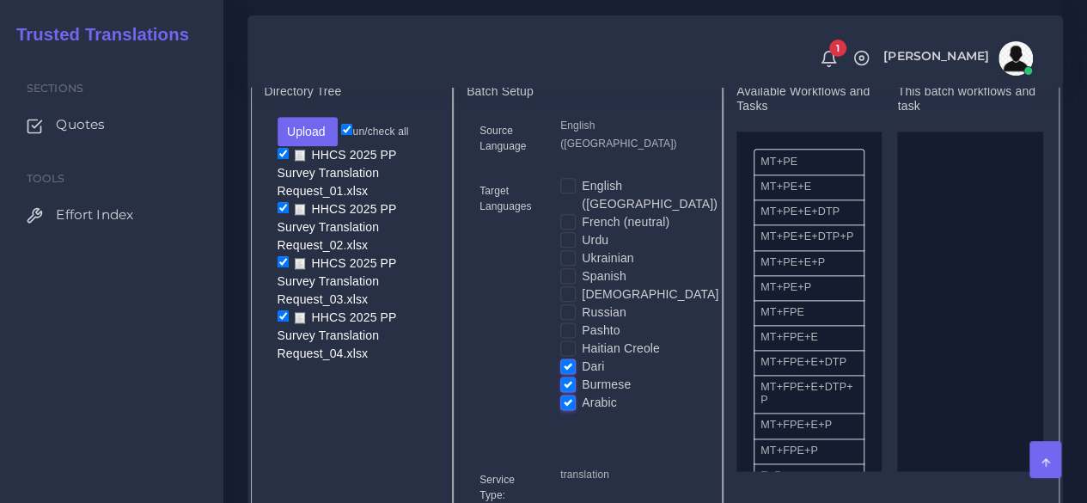
checkbox input "false"
click at [582, 412] on label "Arabic" at bounding box center [599, 403] width 35 height 18
click at [564, 409] on input "Arabic" at bounding box center [567, 401] width 15 height 15
checkbox input "false"
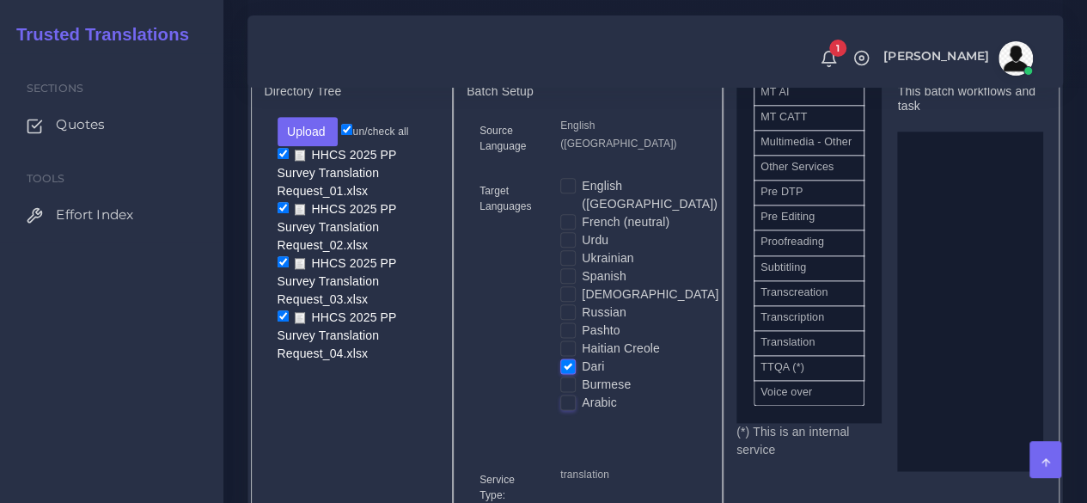
scroll to position [987, 0]
drag, startPoint x: 788, startPoint y: 391, endPoint x: 967, endPoint y: 331, distance: 188.6
click at [278, 159] on input "checkbox" at bounding box center [283, 153] width 11 height 11
checkbox input "false"
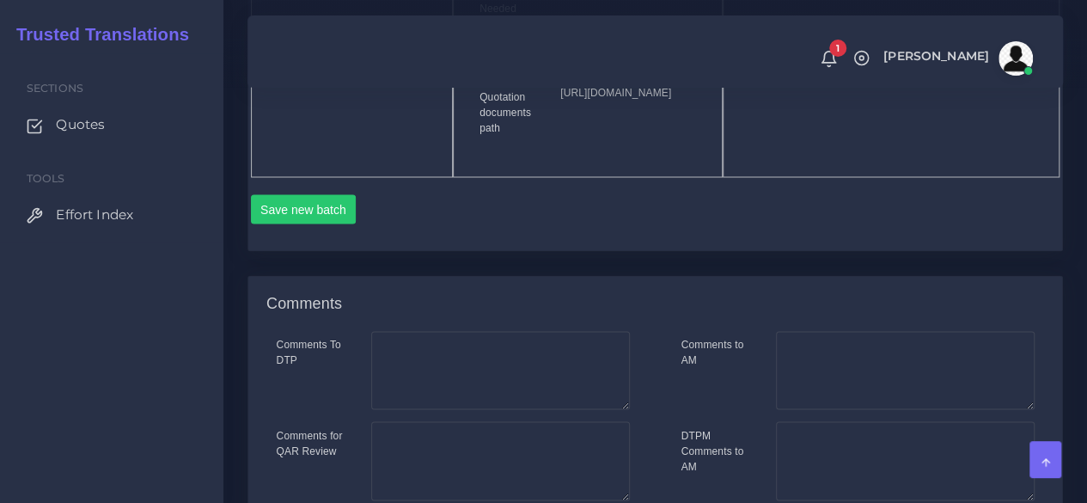
scroll to position [1447, 0]
click at [314, 223] on button "Save new batch" at bounding box center [304, 207] width 106 height 29
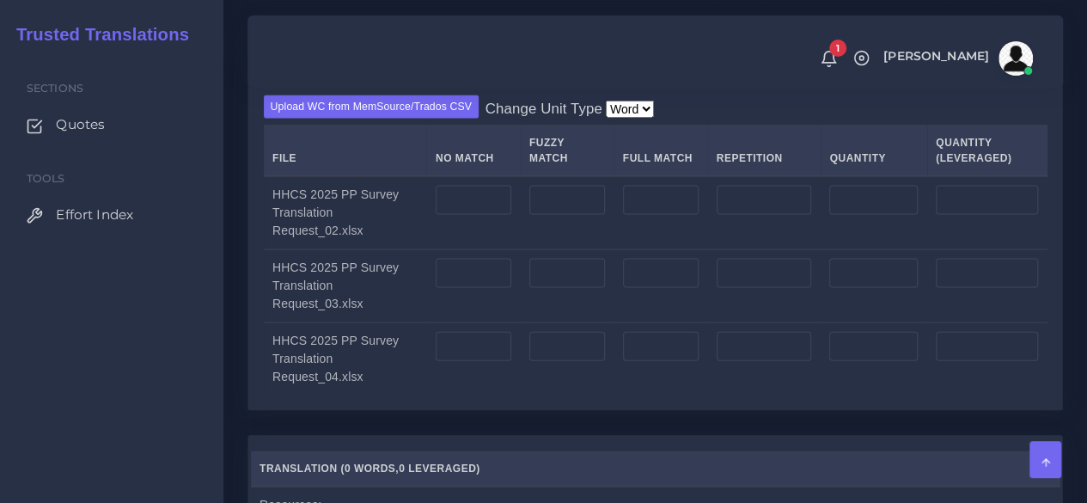
scroll to position [1742, 0]
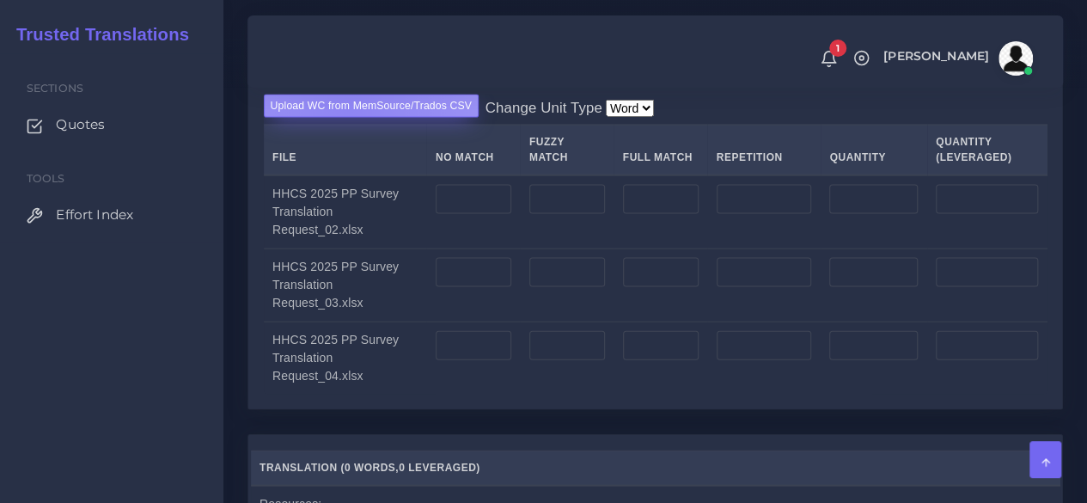
click at [347, 118] on label "Upload WC from MemSource/Trados CSV" at bounding box center [372, 106] width 216 height 23
click at [0, 0] on input "Upload WC from MemSource/Trados CSV" at bounding box center [0, 0] width 0 height 0
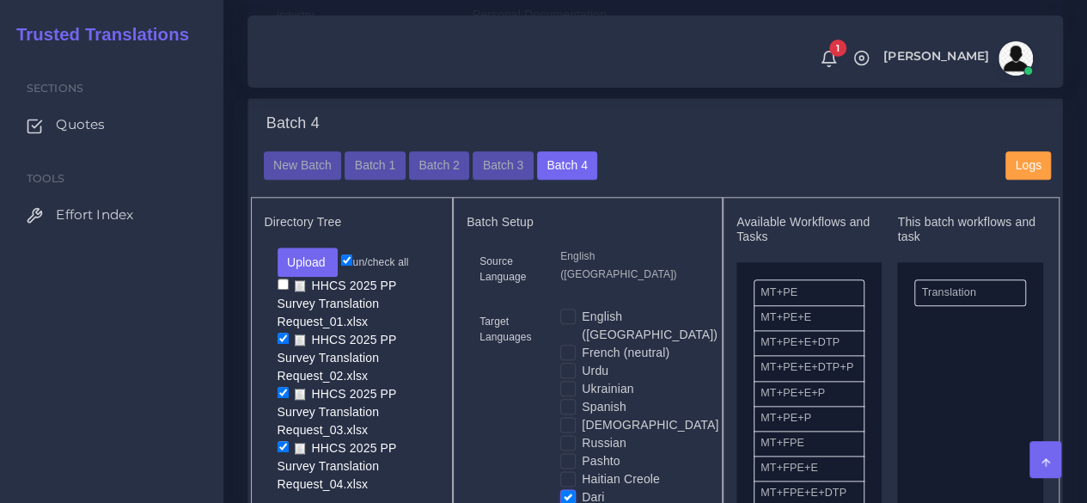
scroll to position [797, 0]
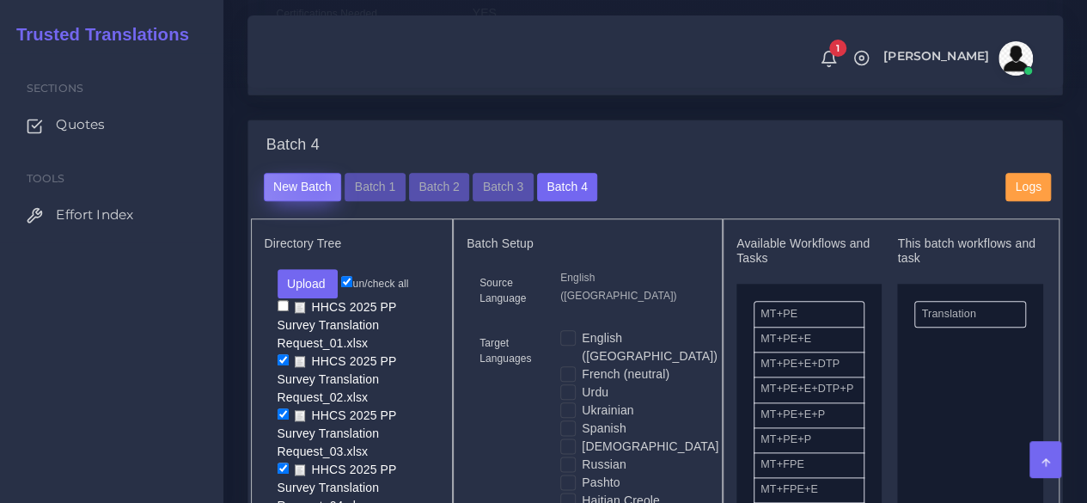
click at [316, 202] on button "New Batch" at bounding box center [303, 187] width 78 height 29
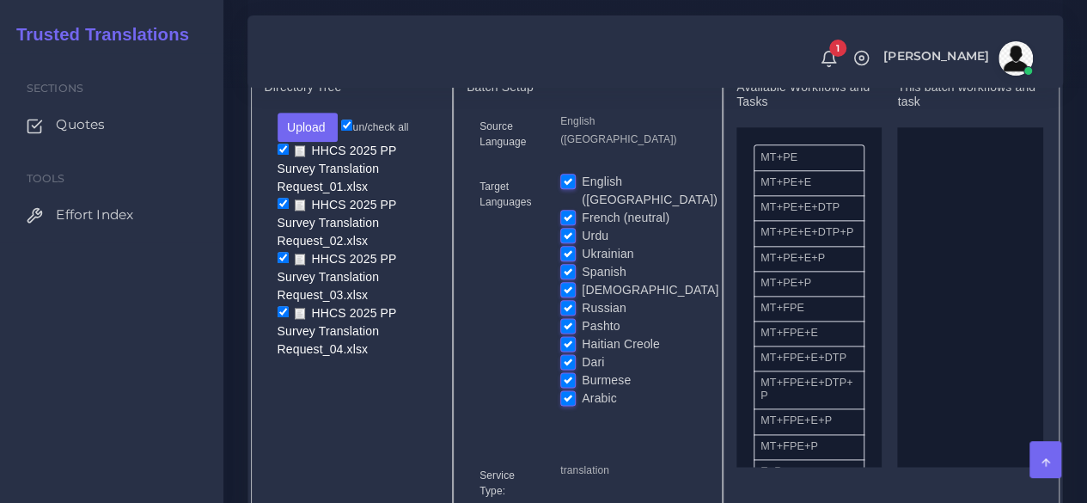
scroll to position [875, 0]
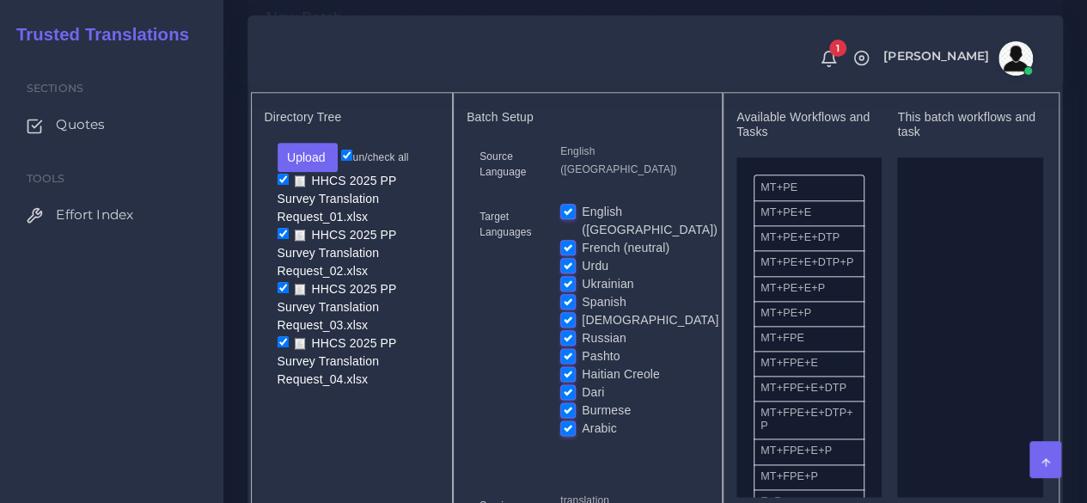
click at [582, 239] on label "English ([GEOGRAPHIC_DATA])" at bounding box center [650, 221] width 136 height 36
click at [567, 218] on input "English ([GEOGRAPHIC_DATA])" at bounding box center [567, 210] width 15 height 15
checkbox input "false"
click at [582, 257] on label "French (neutral)" at bounding box center [626, 248] width 88 height 18
click at [565, 254] on input "French (neutral)" at bounding box center [567, 246] width 15 height 15
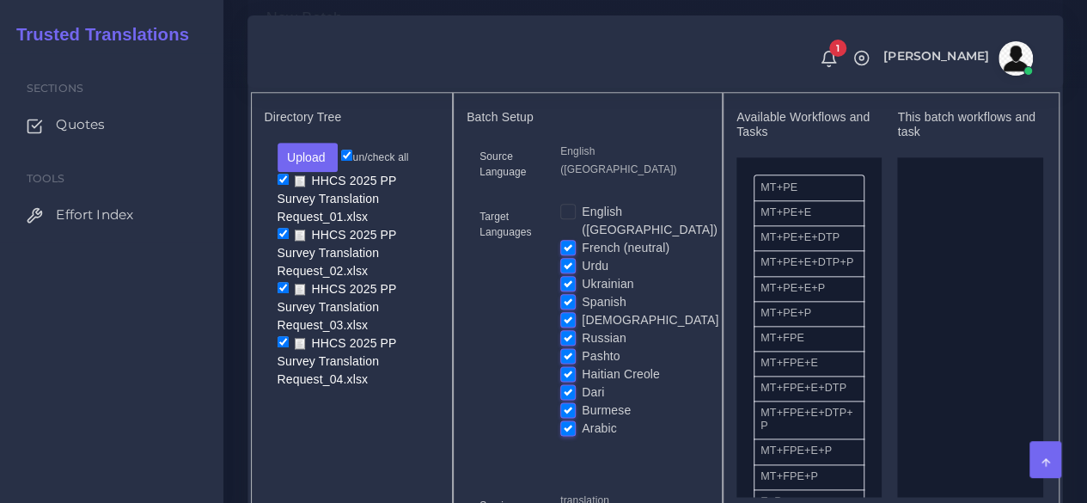
checkbox input "false"
click at [582, 273] on label "Urdu" at bounding box center [595, 266] width 27 height 18
click at [565, 272] on input "Urdu" at bounding box center [567, 264] width 15 height 15
checkbox input "false"
click at [566, 304] on input "Spanish" at bounding box center [567, 300] width 15 height 15
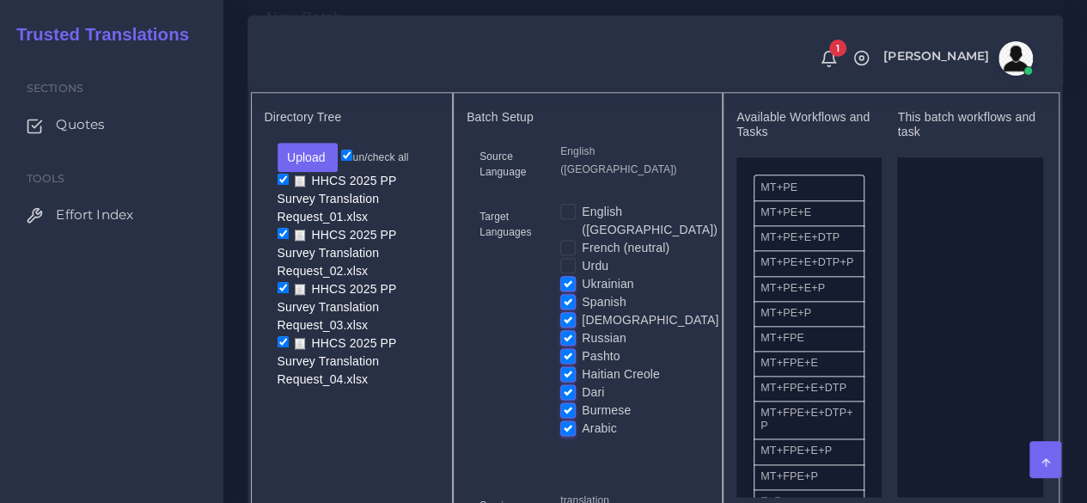
checkbox input "false"
click at [582, 293] on label "Ukrainian" at bounding box center [608, 284] width 52 height 18
click at [568, 290] on input "Ukrainian" at bounding box center [567, 282] width 15 height 15
checkbox input "false"
click at [582, 329] on label "[DEMOGRAPHIC_DATA]" at bounding box center [650, 320] width 137 height 18
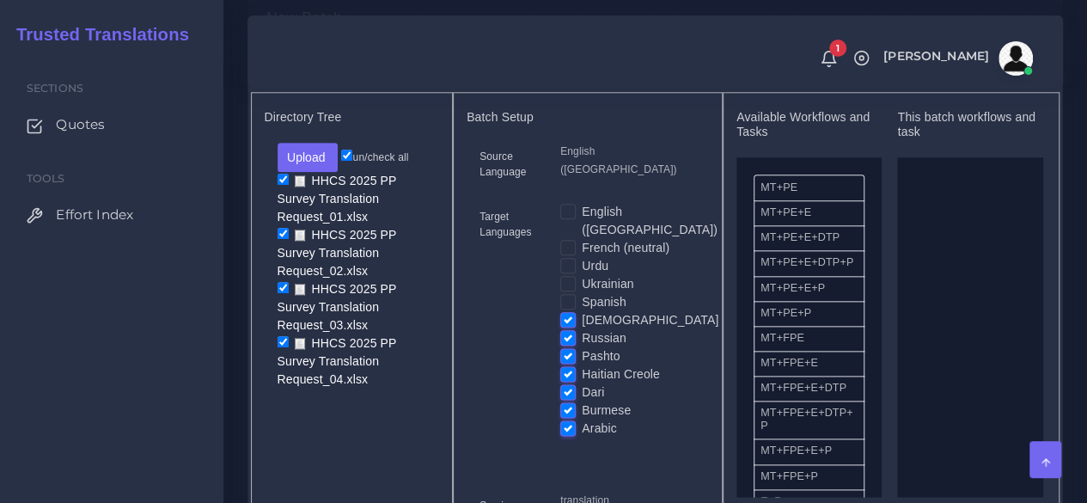
click at [566, 327] on input "[DEMOGRAPHIC_DATA]" at bounding box center [567, 318] width 15 height 15
checkbox input "false"
click at [582, 365] on label "Pashto" at bounding box center [601, 356] width 38 height 18
click at [566, 363] on input "Pashto" at bounding box center [567, 354] width 15 height 15
checkbox input "false"
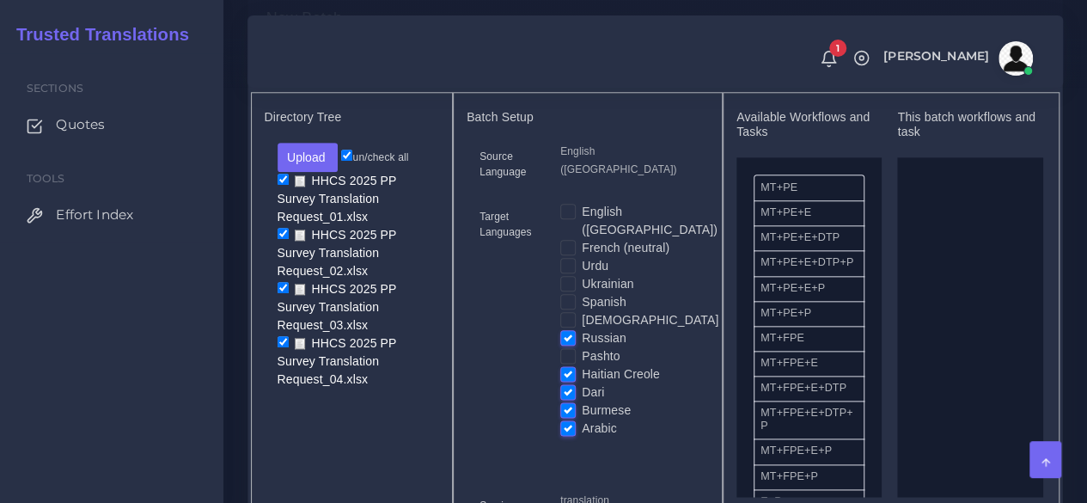
click at [582, 394] on label "Dari" at bounding box center [593, 392] width 22 height 18
click at [565, 394] on input "Dari" at bounding box center [567, 390] width 15 height 15
checkbox input "false"
click at [582, 383] on label "Haitian Creole" at bounding box center [621, 374] width 78 height 18
click at [566, 381] on input "Haitian Creole" at bounding box center [567, 372] width 15 height 15
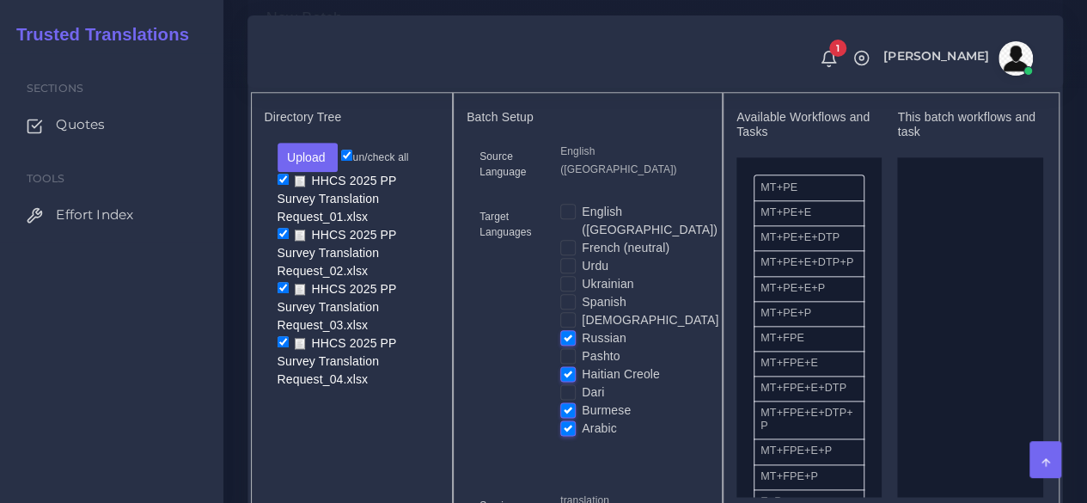
checkbox input "false"
click at [582, 419] on label "Burmese" at bounding box center [606, 410] width 49 height 18
click at [565, 417] on input "Burmese" at bounding box center [567, 408] width 15 height 15
checkbox input "false"
click at [582, 437] on label "Arabic" at bounding box center [599, 428] width 35 height 18
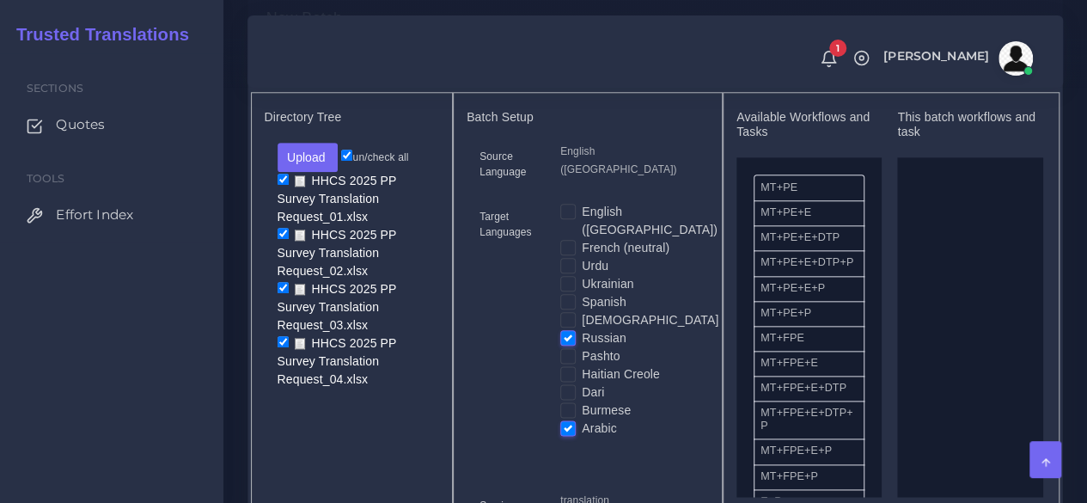
click at [565, 435] on input "Arabic" at bounding box center [567, 426] width 15 height 15
checkbox input "false"
drag, startPoint x: 809, startPoint y: 379, endPoint x: 982, endPoint y: 339, distance: 177.2
click at [279, 239] on input "checkbox" at bounding box center [283, 233] width 11 height 11
checkbox input "false"
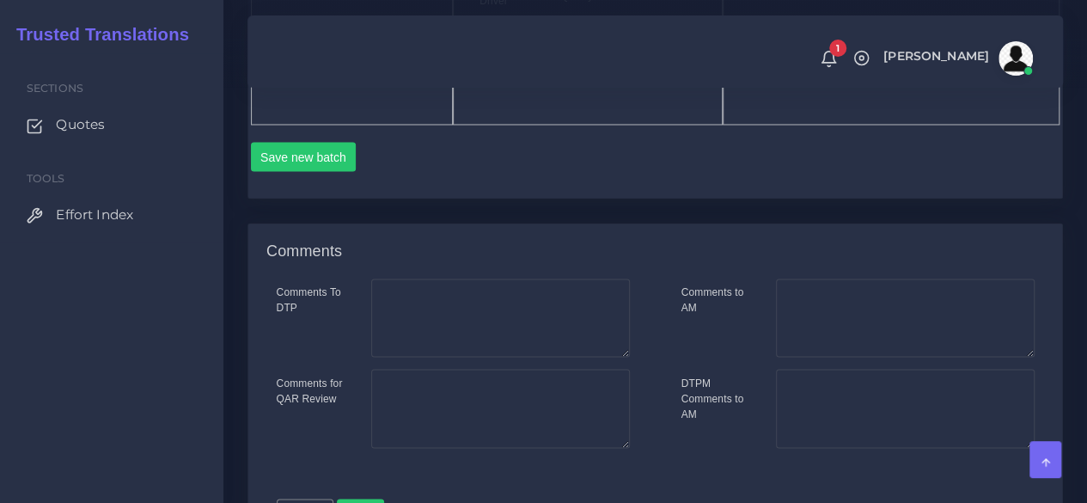
scroll to position [1499, 0]
click at [297, 170] on button "Save new batch" at bounding box center [304, 155] width 106 height 29
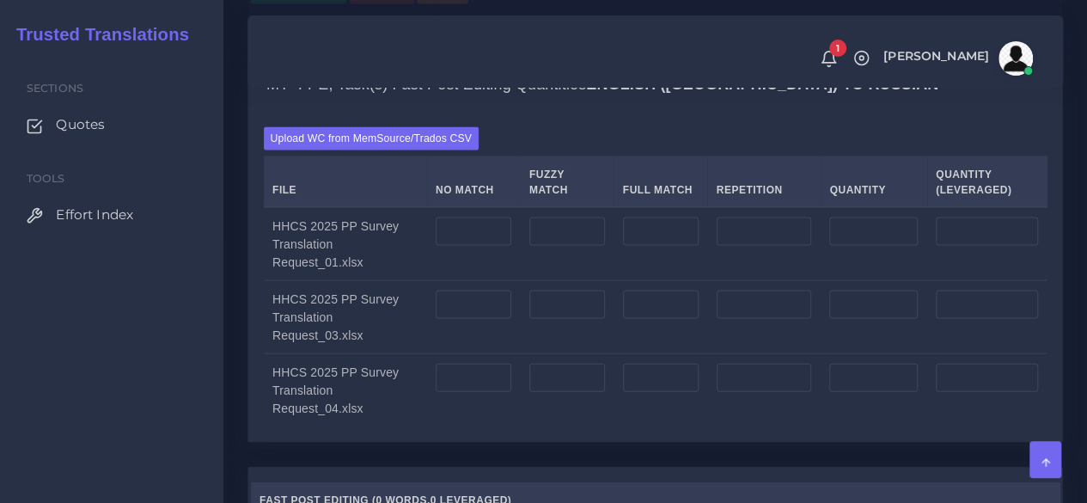
scroll to position [1717, 0]
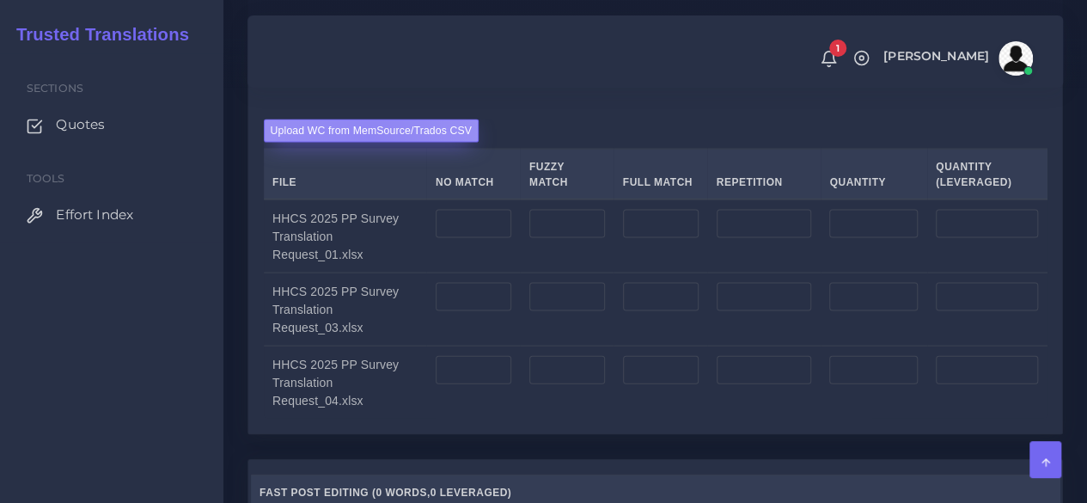
click at [369, 143] on label "Upload WC from MemSource/Trados CSV" at bounding box center [372, 130] width 216 height 23
click at [0, 0] on input "Upload WC from MemSource/Trados CSV" at bounding box center [0, 0] width 0 height 0
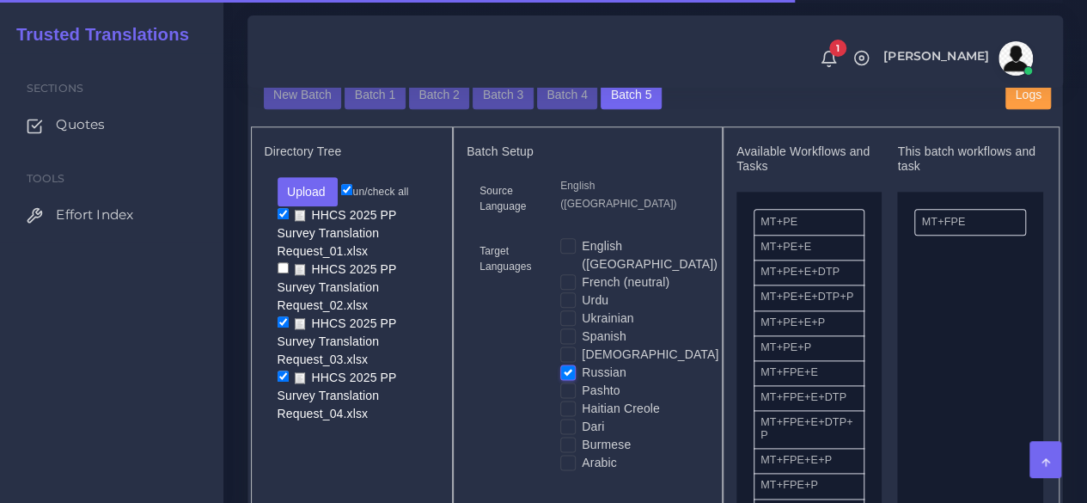
scroll to position [897, 0]
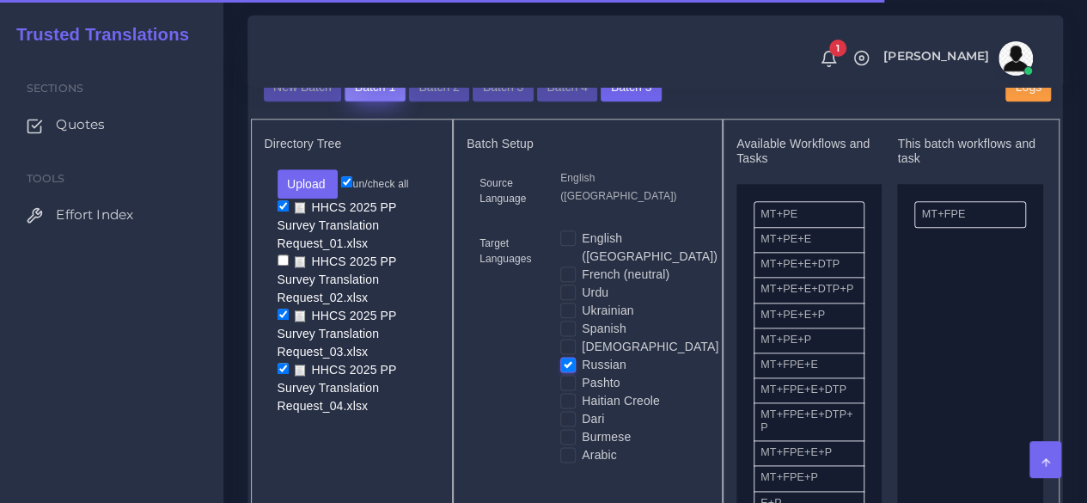
click at [380, 102] on button "Batch 1" at bounding box center [375, 87] width 60 height 29
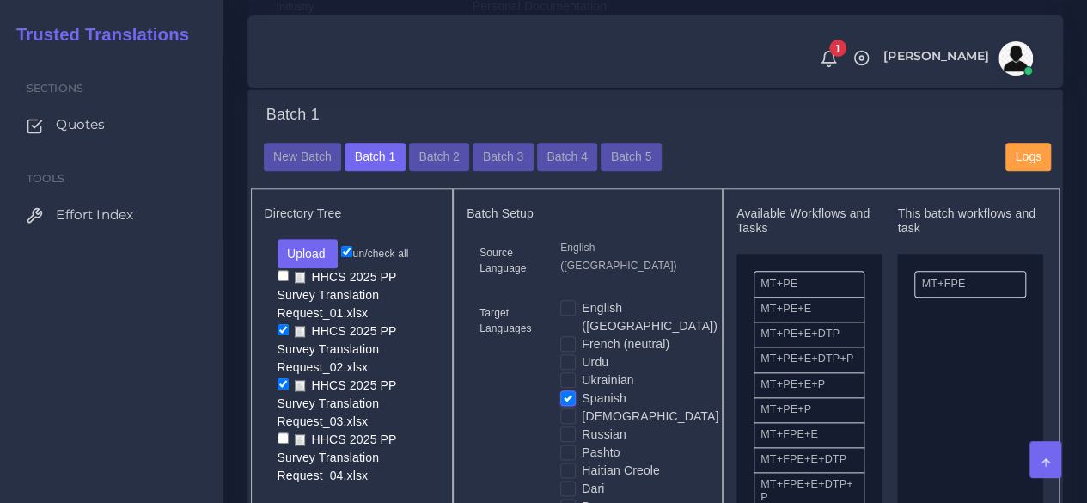
scroll to position [776, 0]
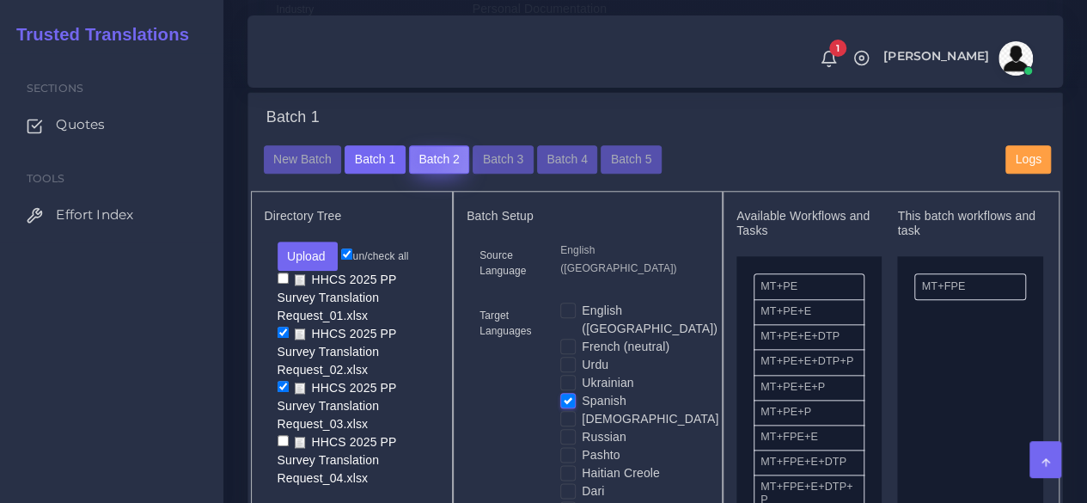
click at [419, 174] on button "Batch 2" at bounding box center [439, 159] width 60 height 29
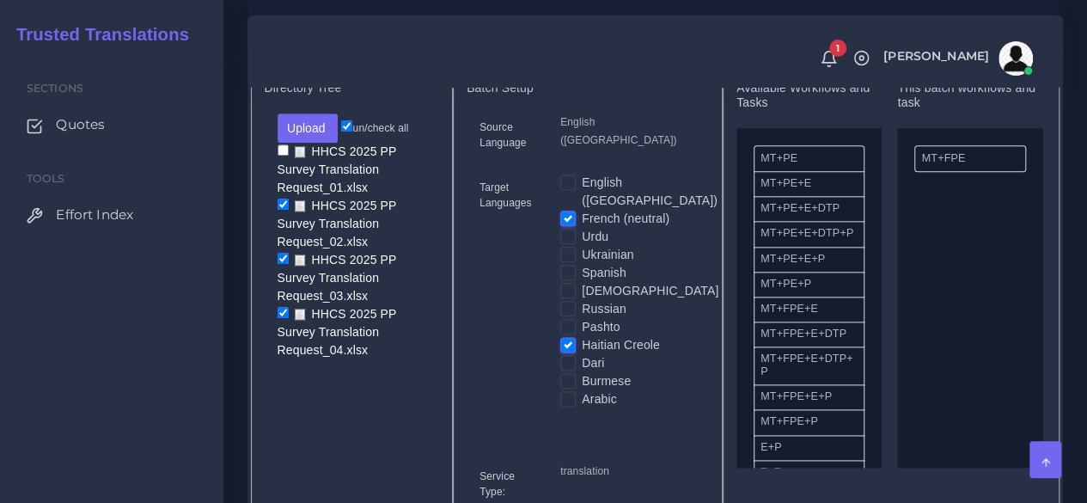
scroll to position [905, 0]
click at [582, 263] on label "Ukrainian" at bounding box center [608, 254] width 52 height 18
click at [572, 260] on input "Ukrainian" at bounding box center [567, 252] width 15 height 15
checkbox input "true"
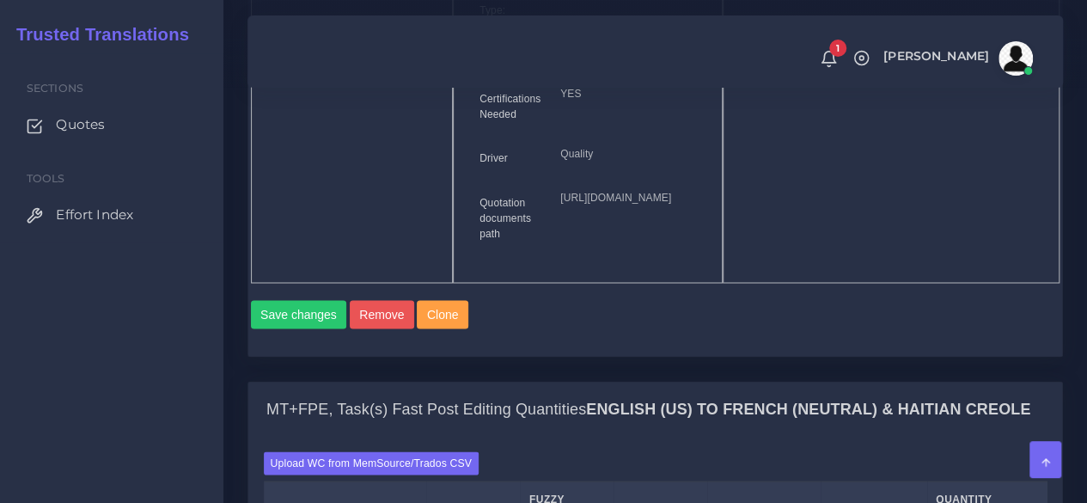
scroll to position [1396, 0]
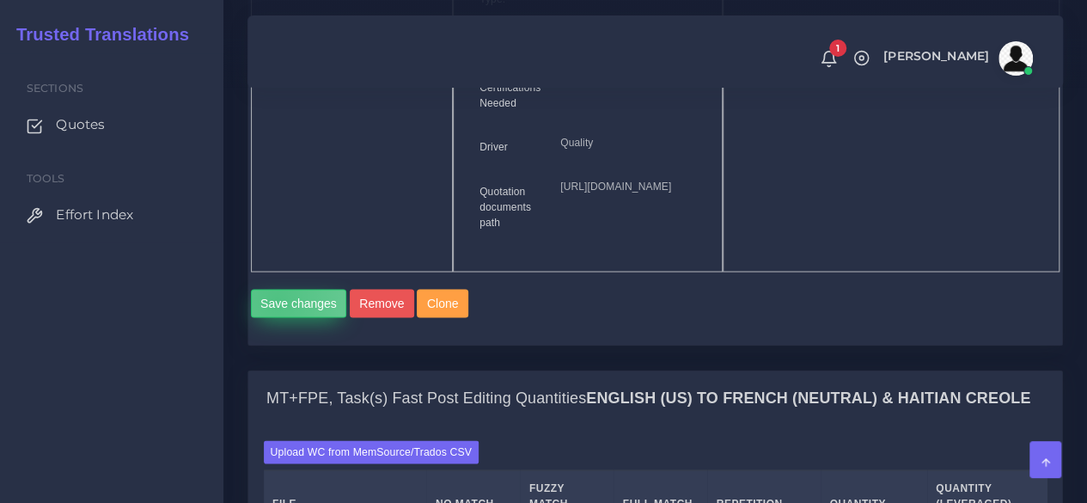
click at [277, 318] on button "Save changes" at bounding box center [299, 303] width 96 height 29
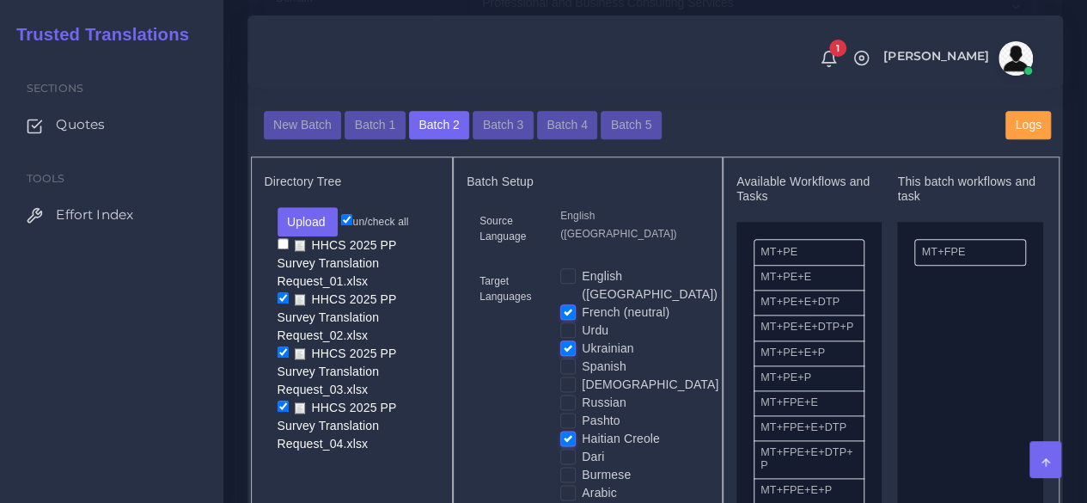
scroll to position [860, 0]
click at [375, 139] on button "Batch 1" at bounding box center [375, 124] width 60 height 29
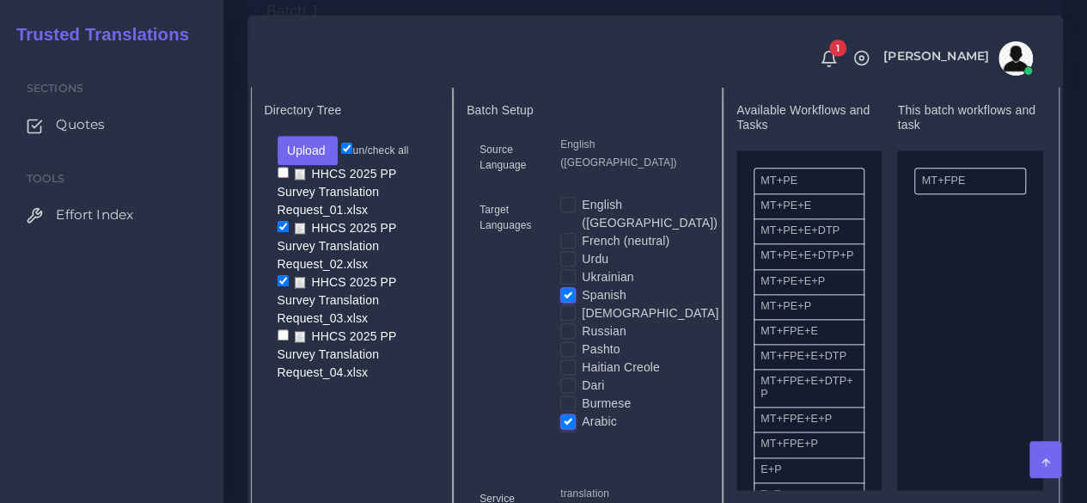
scroll to position [881, 0]
click at [582, 323] on label "[DEMOGRAPHIC_DATA]" at bounding box center [650, 314] width 137 height 18
click at [572, 320] on input "[DEMOGRAPHIC_DATA]" at bounding box center [567, 312] width 15 height 15
checkbox input "true"
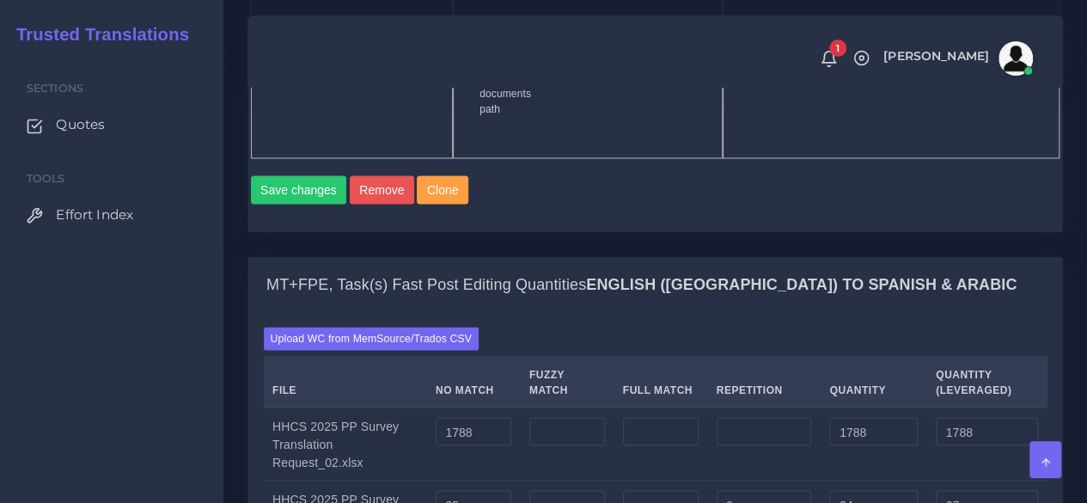
scroll to position [1511, 0]
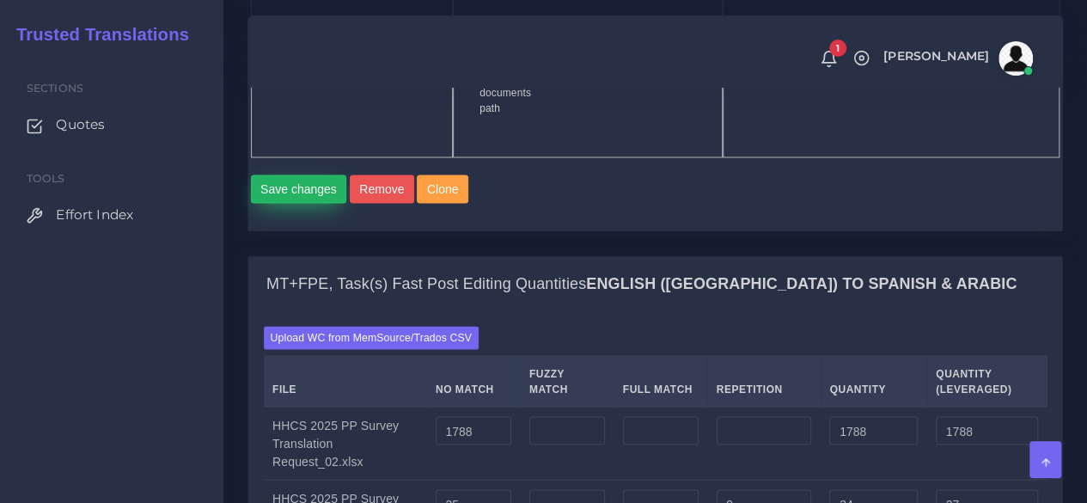
click at [295, 204] on button "Save changes" at bounding box center [299, 188] width 96 height 29
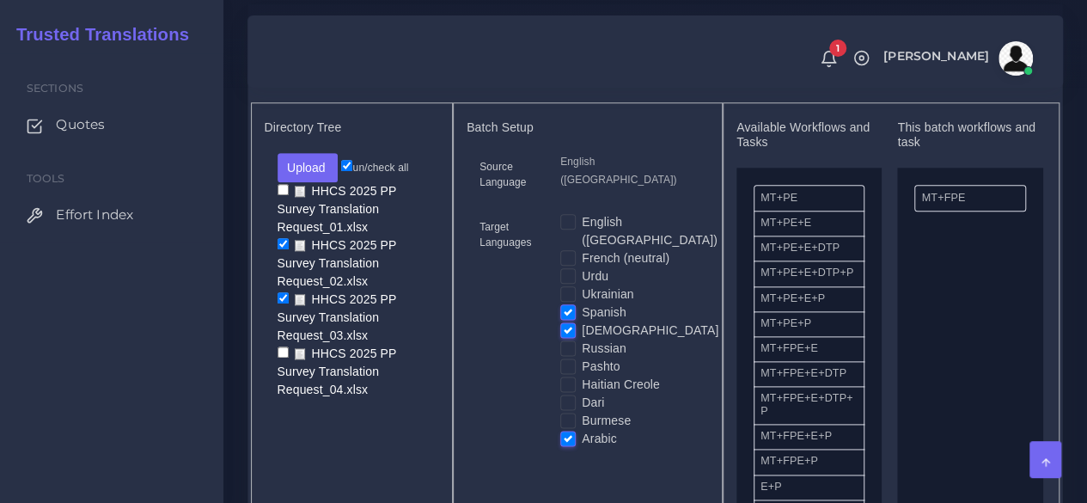
scroll to position [914, 0]
click at [431, 85] on button "Batch 2" at bounding box center [439, 70] width 60 height 29
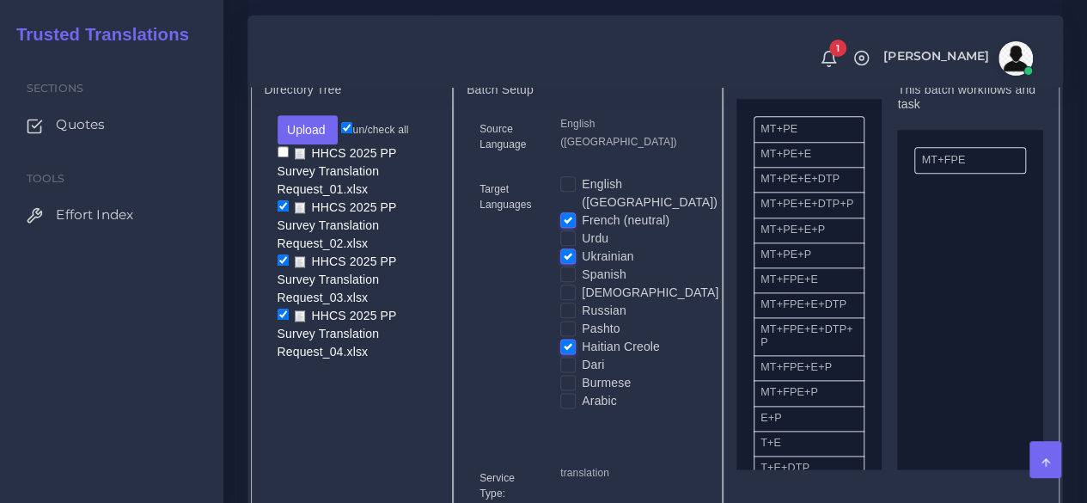
scroll to position [33, 0]
click at [582, 247] on label "Urdu" at bounding box center [595, 238] width 27 height 18
click at [565, 245] on input "Urdu" at bounding box center [567, 236] width 15 height 15
checkbox input "true"
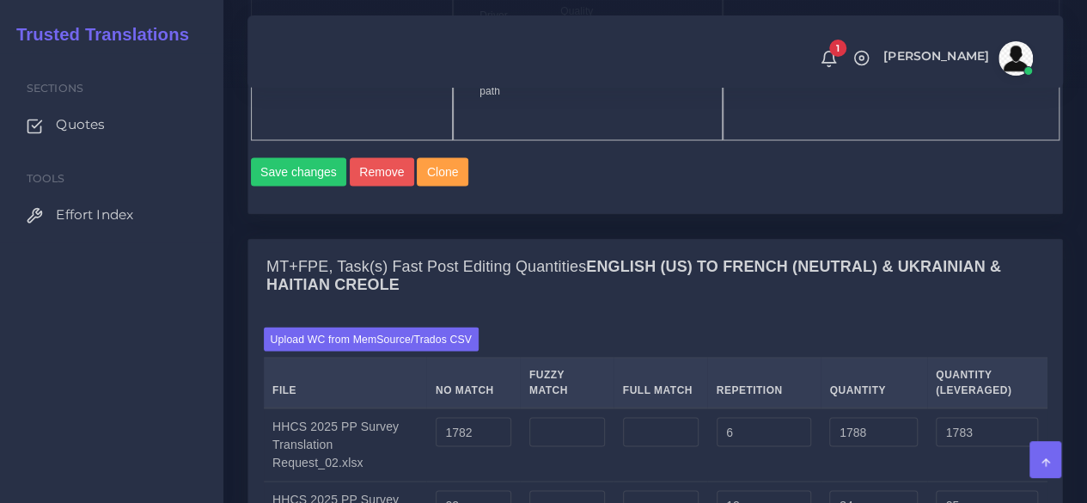
scroll to position [1531, 0]
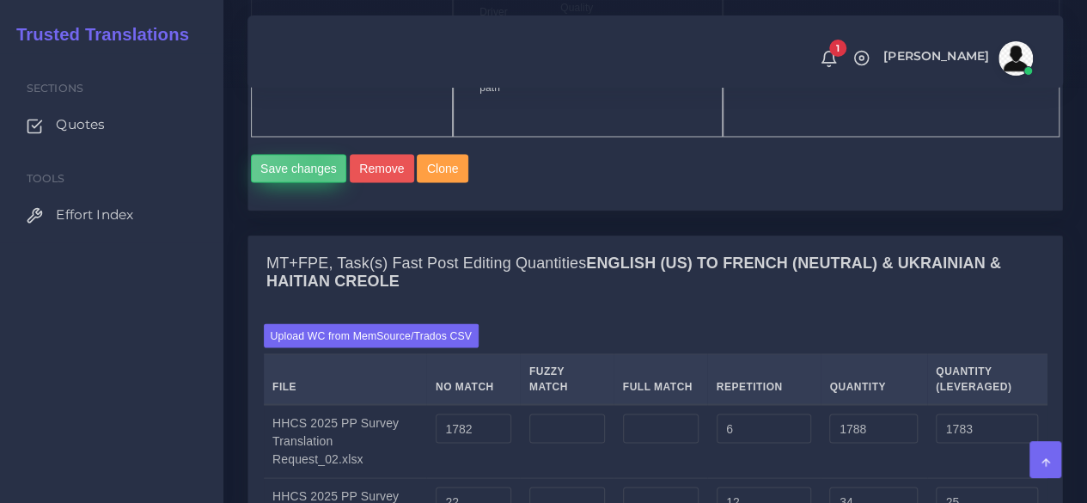
click at [318, 183] on button "Save changes" at bounding box center [299, 168] width 96 height 29
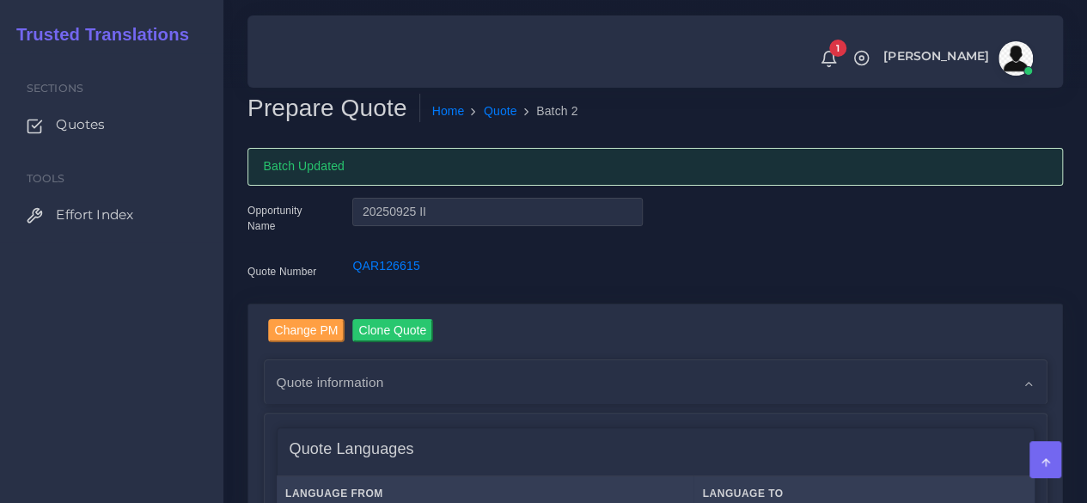
click at [186, 346] on div "Sections Quotes Tools Effort Index" at bounding box center [111, 277] width 223 height 449
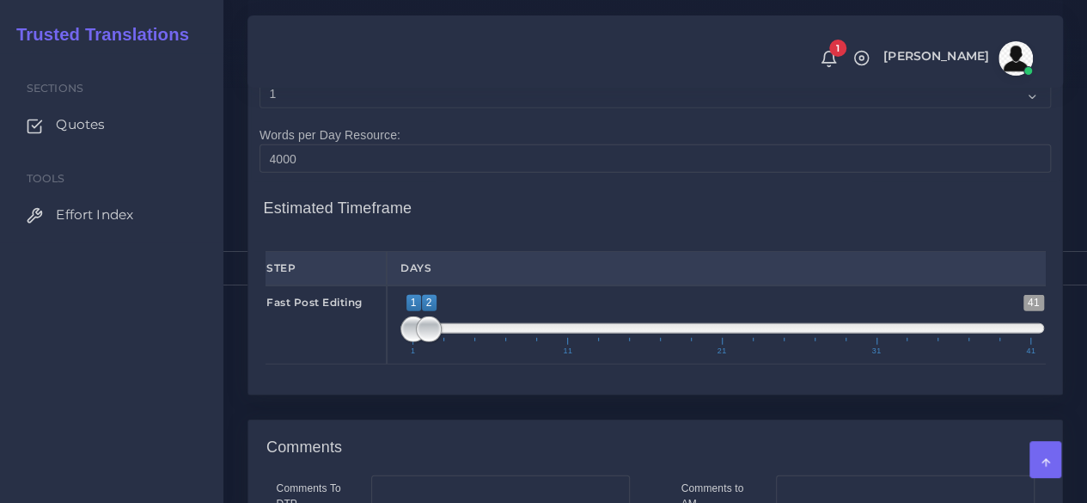
scroll to position [2638, 0]
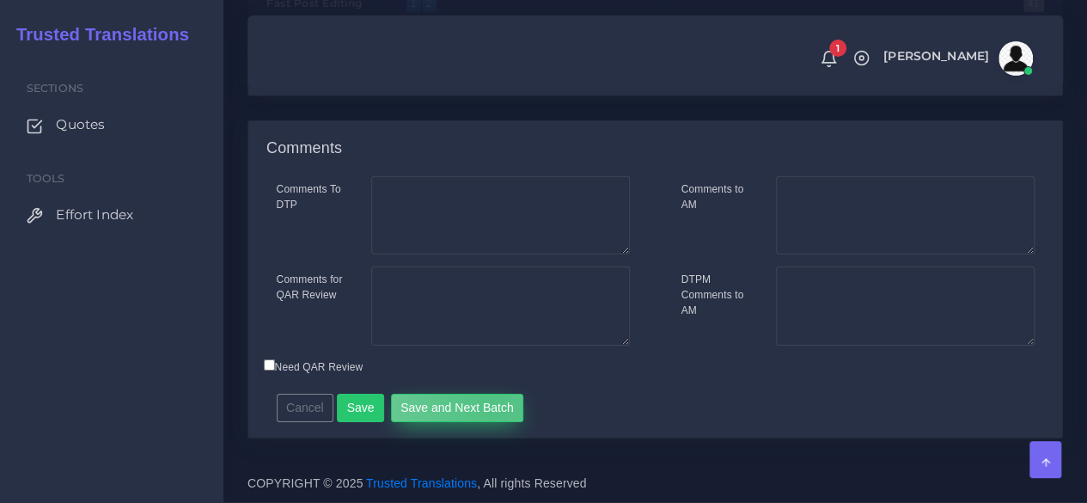
click at [485, 406] on button "Save and Next Batch" at bounding box center [457, 408] width 133 height 29
click at [180, 345] on div "Sections Quotes Tools Effort Index" at bounding box center [111, 277] width 223 height 449
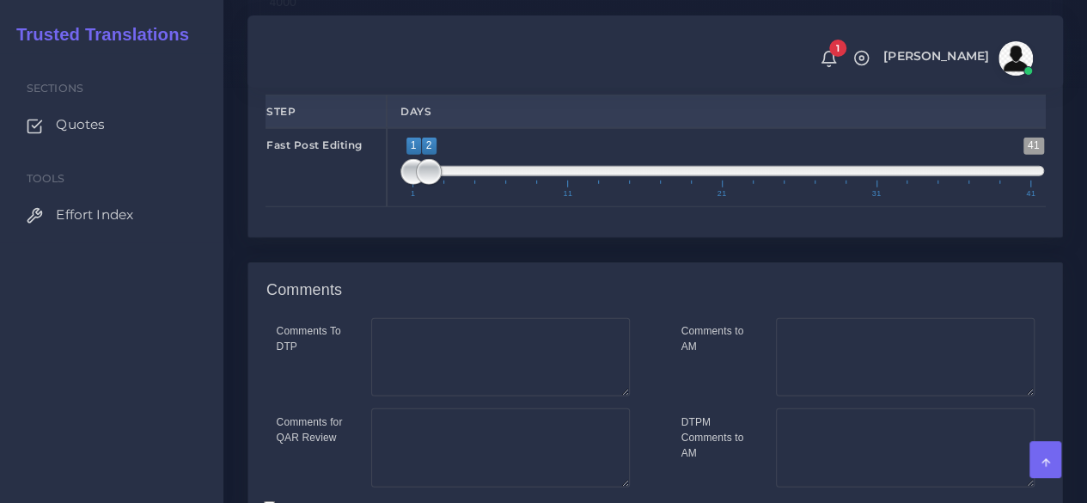
scroll to position [2276, 0]
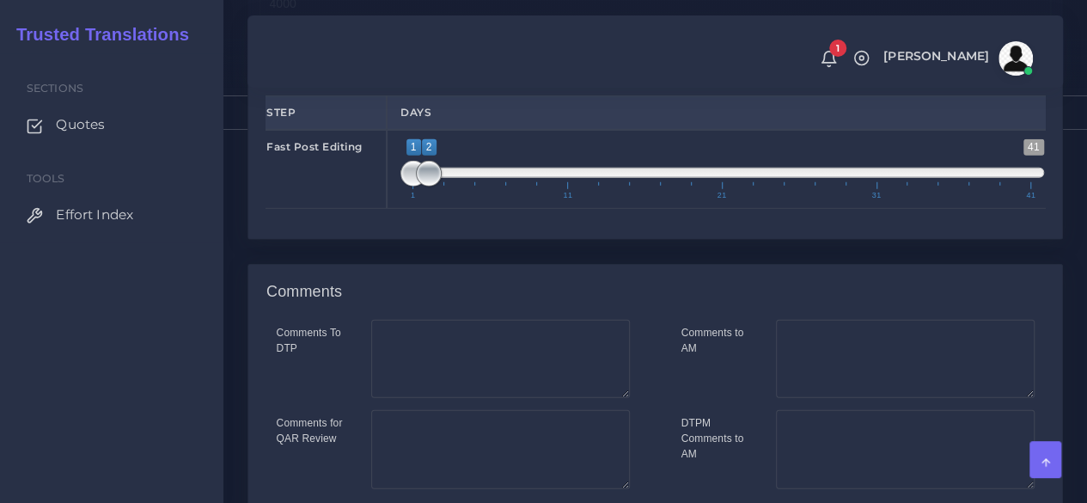
type input "1;3"
drag, startPoint x: 433, startPoint y: 250, endPoint x: 455, endPoint y: 251, distance: 22.4
click at [455, 186] on span at bounding box center [444, 174] width 26 height 26
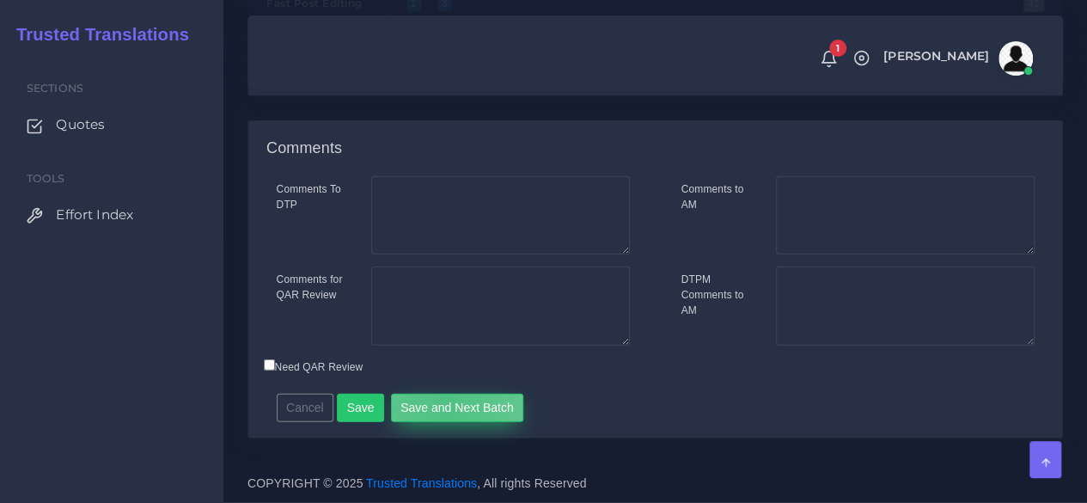
click at [439, 408] on button "Save and Next Batch" at bounding box center [457, 408] width 133 height 29
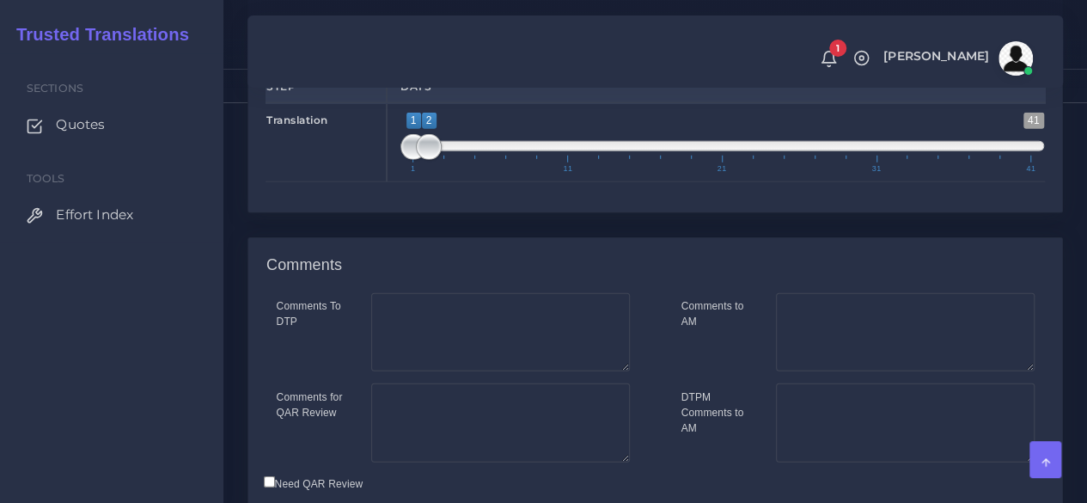
scroll to position [2571, 0]
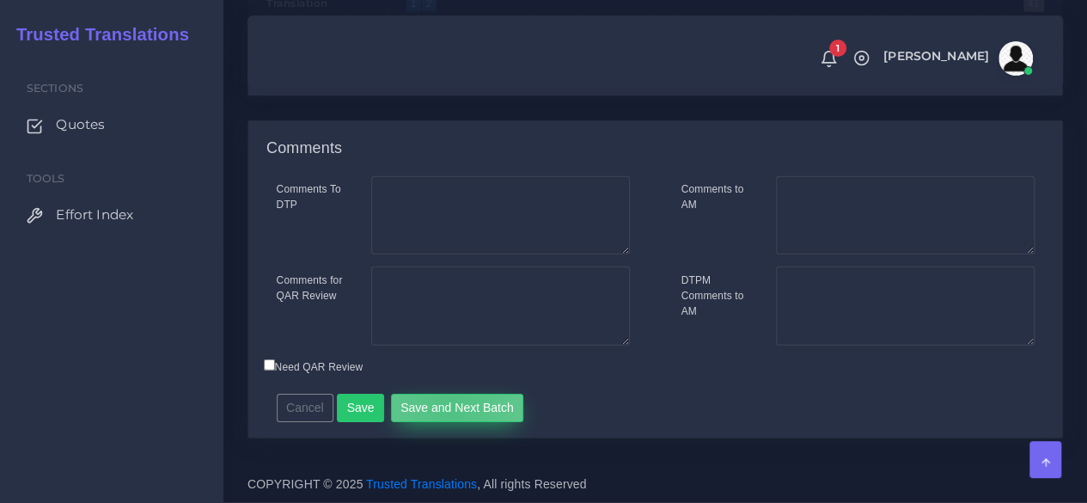
click at [443, 412] on button "Save and Next Batch" at bounding box center [457, 408] width 133 height 29
click at [470, 402] on button "Save and Next Batch" at bounding box center [457, 408] width 133 height 29
click at [467, 422] on button "Save and Deliver Quote" at bounding box center [465, 408] width 148 height 29
